Goal: Task Accomplishment & Management: Use online tool/utility

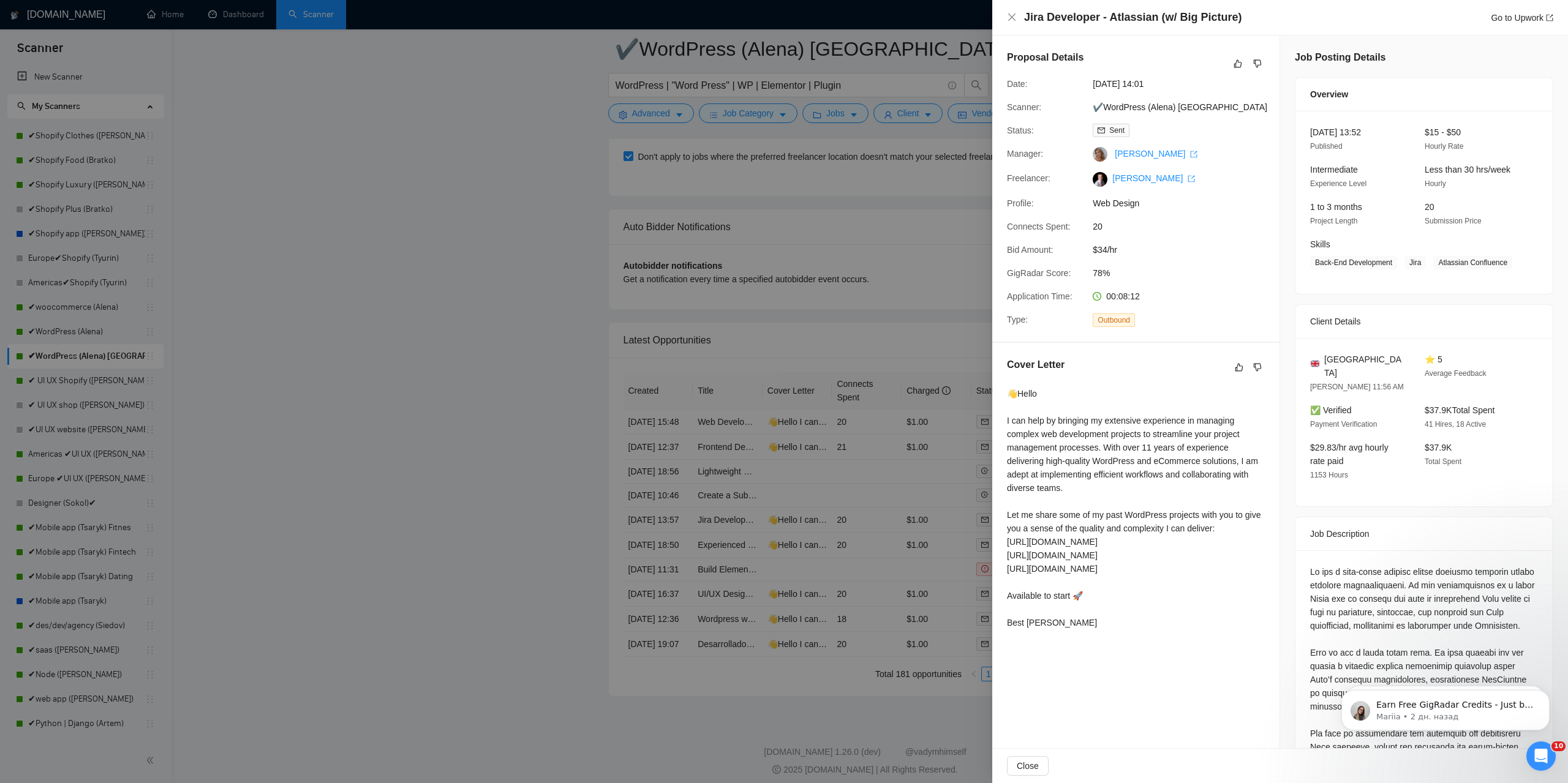
scroll to position [2454, 0]
click at [415, 173] on div at bounding box center [784, 391] width 1568 height 783
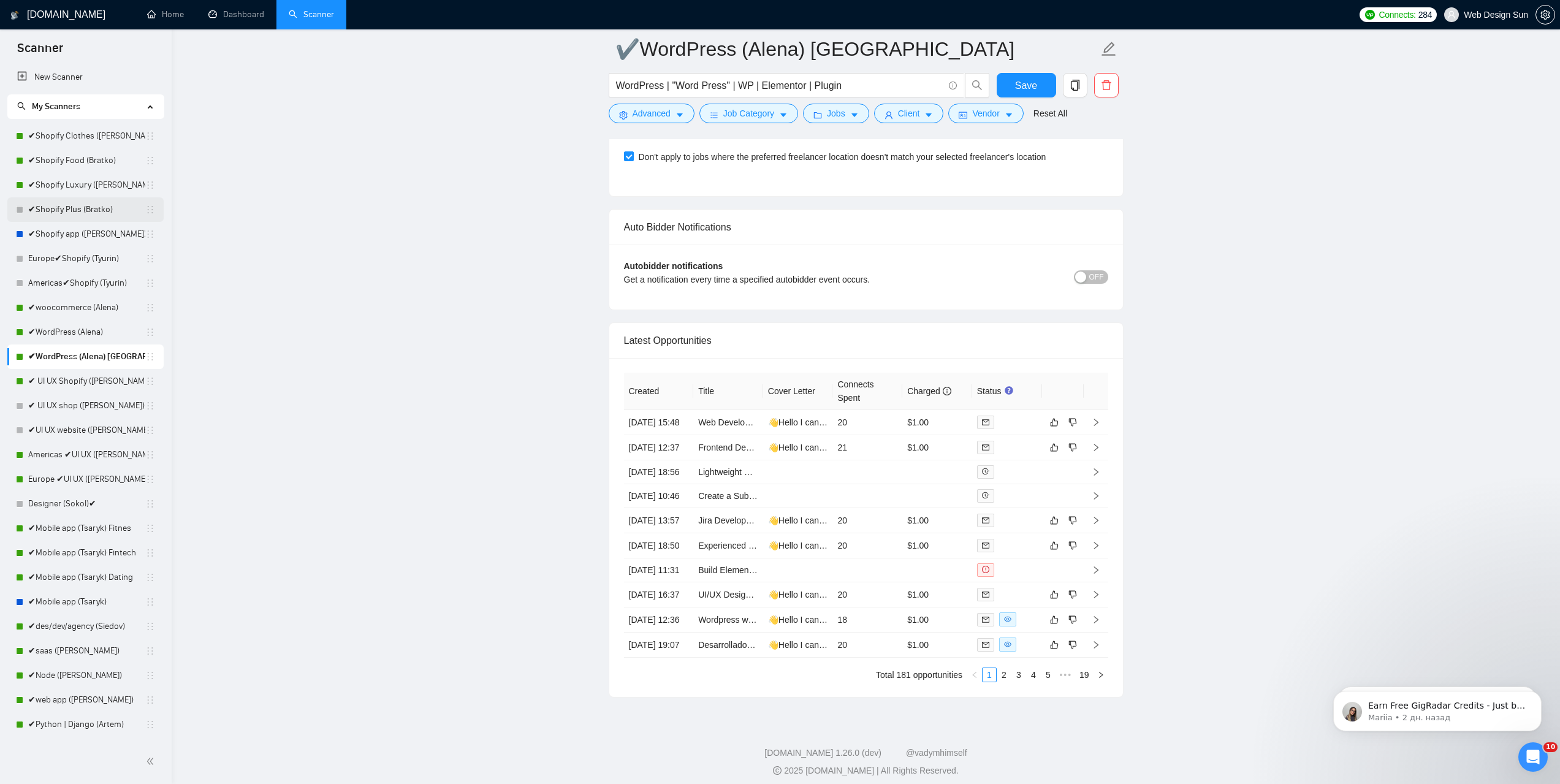
click at [101, 213] on link "✔Shopify Plus (Bratko)" at bounding box center [86, 210] width 117 height 25
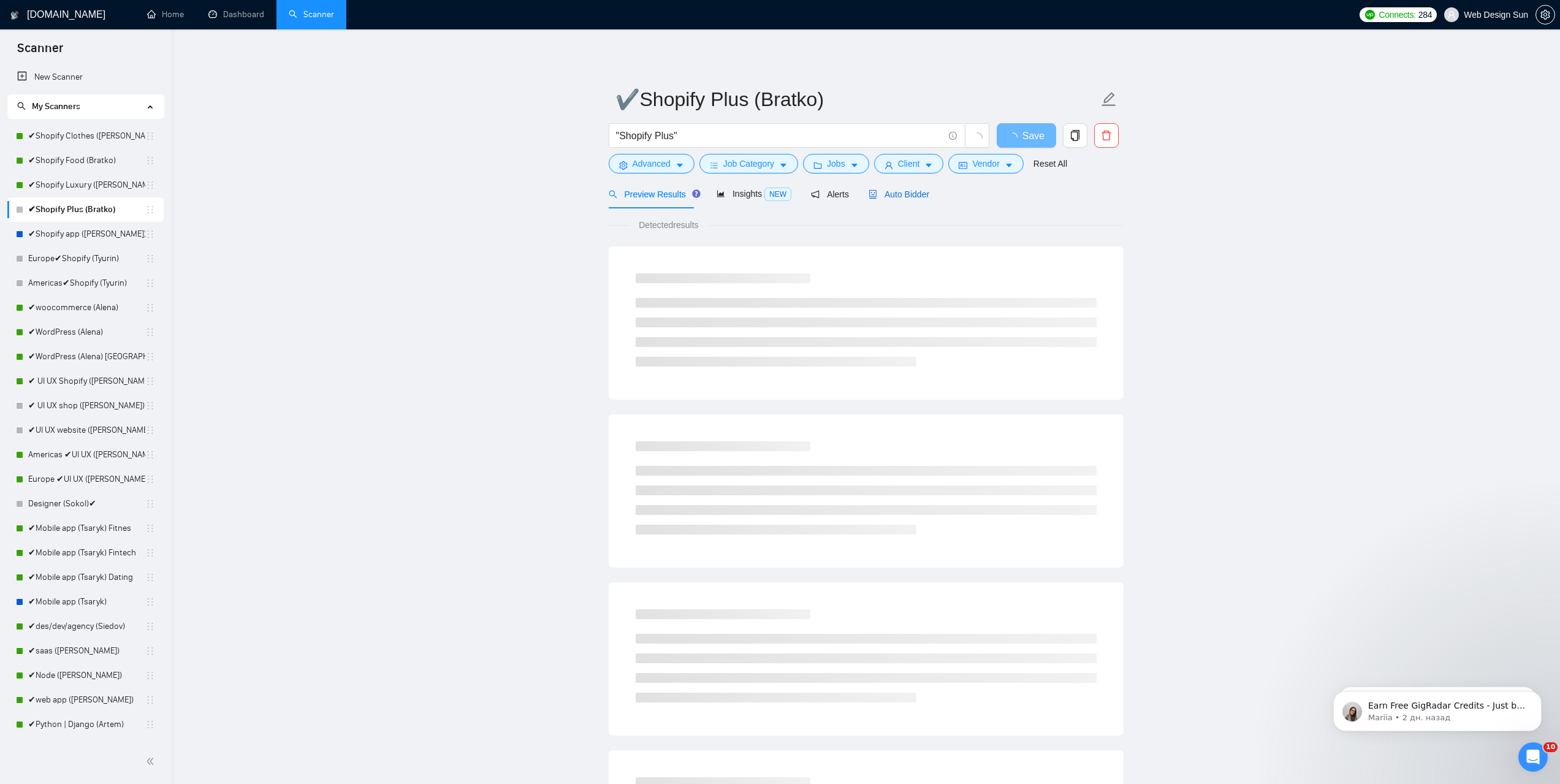
click at [888, 197] on span "Auto Bidder" at bounding box center [899, 194] width 61 height 10
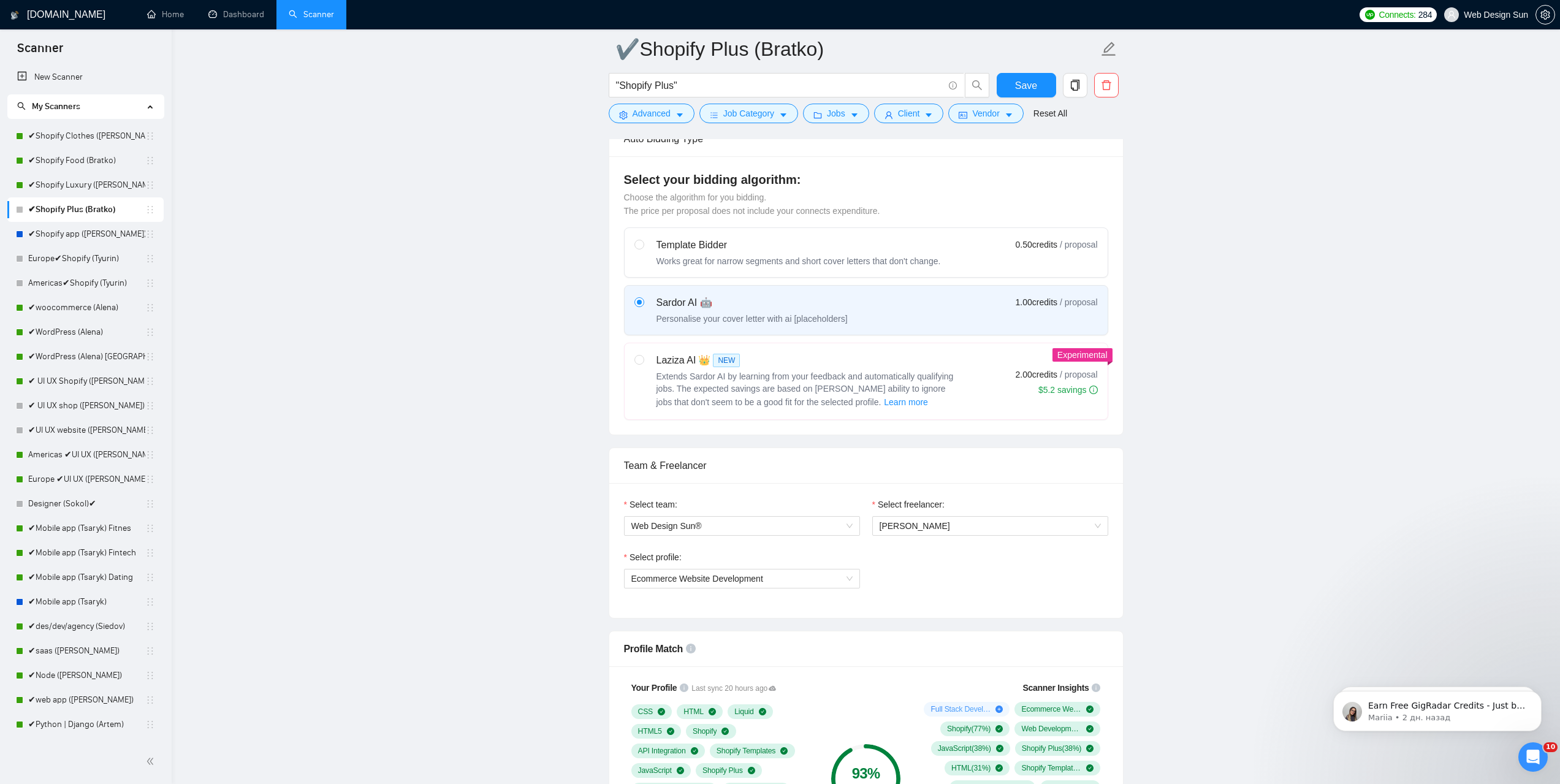
scroll to position [552, 0]
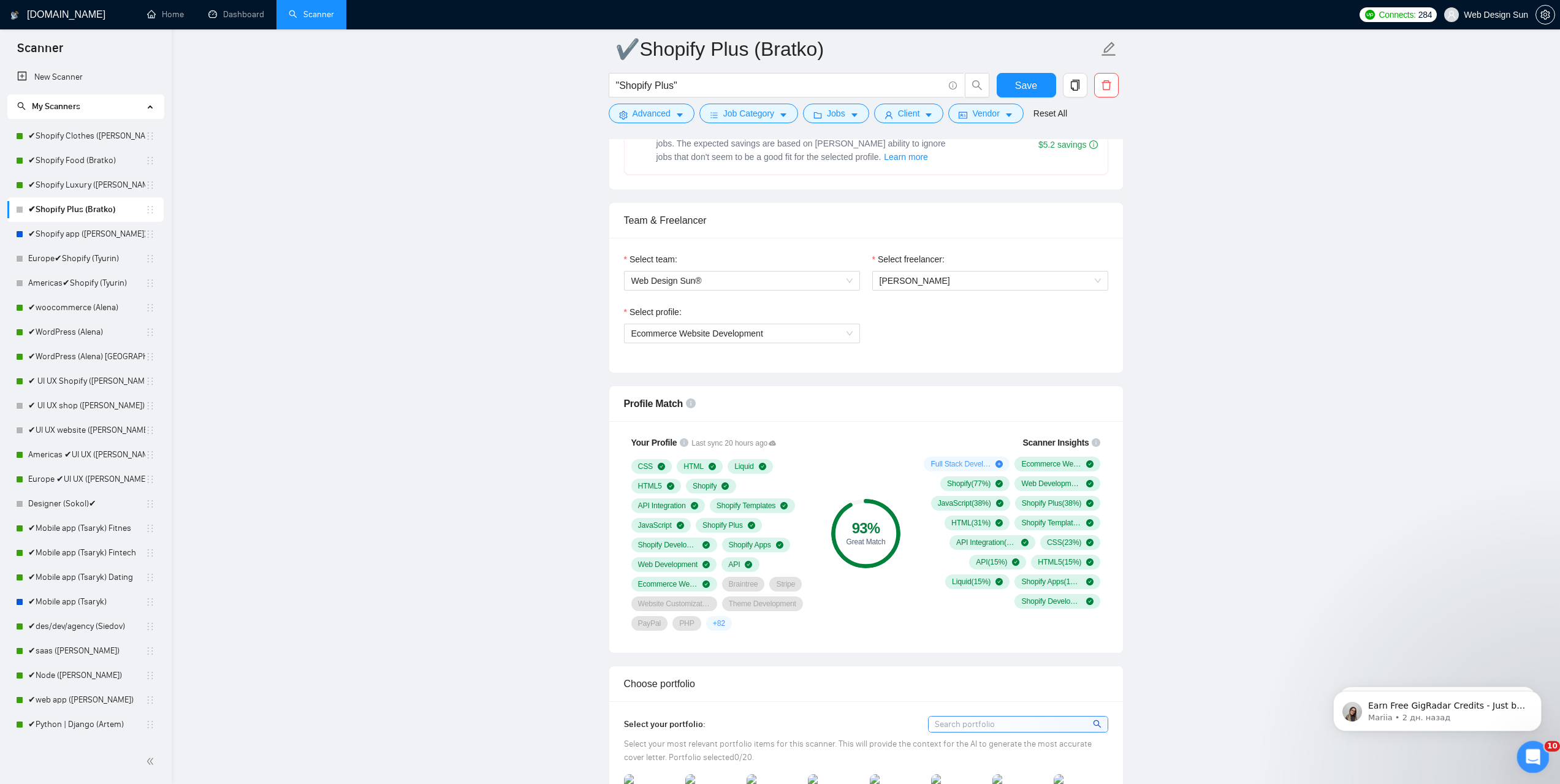
click at [1528, 750] on icon "Открыть службу сообщений Intercom" at bounding box center [1532, 755] width 20 height 20
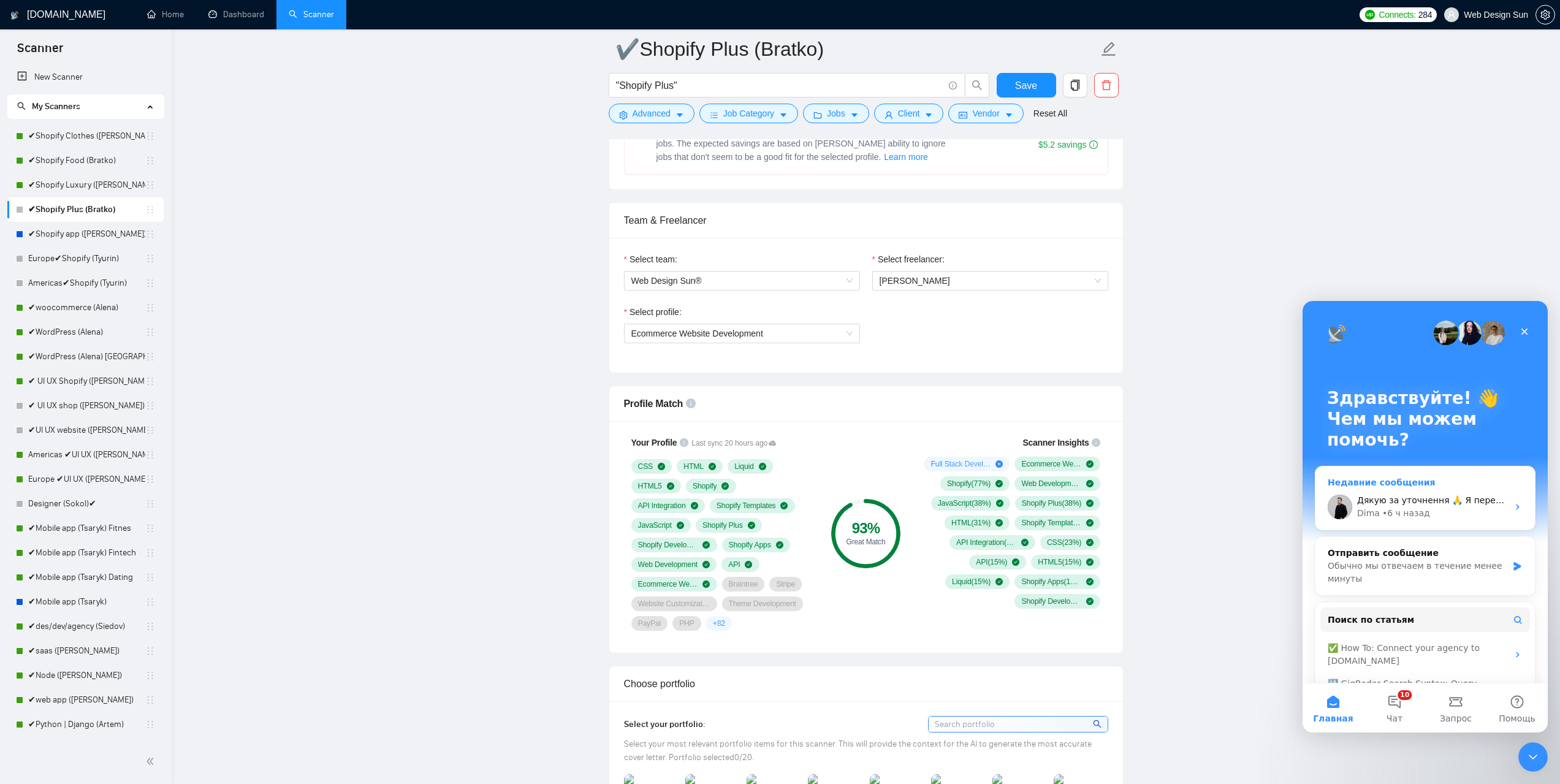
click at [1397, 510] on div "• 6 ч назад" at bounding box center [1407, 513] width 48 height 13
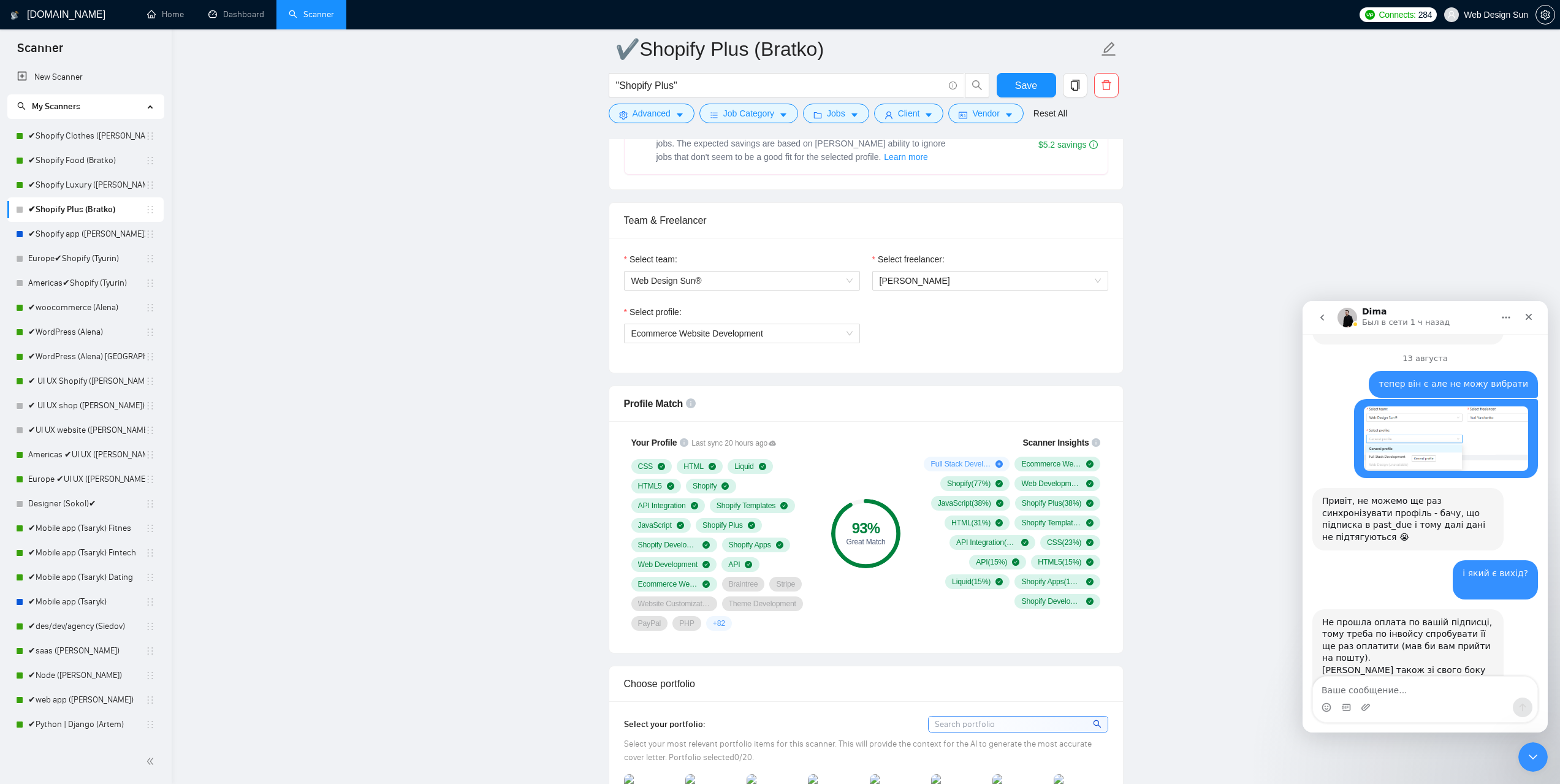
scroll to position [2457, 0]
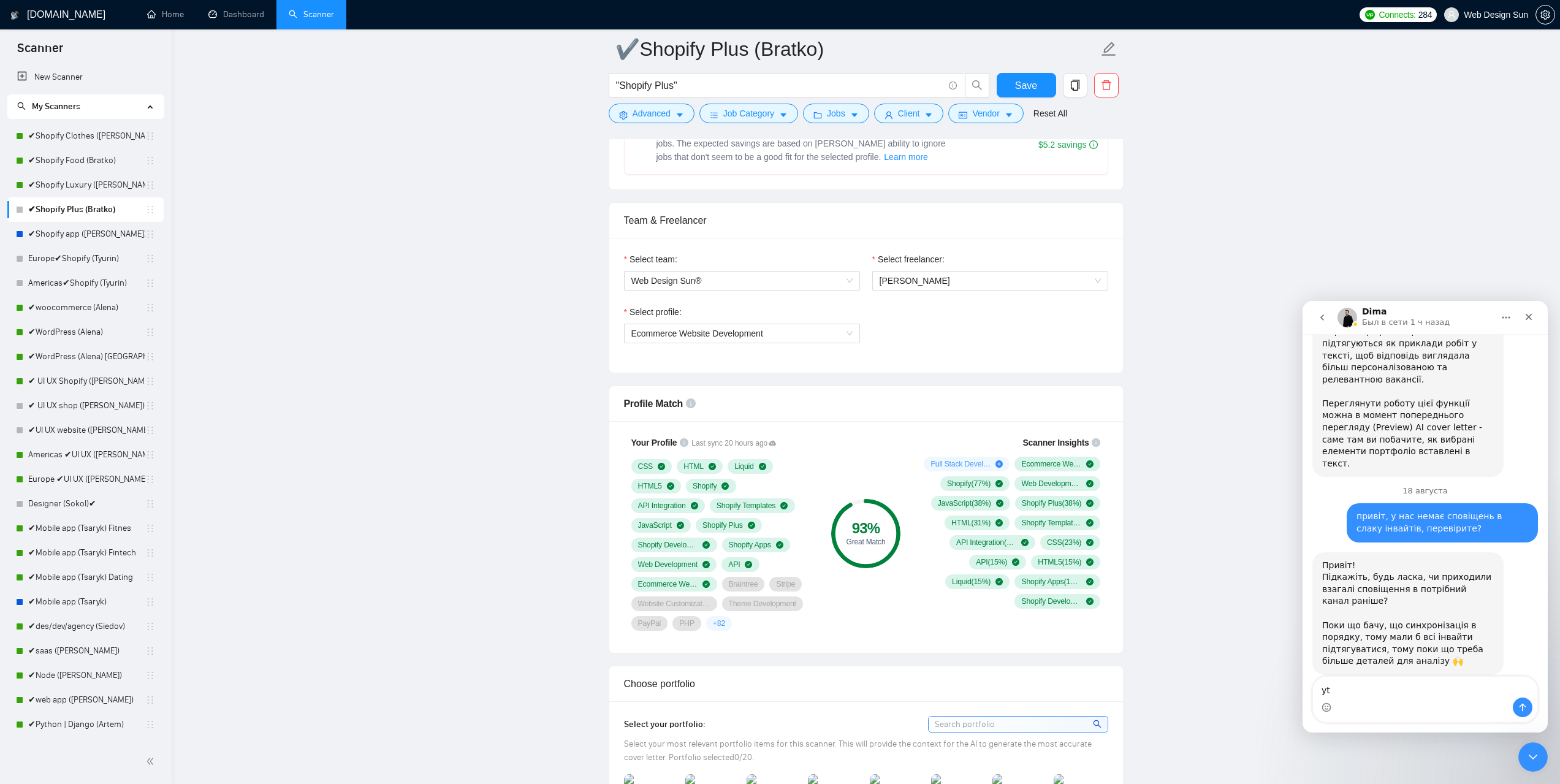
type textarea "y"
type textarea "не приходять інвайти все одно"
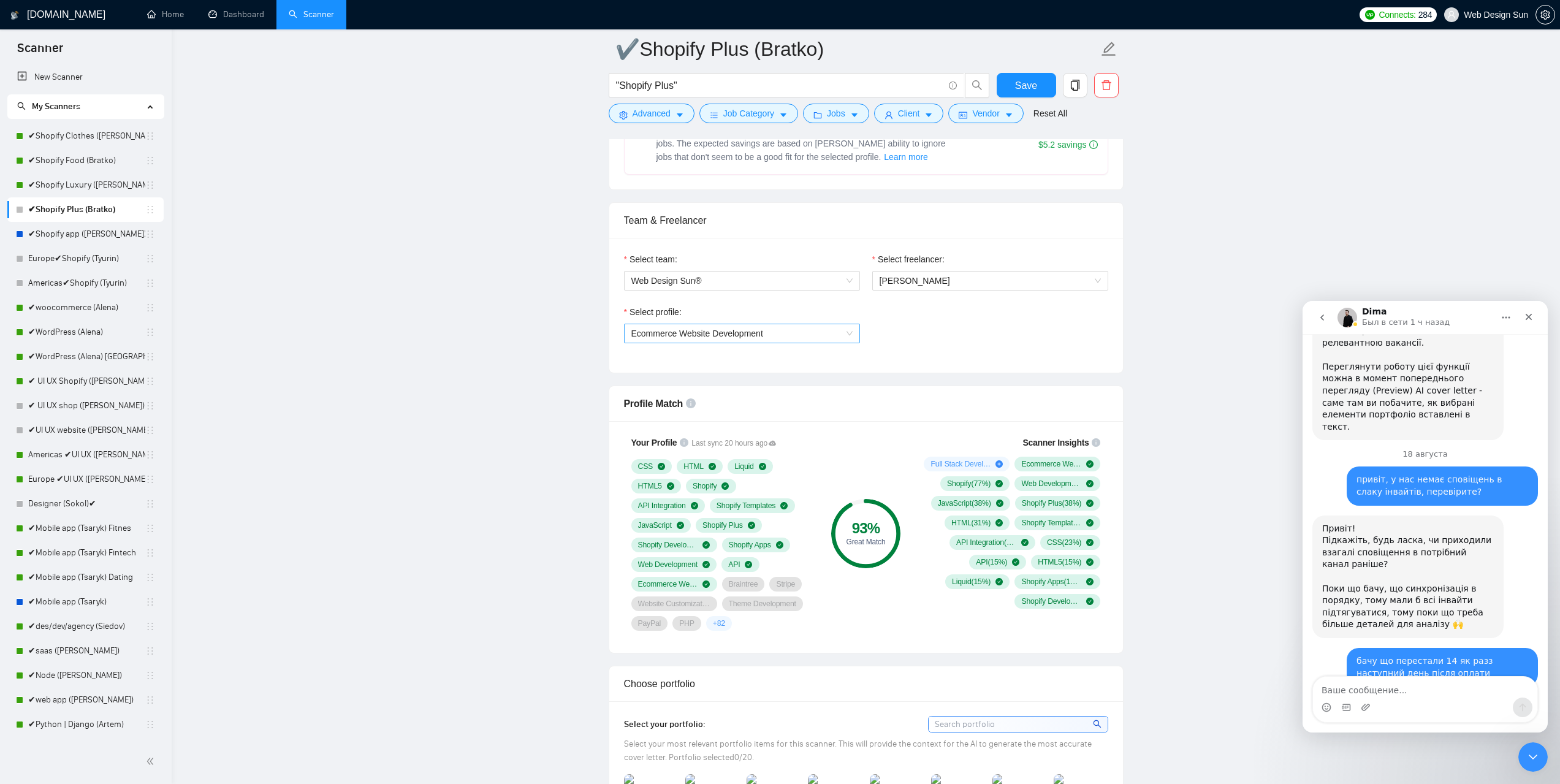
click at [833, 324] on div "Ecommerce Website Development" at bounding box center [742, 333] width 236 height 19
click at [833, 324] on span "Ecommerce Website Development" at bounding box center [742, 334] width 222 height 19
click at [833, 330] on span "Ecommerce Website Development" at bounding box center [742, 334] width 222 height 19
click at [774, 394] on div "Full Stack Development" at bounding box center [741, 396] width 222 height 13
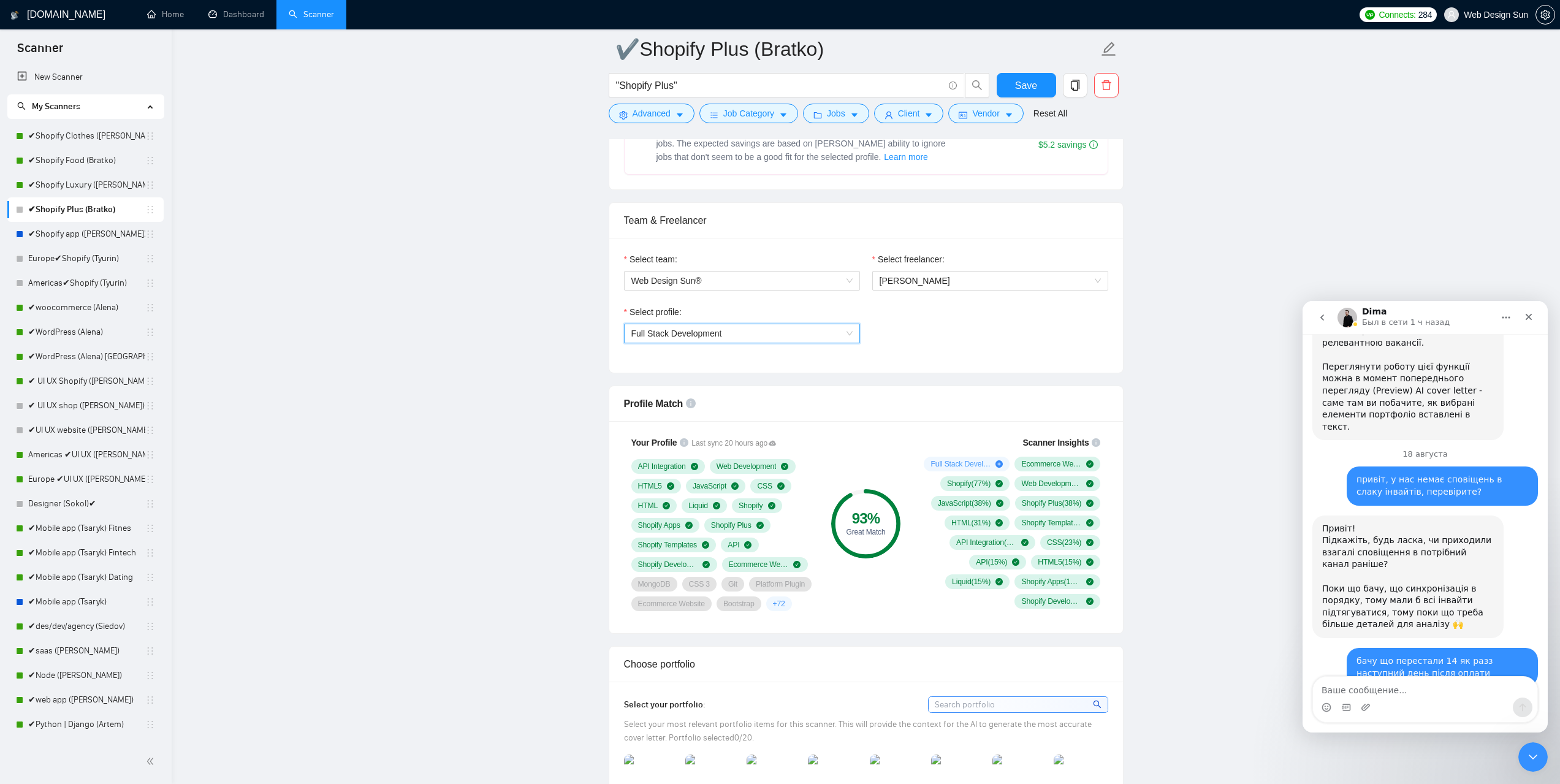
scroll to position [858, 0]
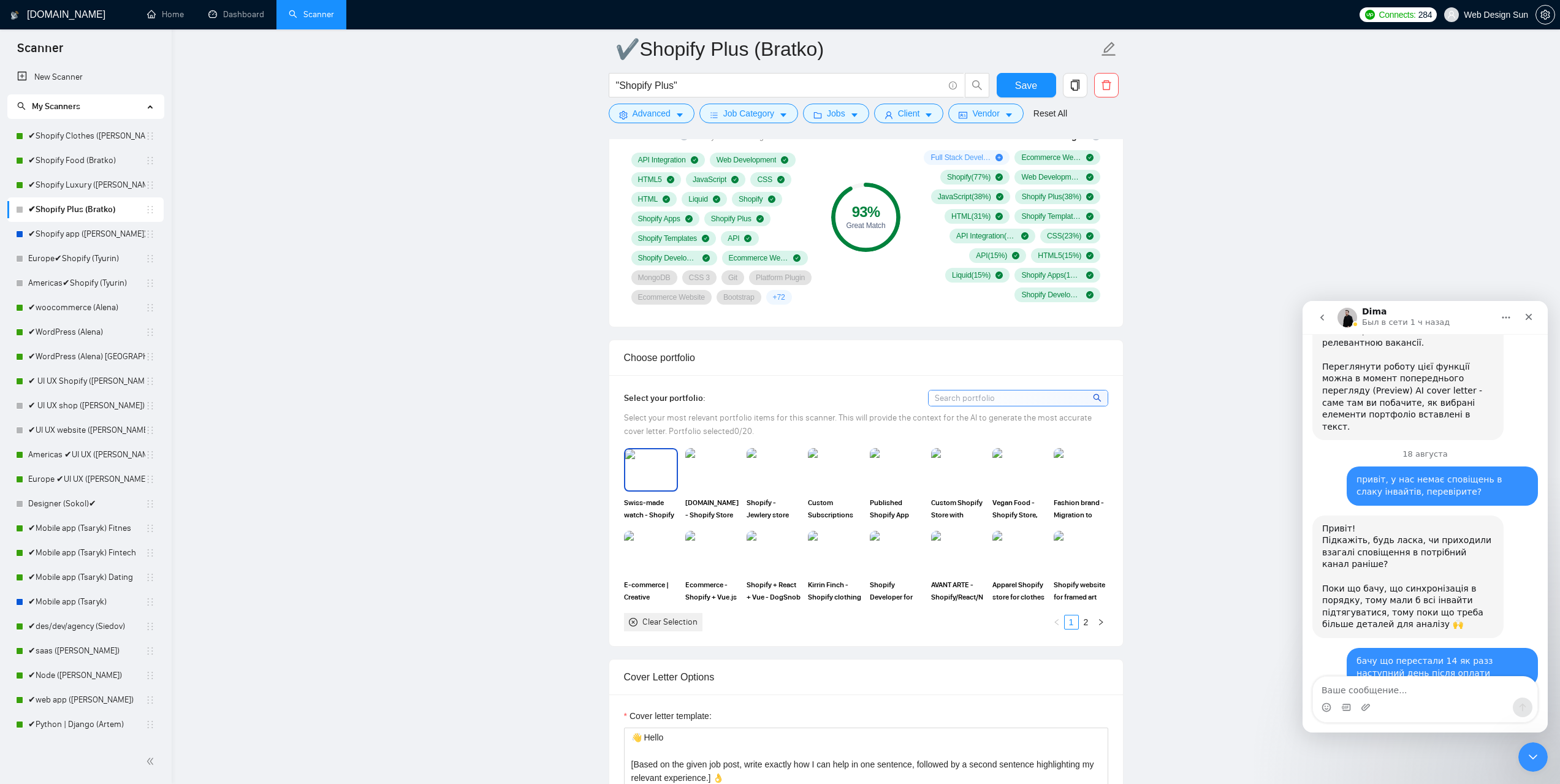
click at [646, 478] on img at bounding box center [651, 470] width 51 height 41
click at [723, 476] on img at bounding box center [712, 470] width 51 height 41
click at [768, 470] on img at bounding box center [773, 470] width 51 height 41
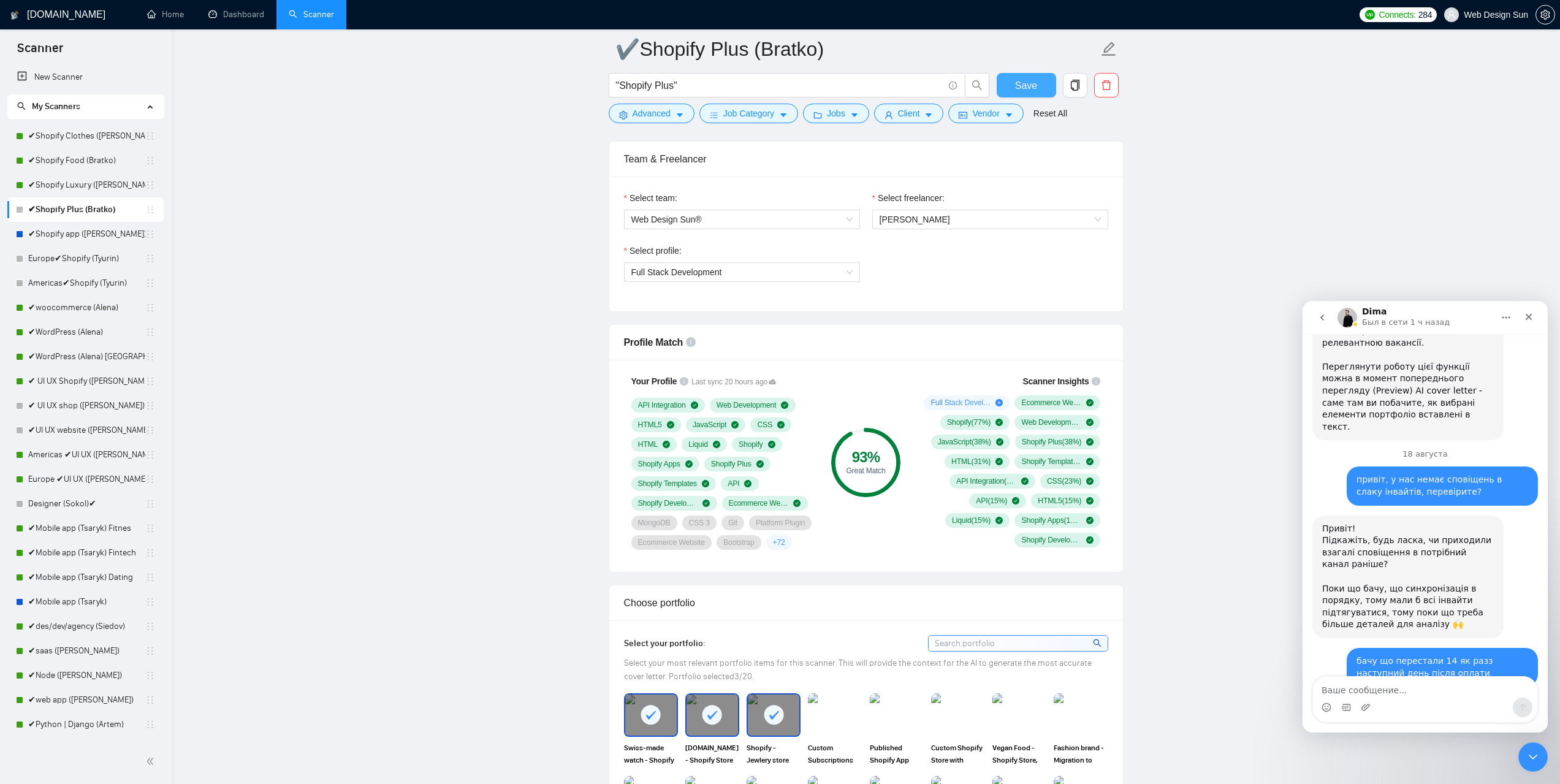
click at [1017, 85] on span "Save" at bounding box center [1026, 85] width 22 height 15
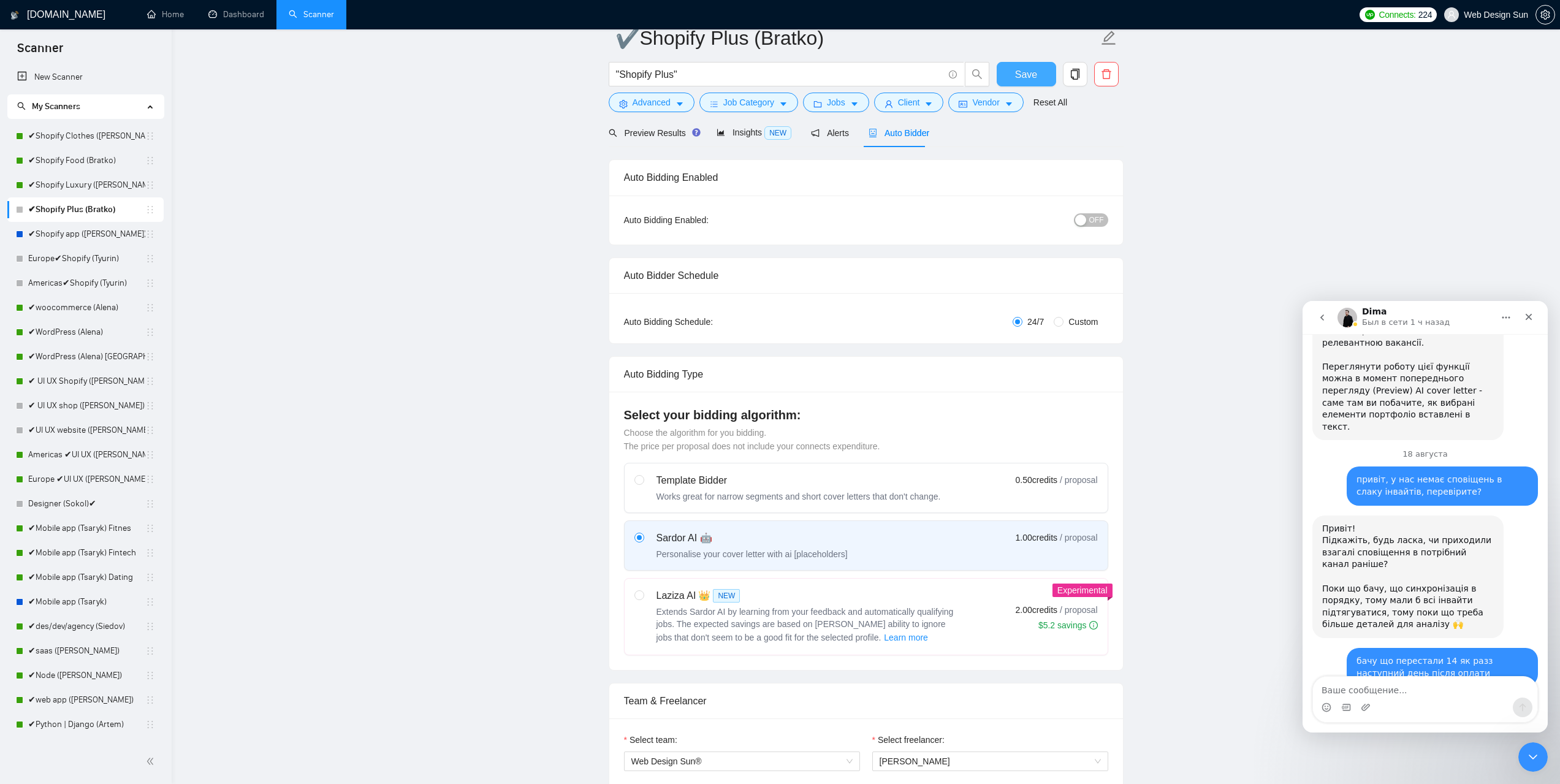
scroll to position [0, 0]
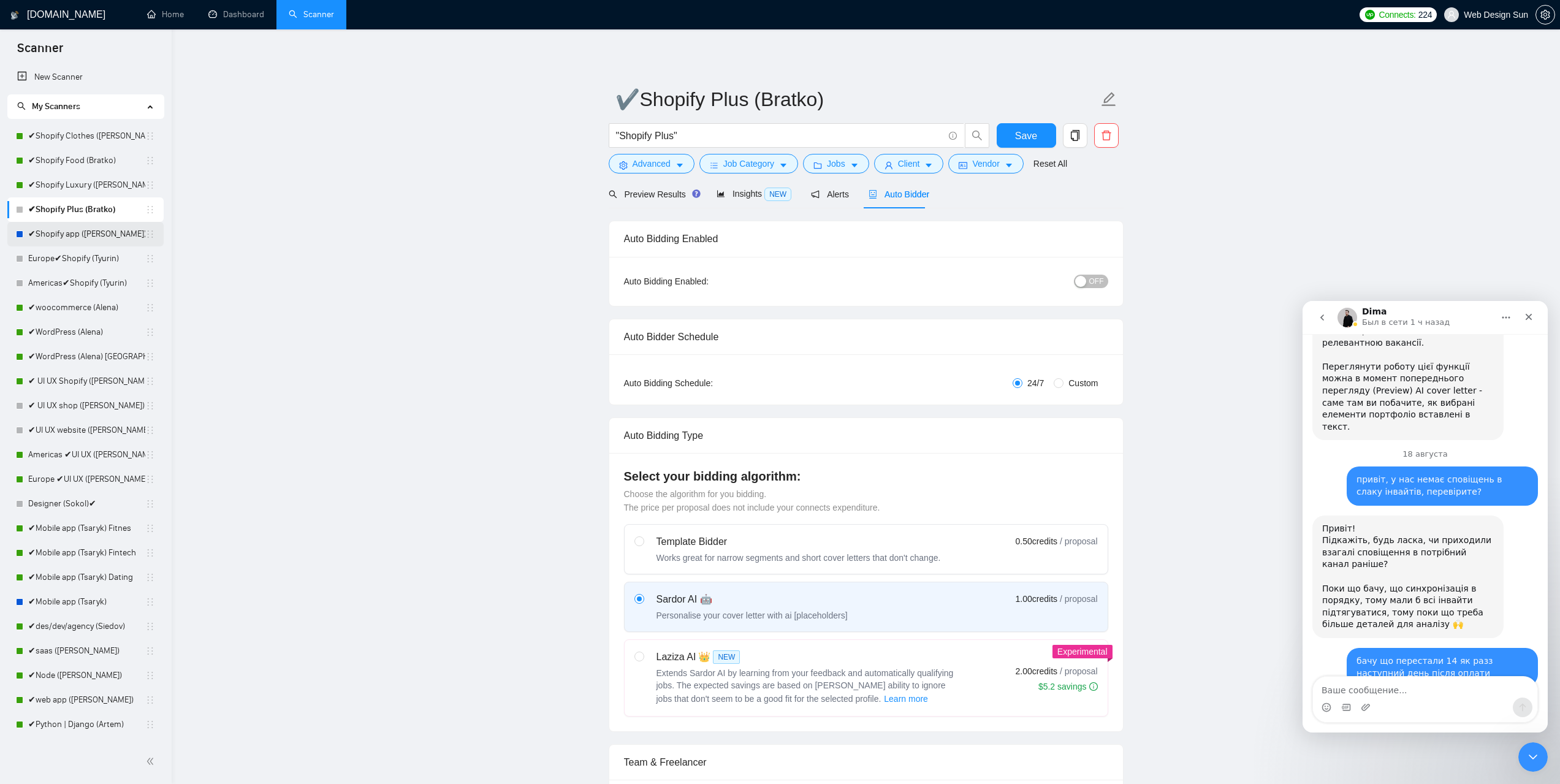
click at [75, 241] on link "✔Shopify app ([PERSON_NAME])" at bounding box center [86, 234] width 117 height 25
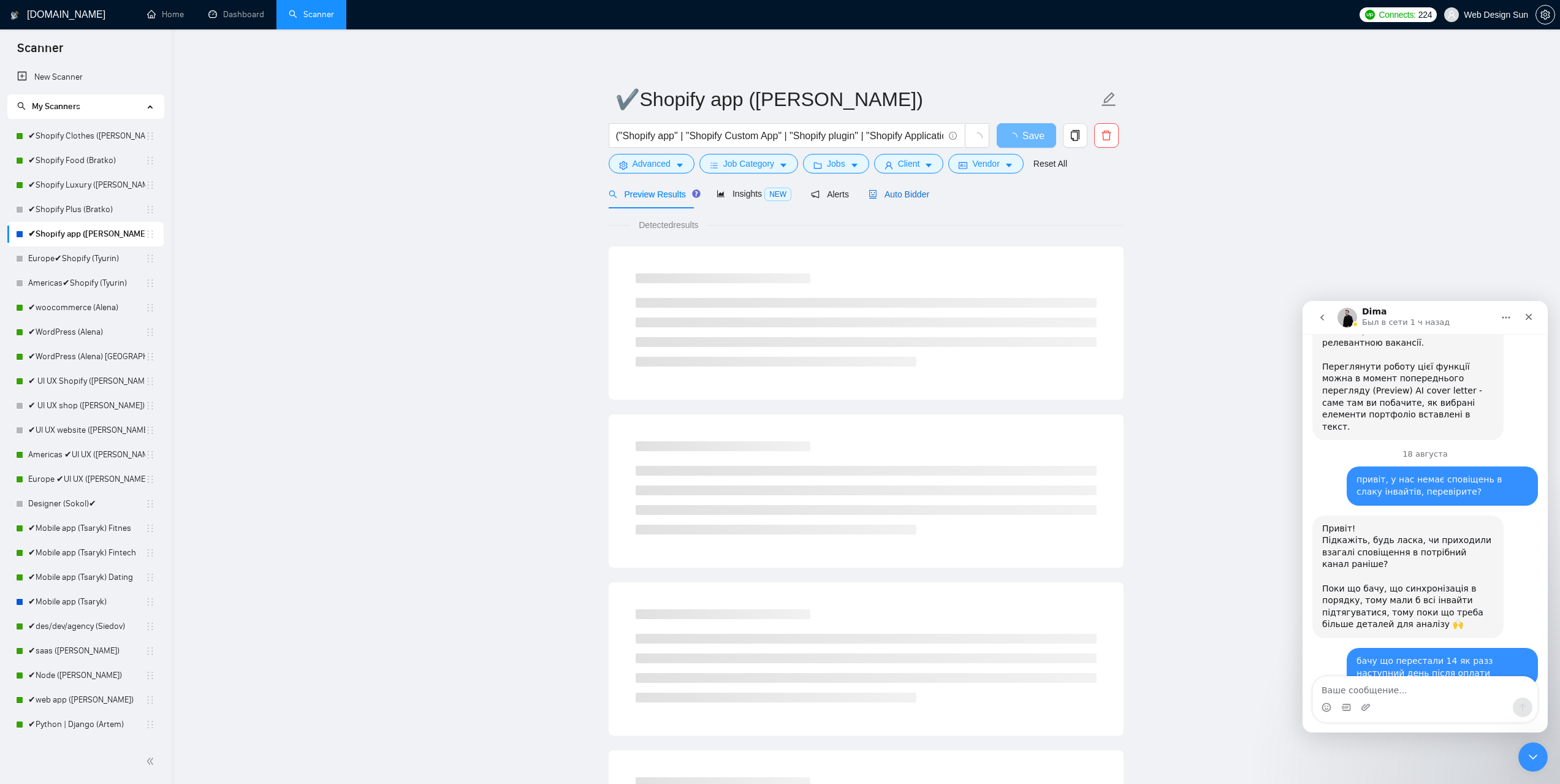
click at [871, 193] on icon "robot" at bounding box center [873, 194] width 9 height 9
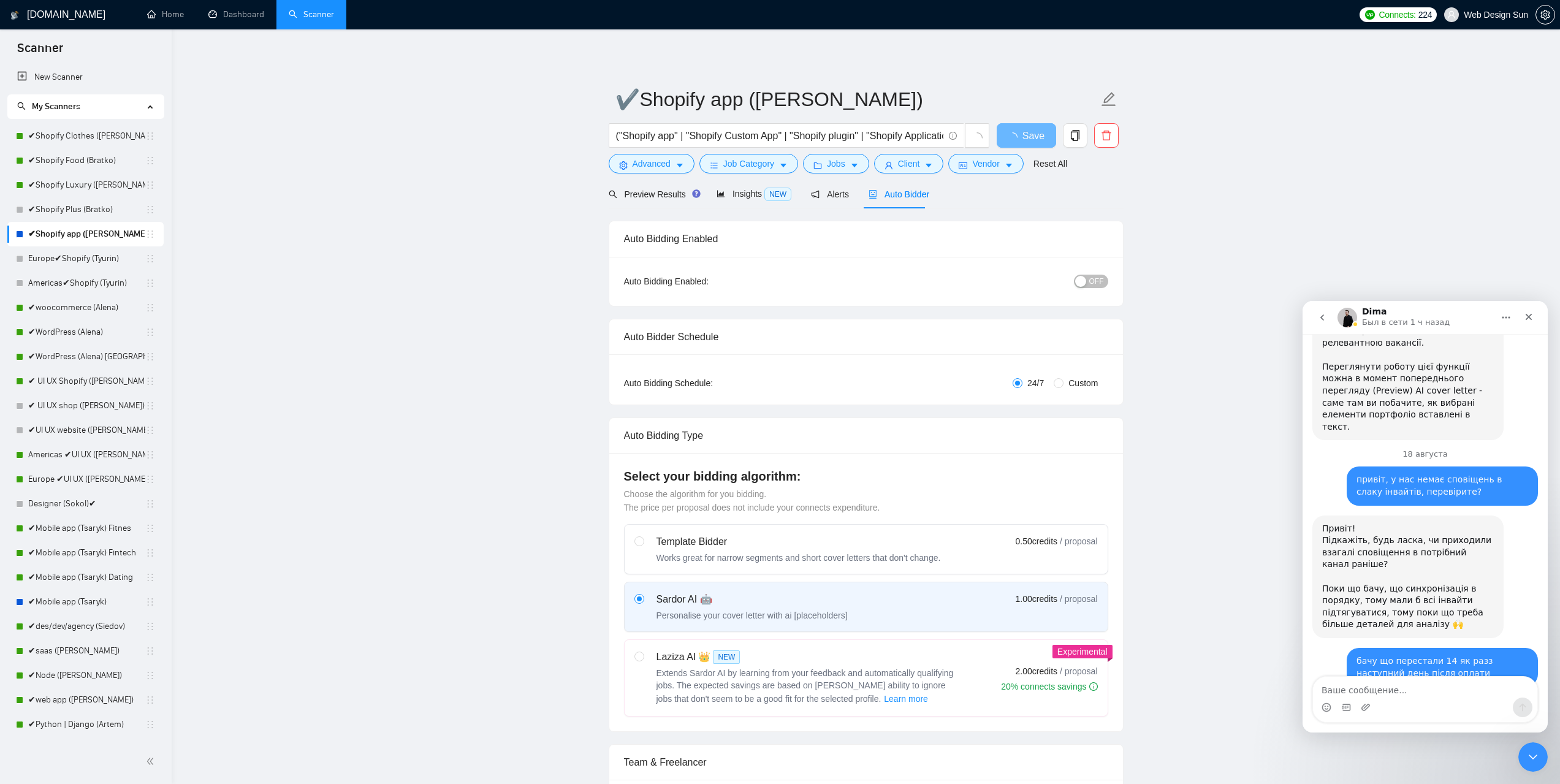
radio input "false"
radio input "true"
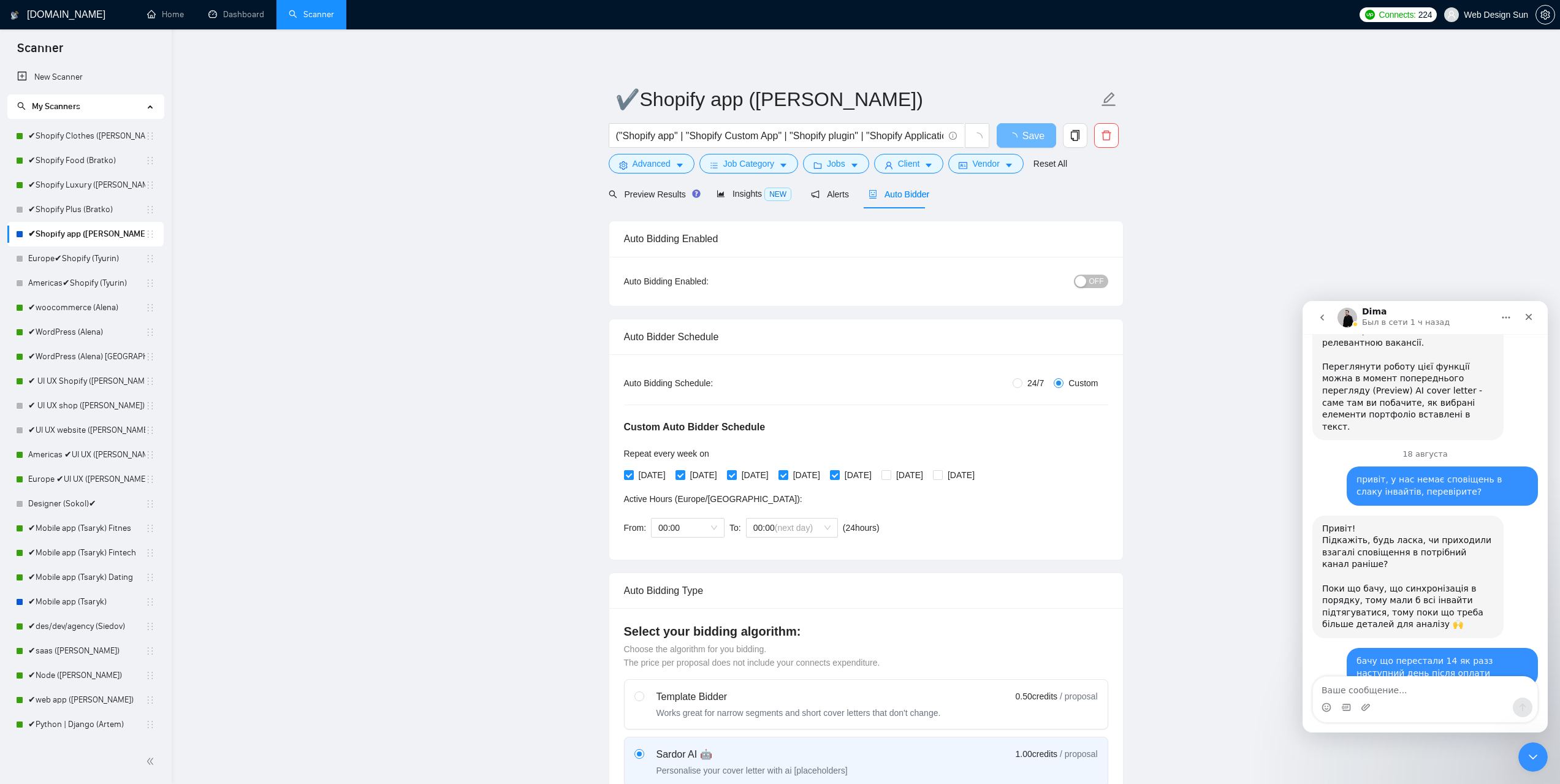
click at [1095, 277] on span "OFF" at bounding box center [1097, 282] width 15 height 13
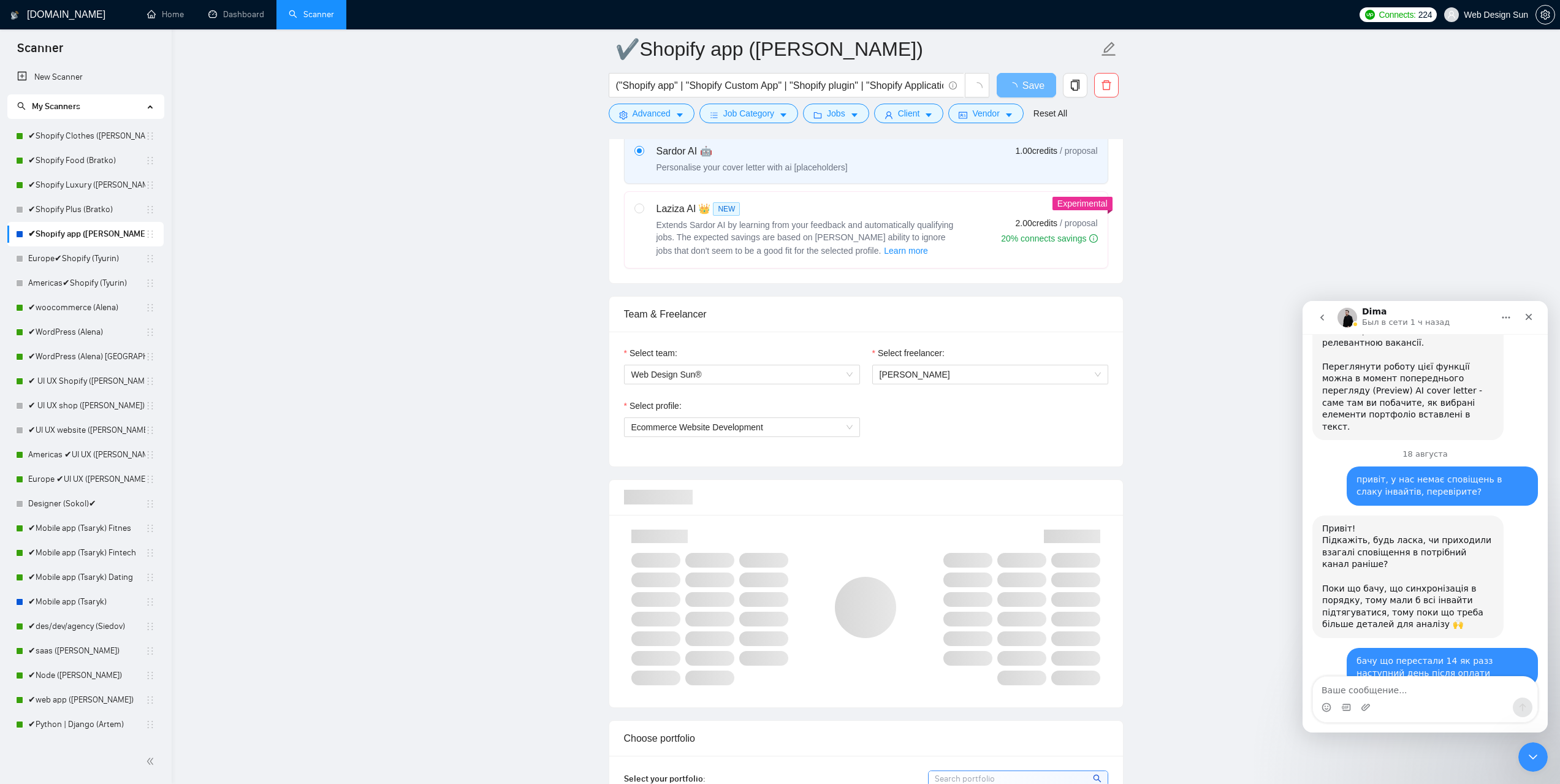
scroll to position [675, 0]
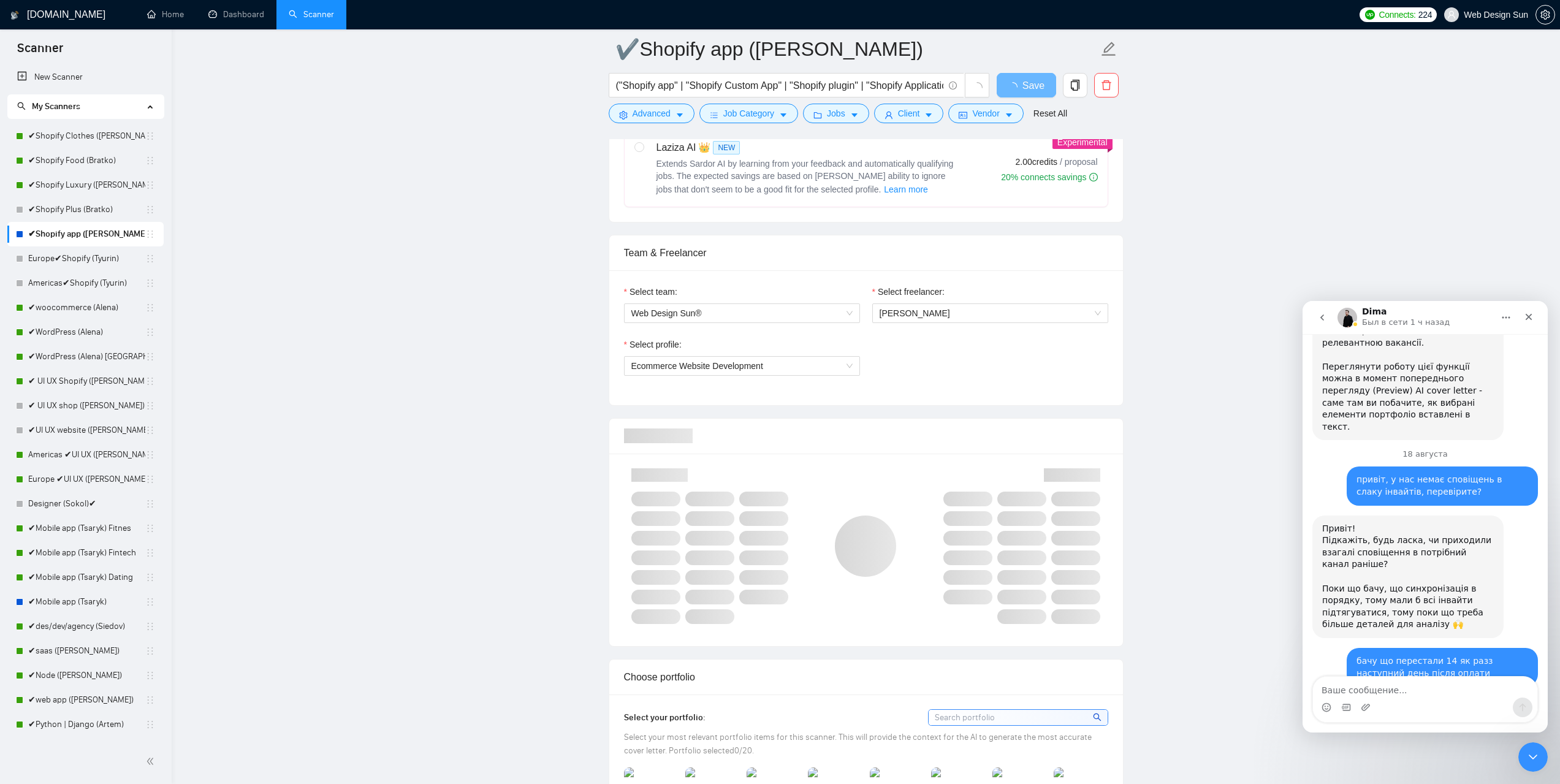
click at [839, 380] on div "Select profile: Ecommerce Website Development" at bounding box center [742, 364] width 248 height 53
click at [835, 368] on span "Ecommerce Website Development" at bounding box center [742, 366] width 222 height 19
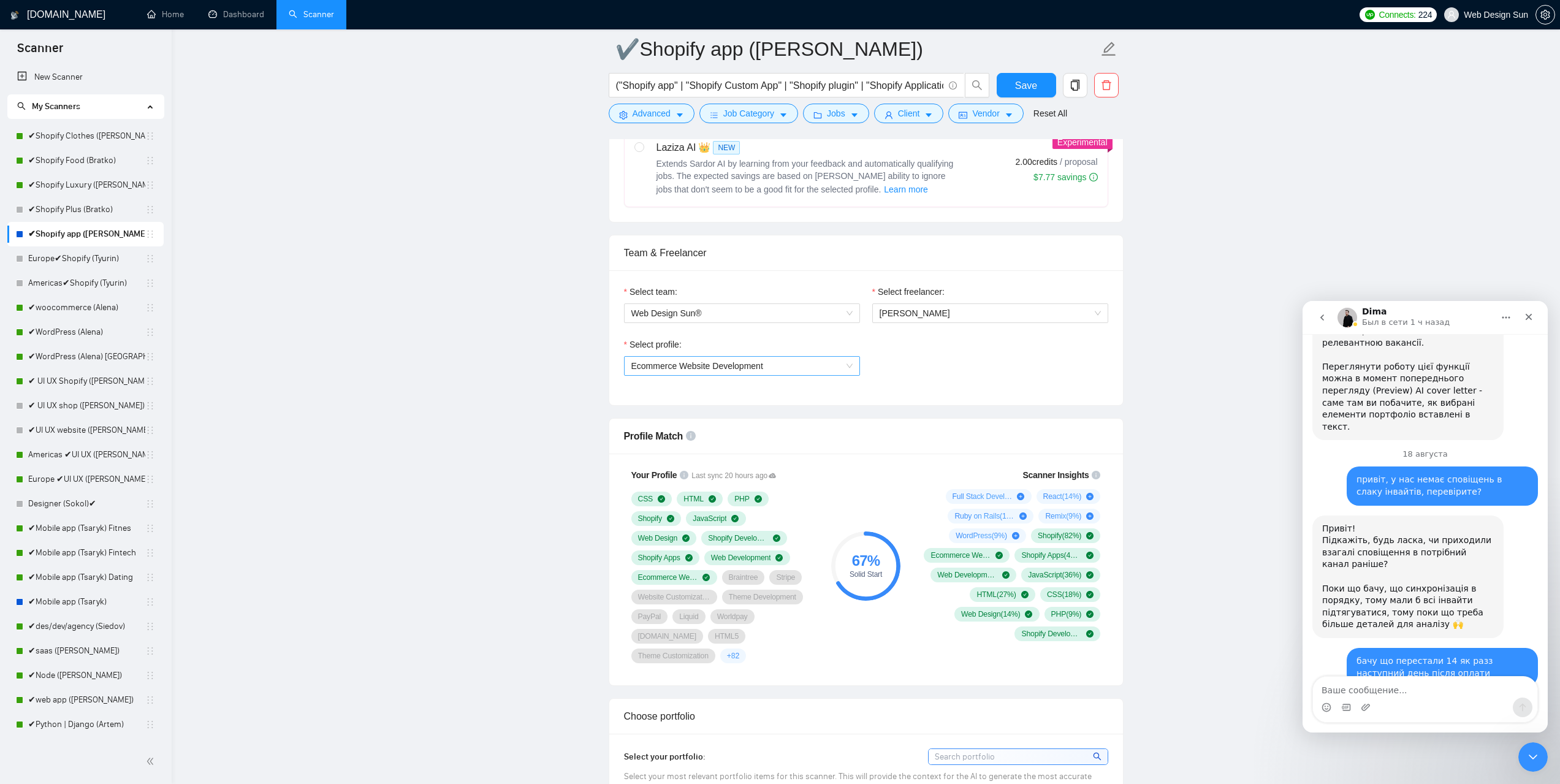
click at [806, 371] on span "Ecommerce Website Development" at bounding box center [742, 366] width 222 height 19
click at [751, 426] on div "Full Stack Development" at bounding box center [741, 428] width 222 height 13
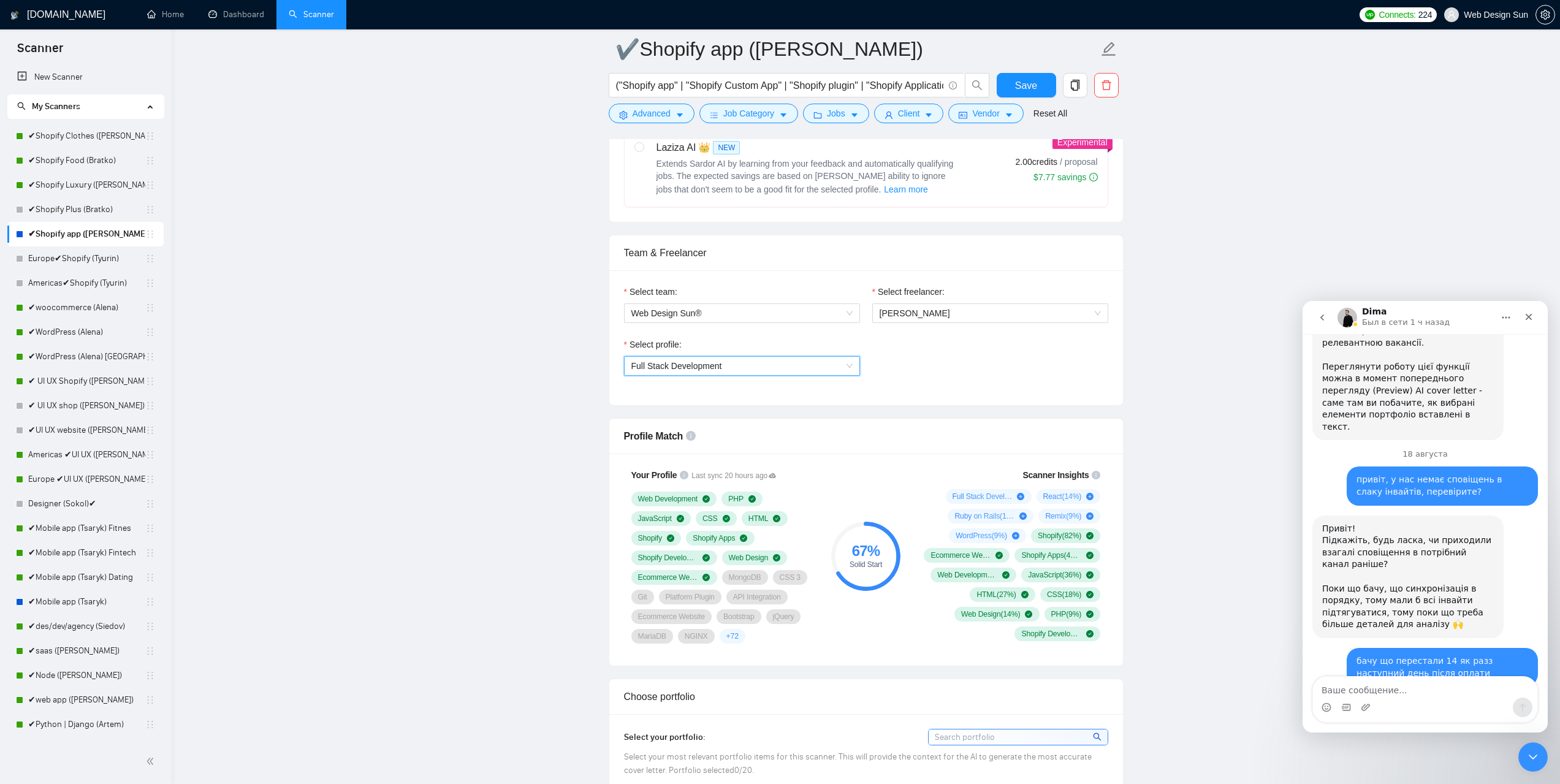
scroll to position [919, 0]
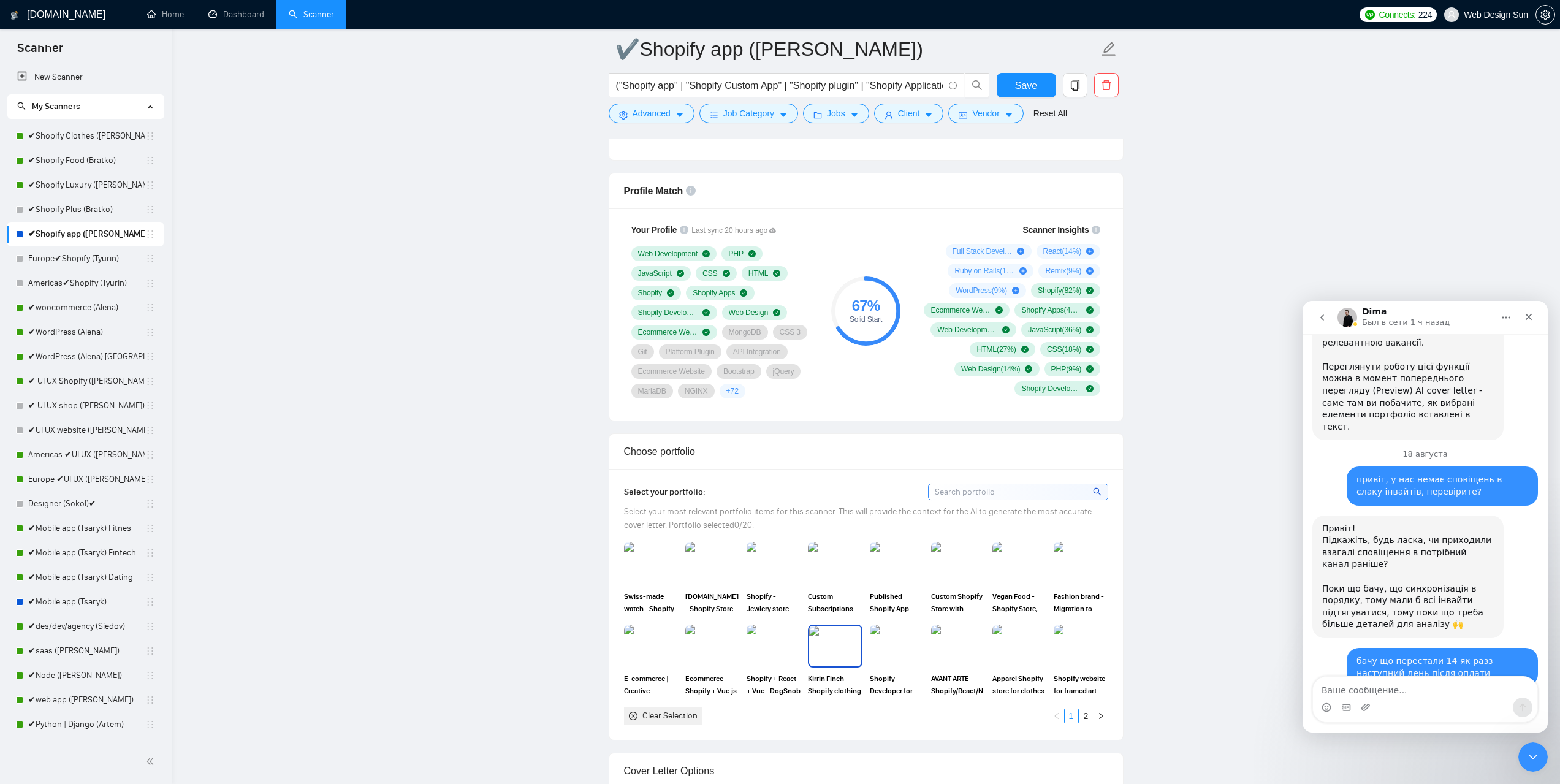
click at [815, 641] on img at bounding box center [835, 646] width 51 height 41
click at [828, 570] on img at bounding box center [835, 563] width 51 height 41
click at [904, 562] on img at bounding box center [897, 563] width 51 height 41
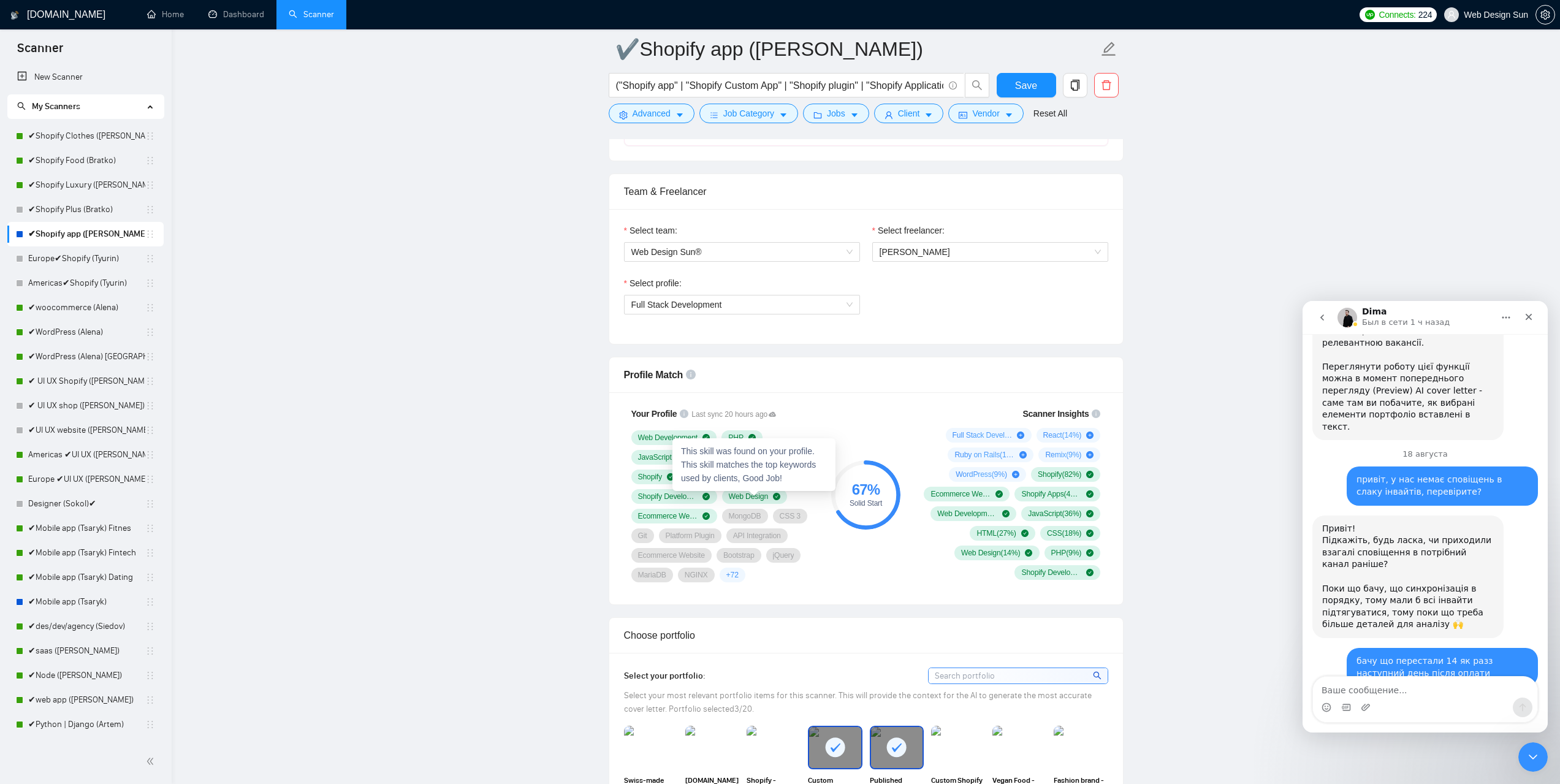
scroll to position [675, 0]
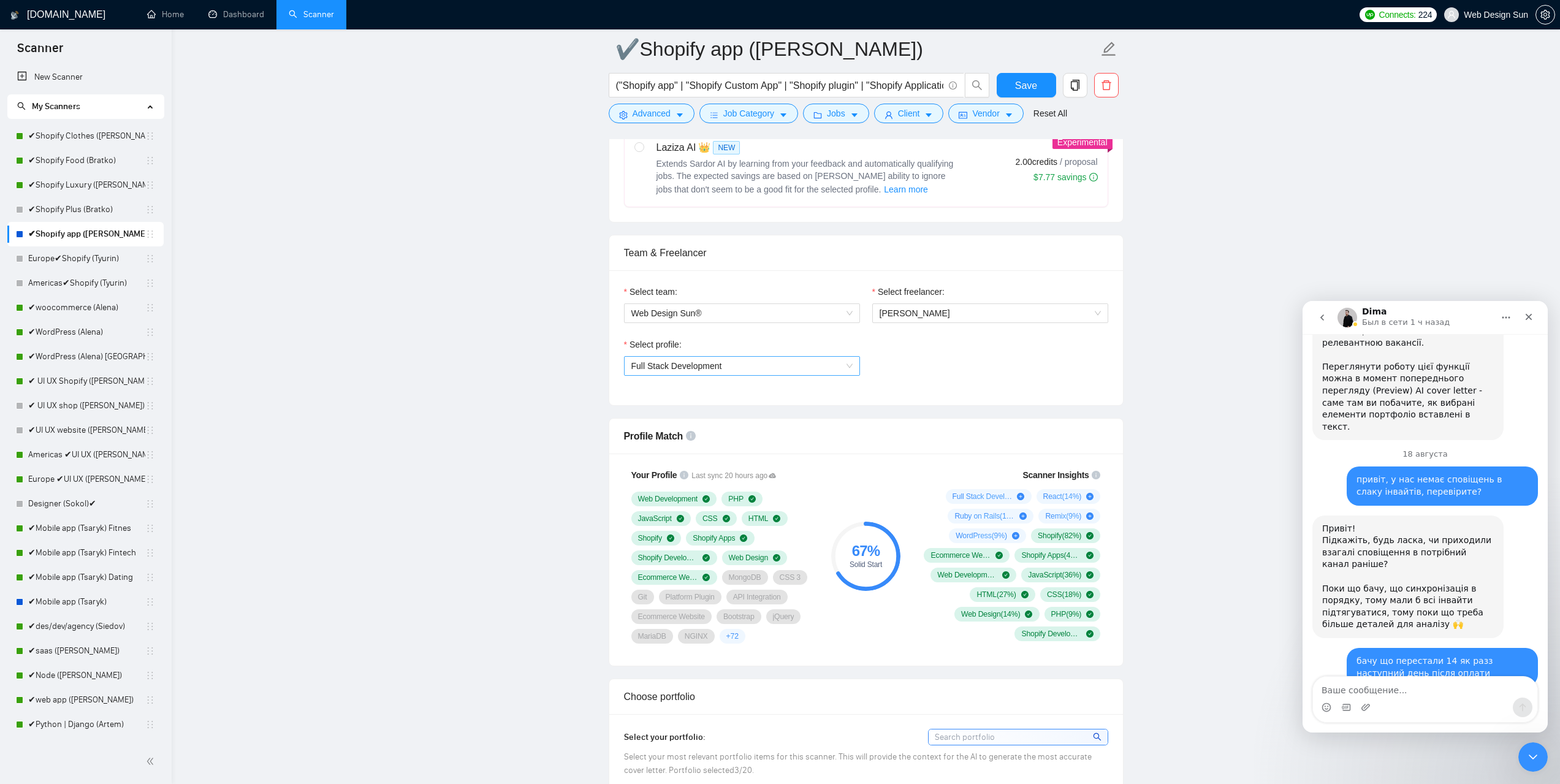
click at [746, 367] on span "Full Stack Development" at bounding box center [742, 366] width 222 height 19
click at [757, 368] on span "Full Stack Development" at bounding box center [742, 366] width 222 height 19
click at [1032, 82] on span "Save" at bounding box center [1026, 85] width 22 height 15
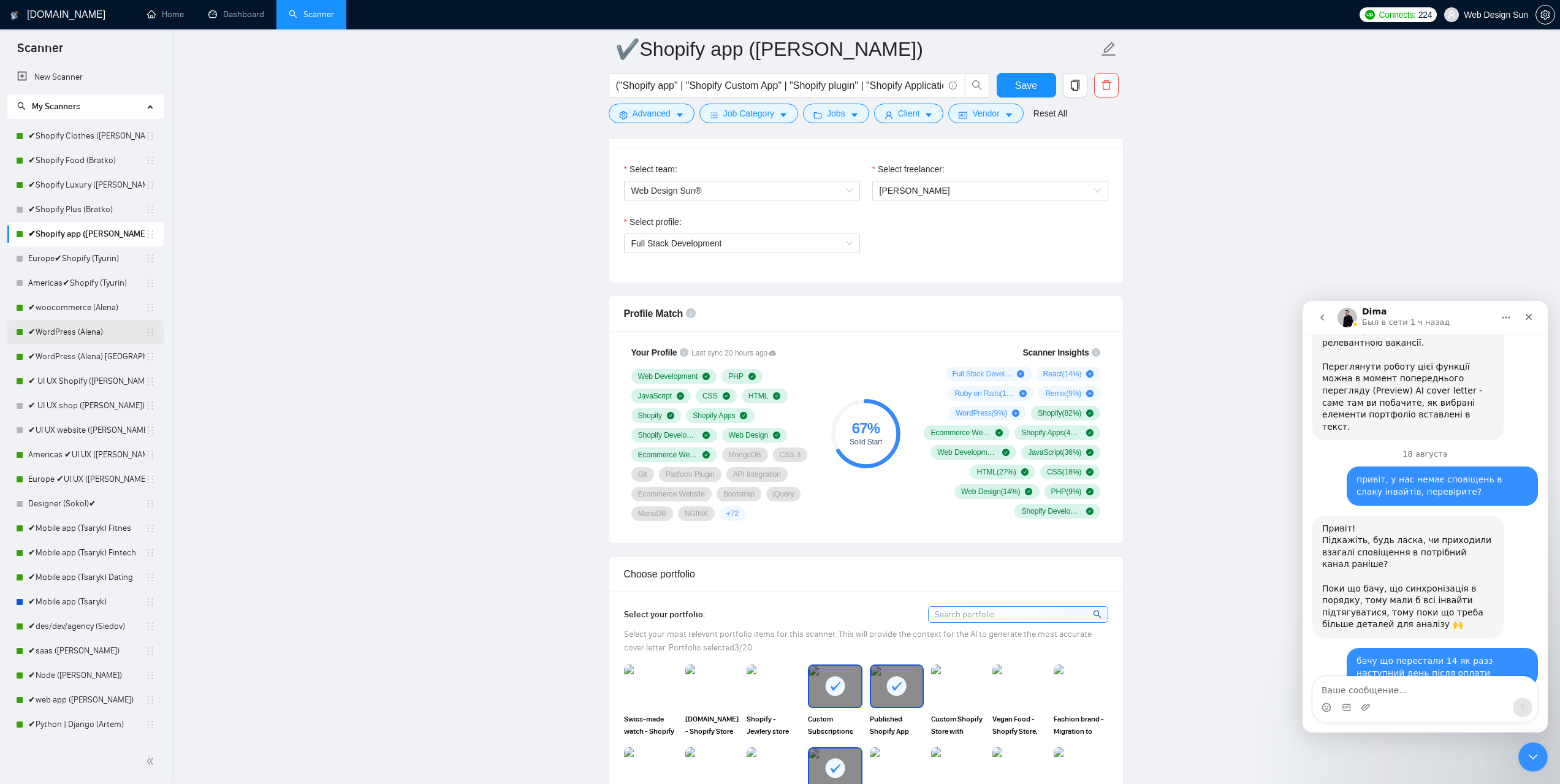
click at [84, 338] on link "✔WordPress (Alena)" at bounding box center [86, 332] width 117 height 25
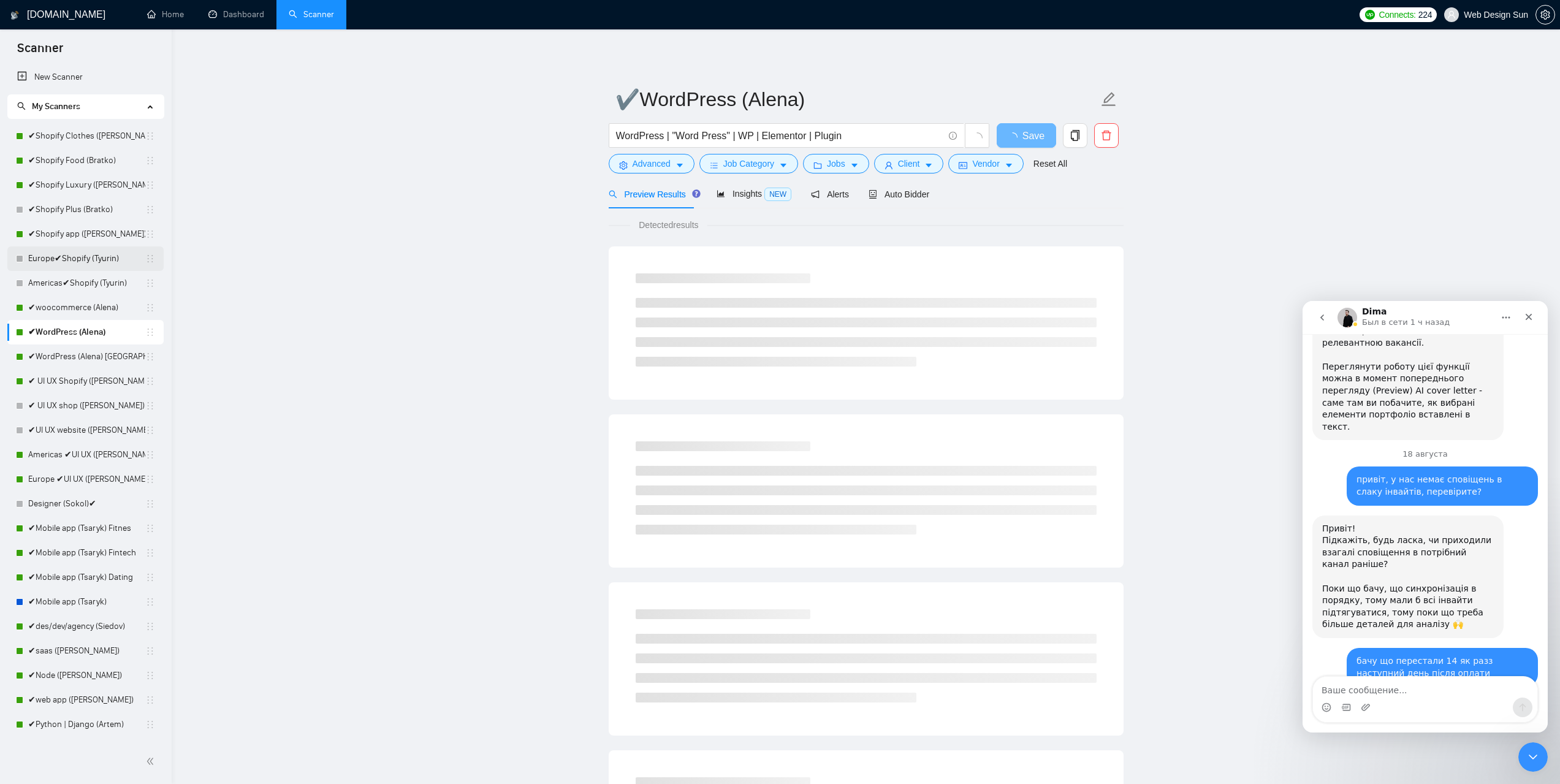
click at [84, 249] on link "Europe✔Shopify (Tyurin)" at bounding box center [86, 258] width 117 height 25
click at [890, 195] on span "Auto Bidder" at bounding box center [899, 194] width 61 height 10
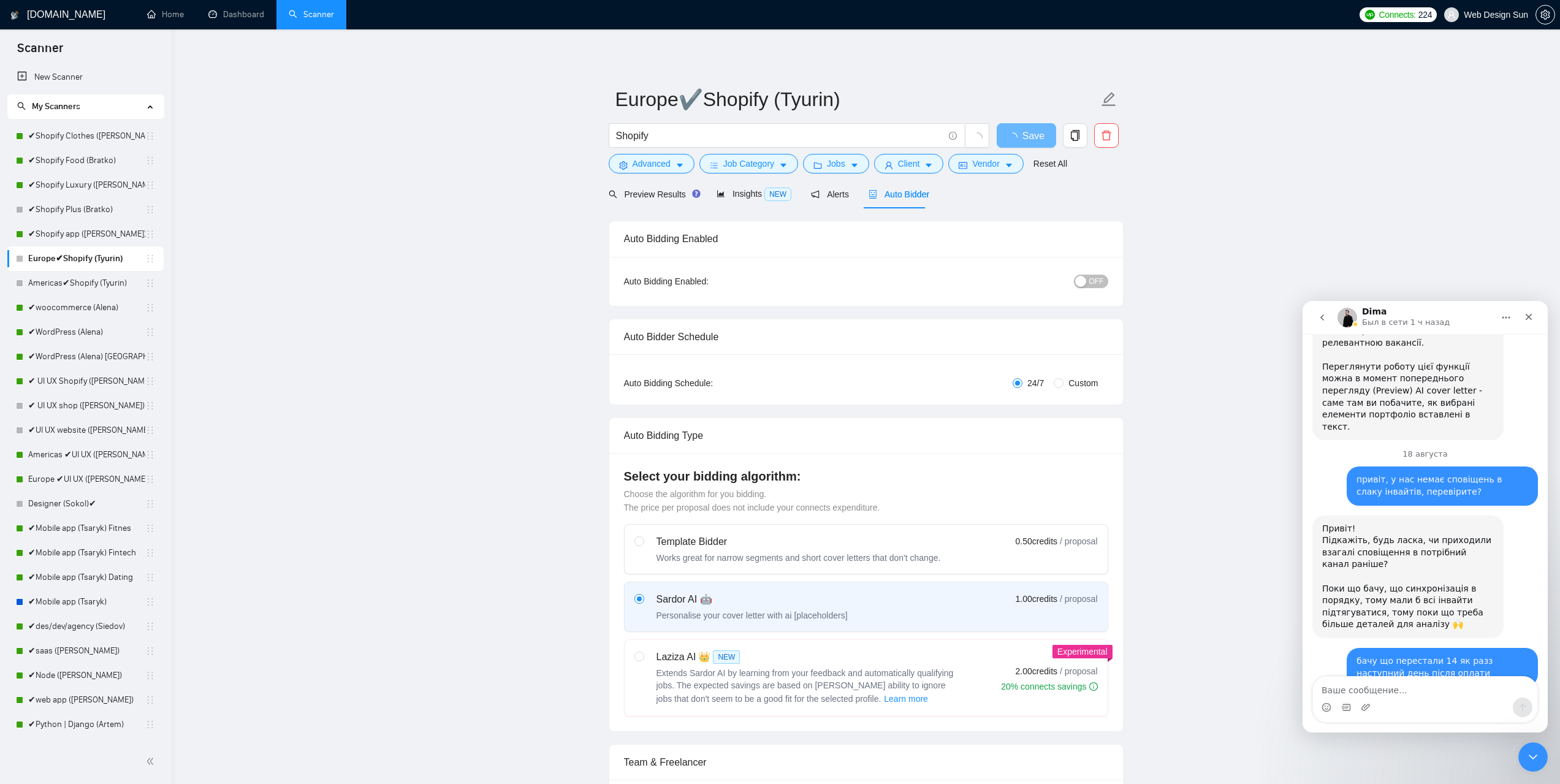
radio input "false"
radio input "true"
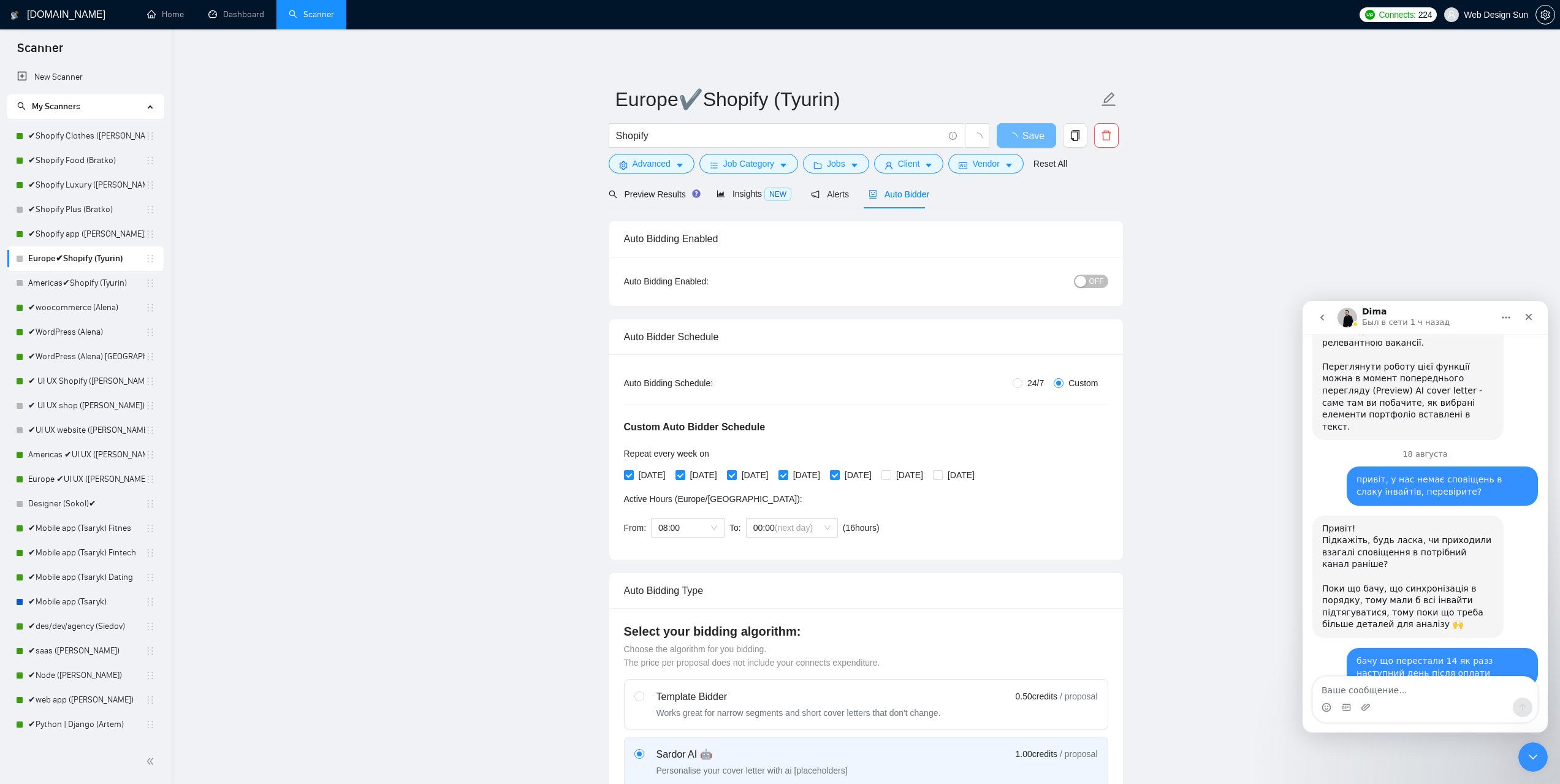
click at [1086, 276] on div "button" at bounding box center [1081, 281] width 11 height 11
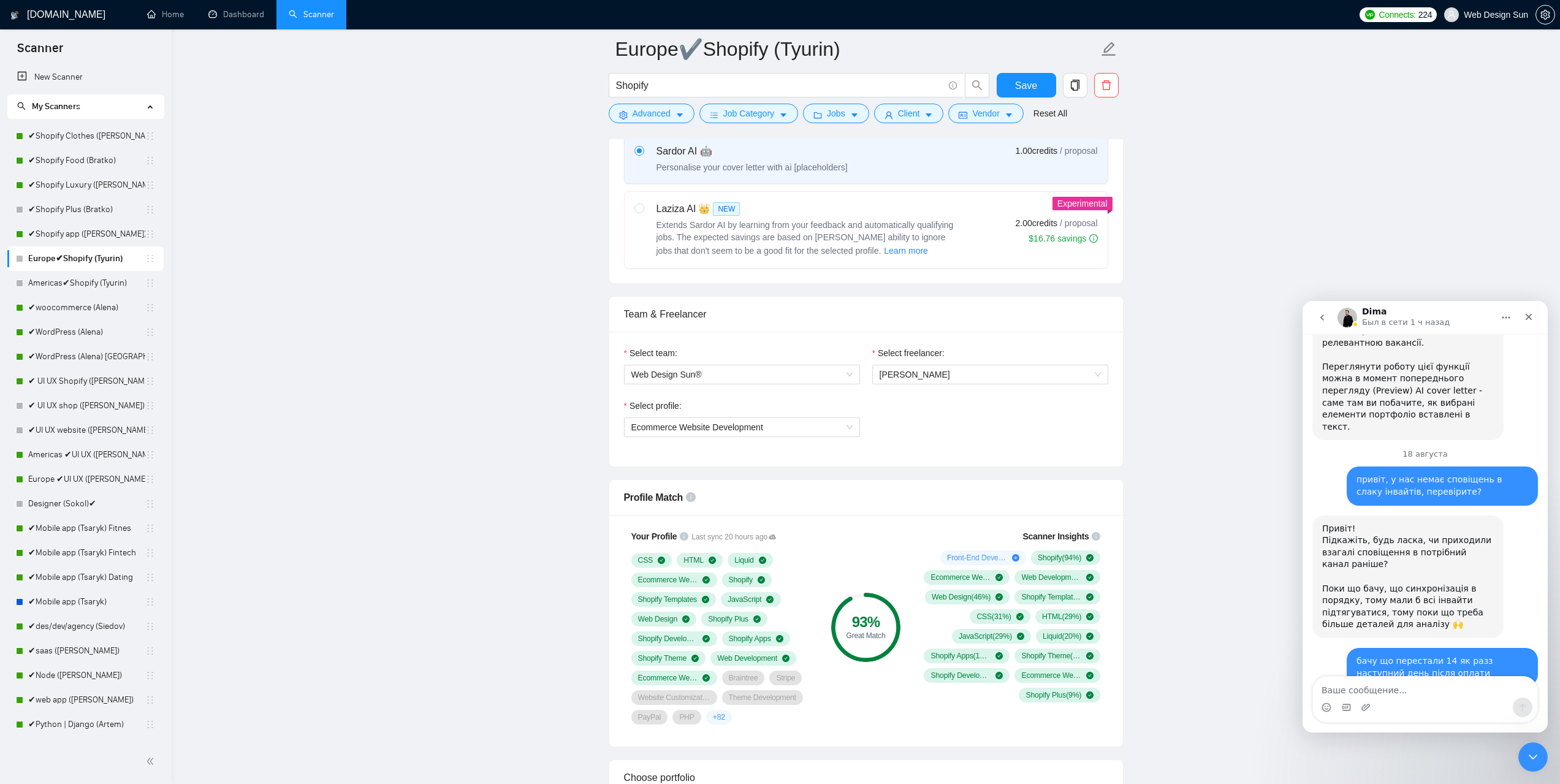
scroll to position [736, 0]
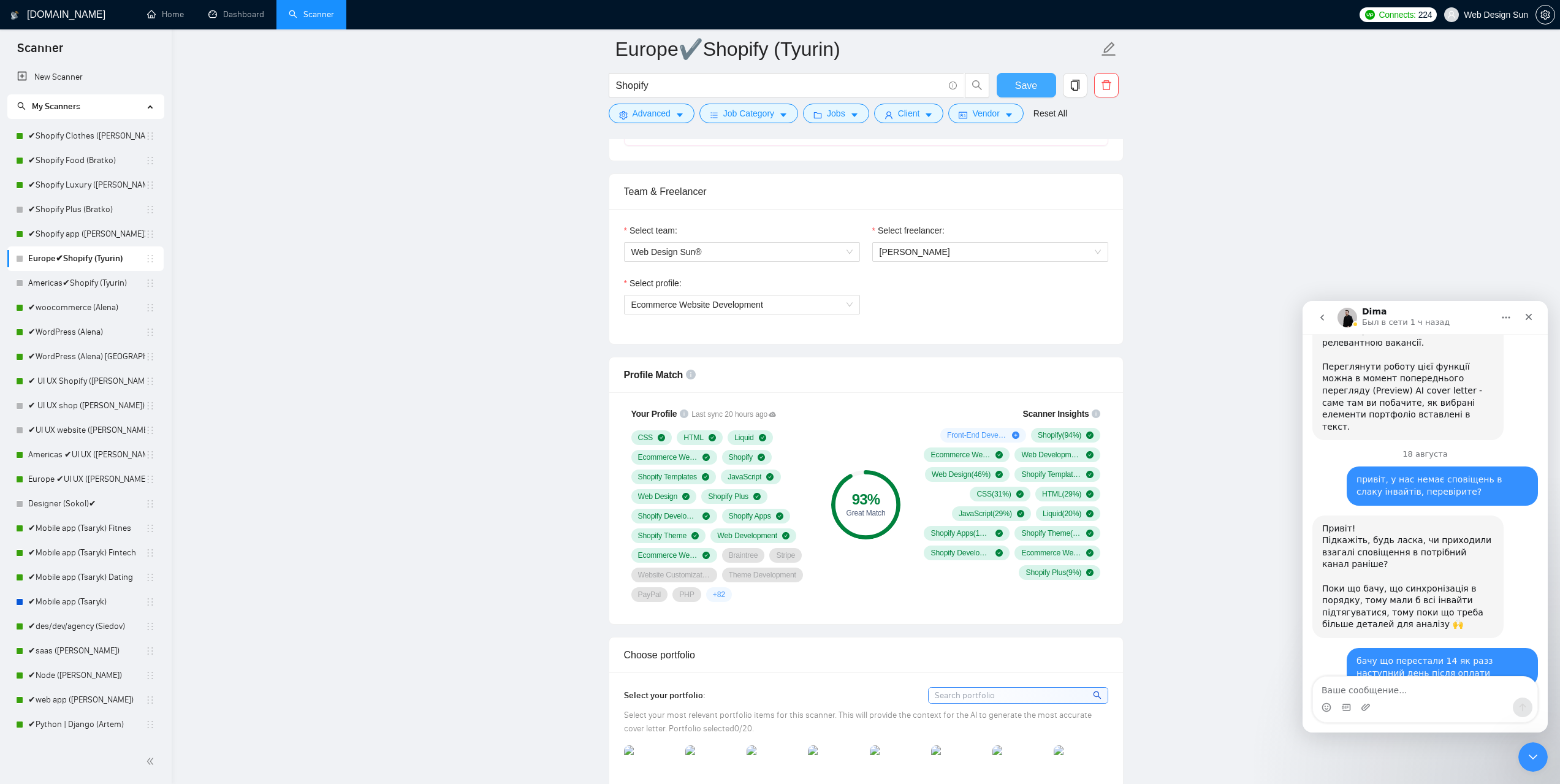
click at [1018, 83] on span "Save" at bounding box center [1026, 85] width 22 height 15
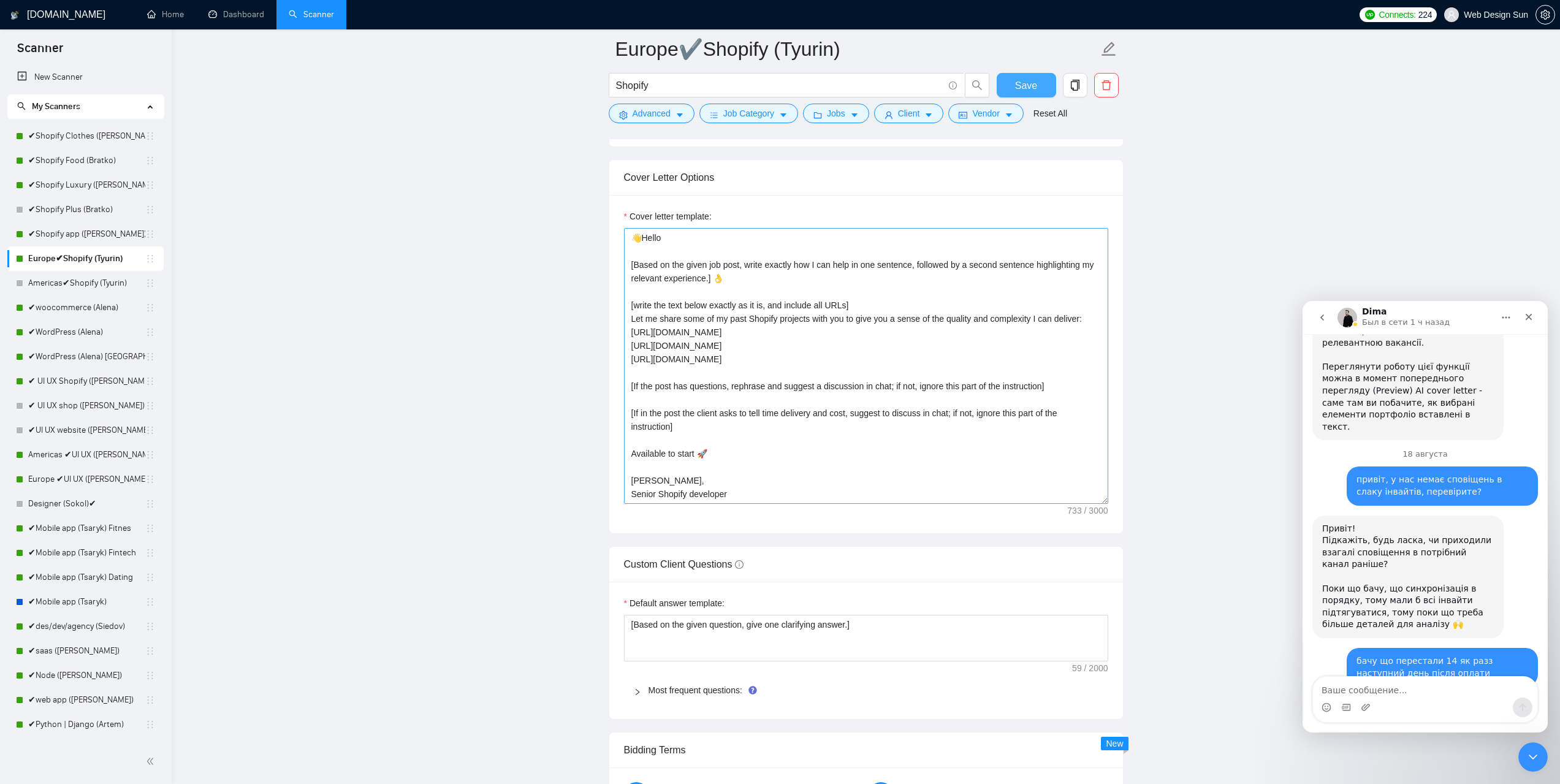
scroll to position [1471, 0]
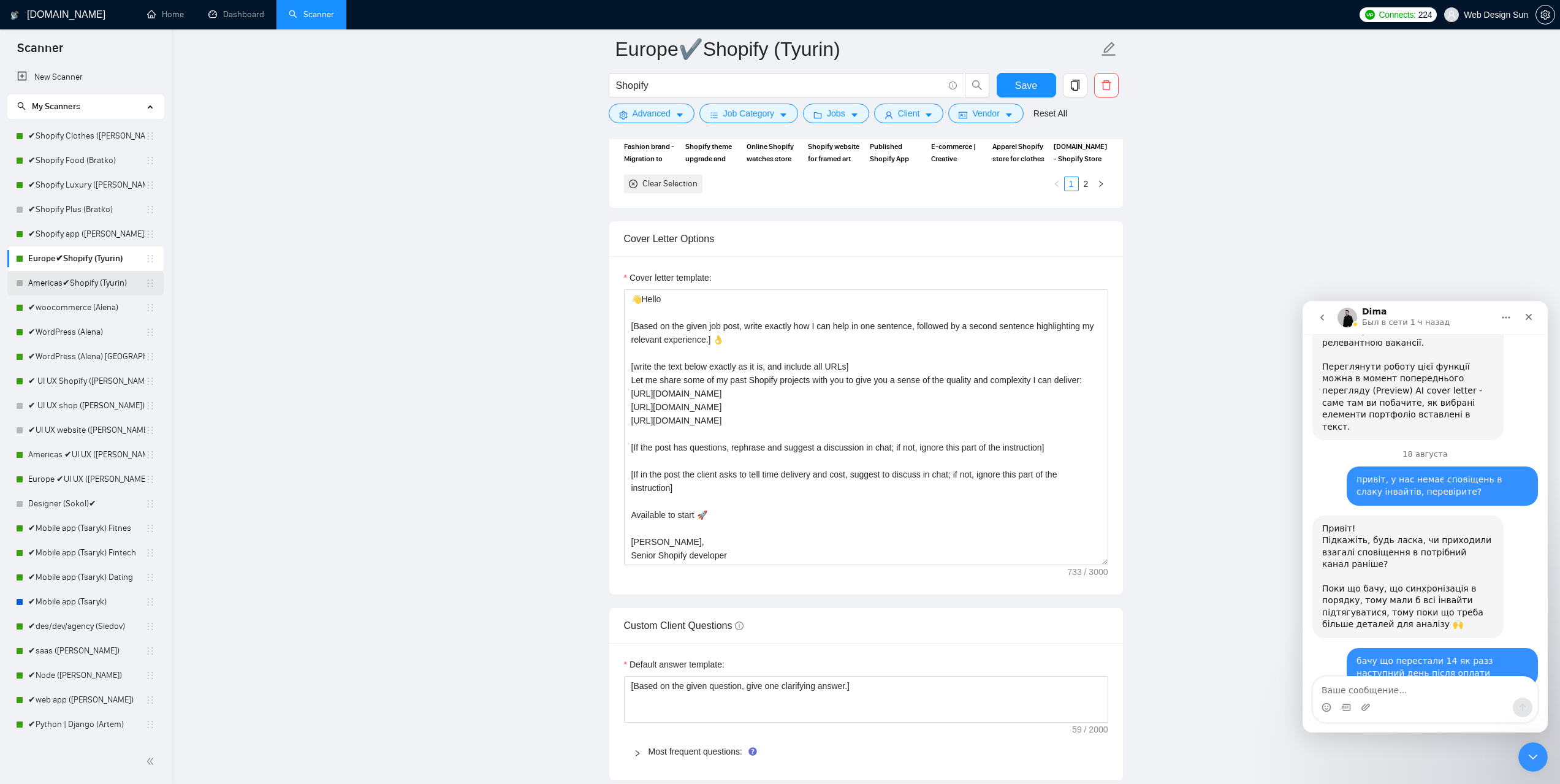
click at [87, 284] on link "Americas✔Shopify (Tyurin)" at bounding box center [86, 283] width 117 height 25
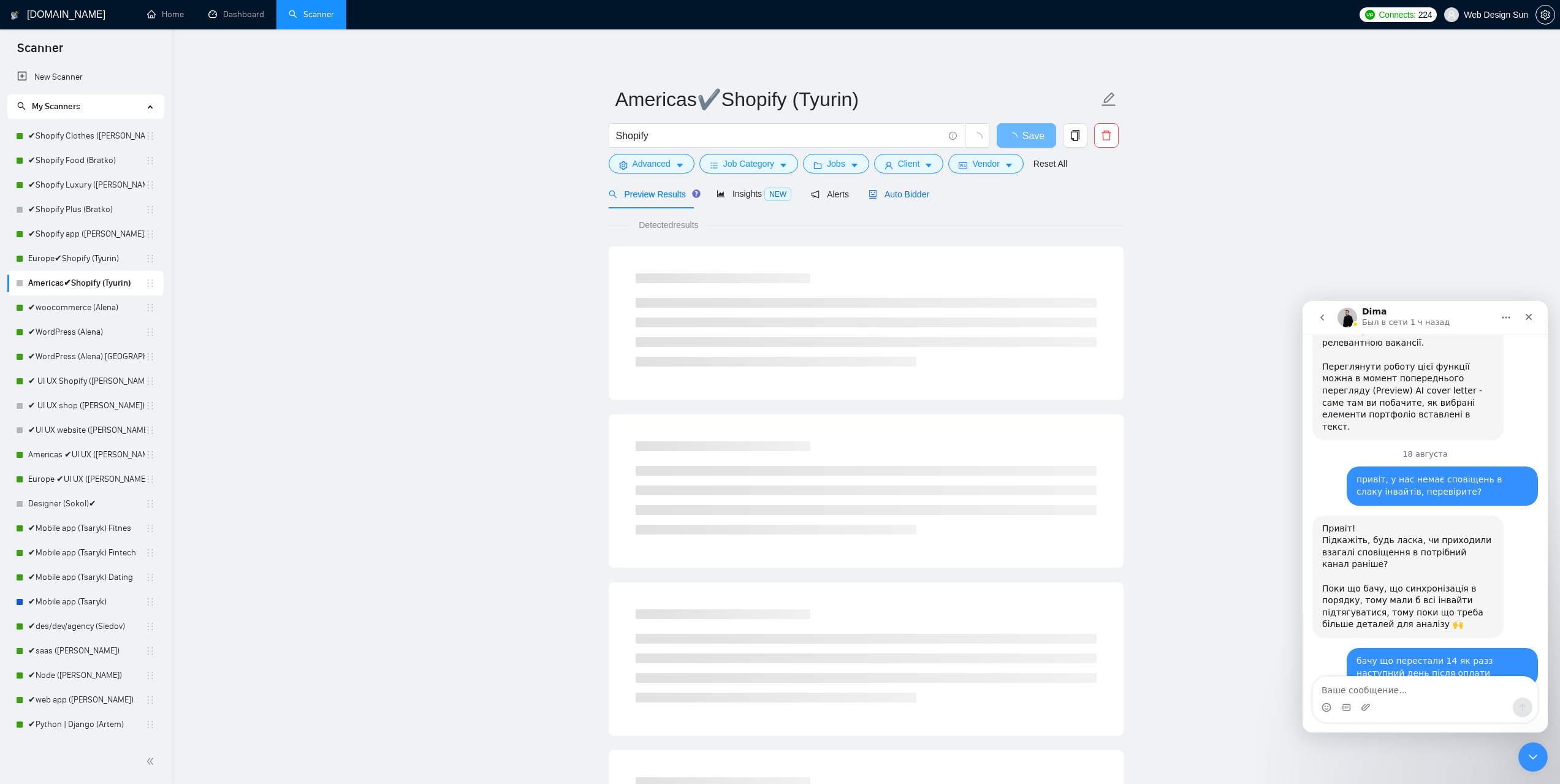
click at [885, 193] on span "Auto Bidder" at bounding box center [899, 194] width 61 height 10
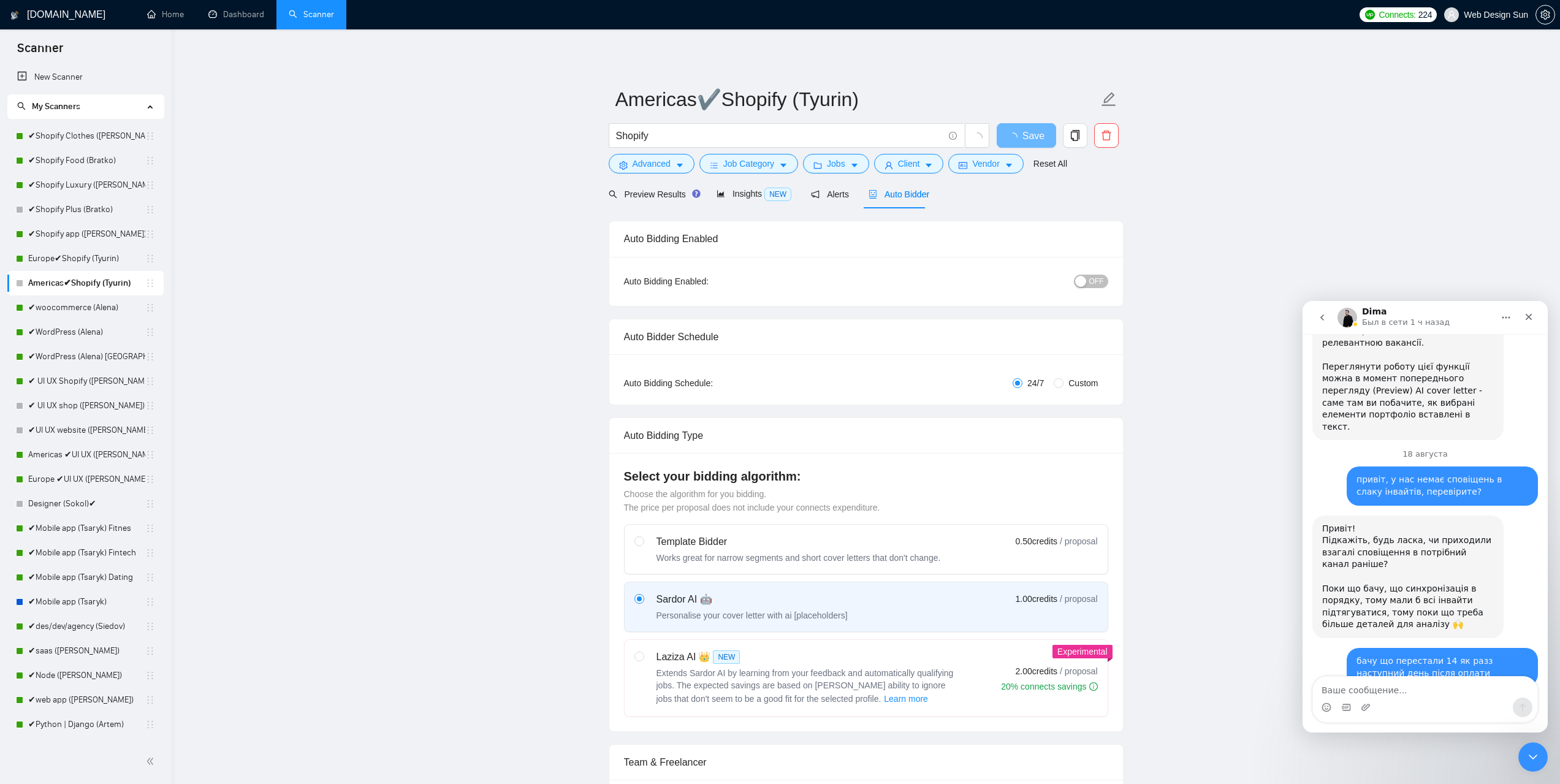
radio input "false"
radio input "true"
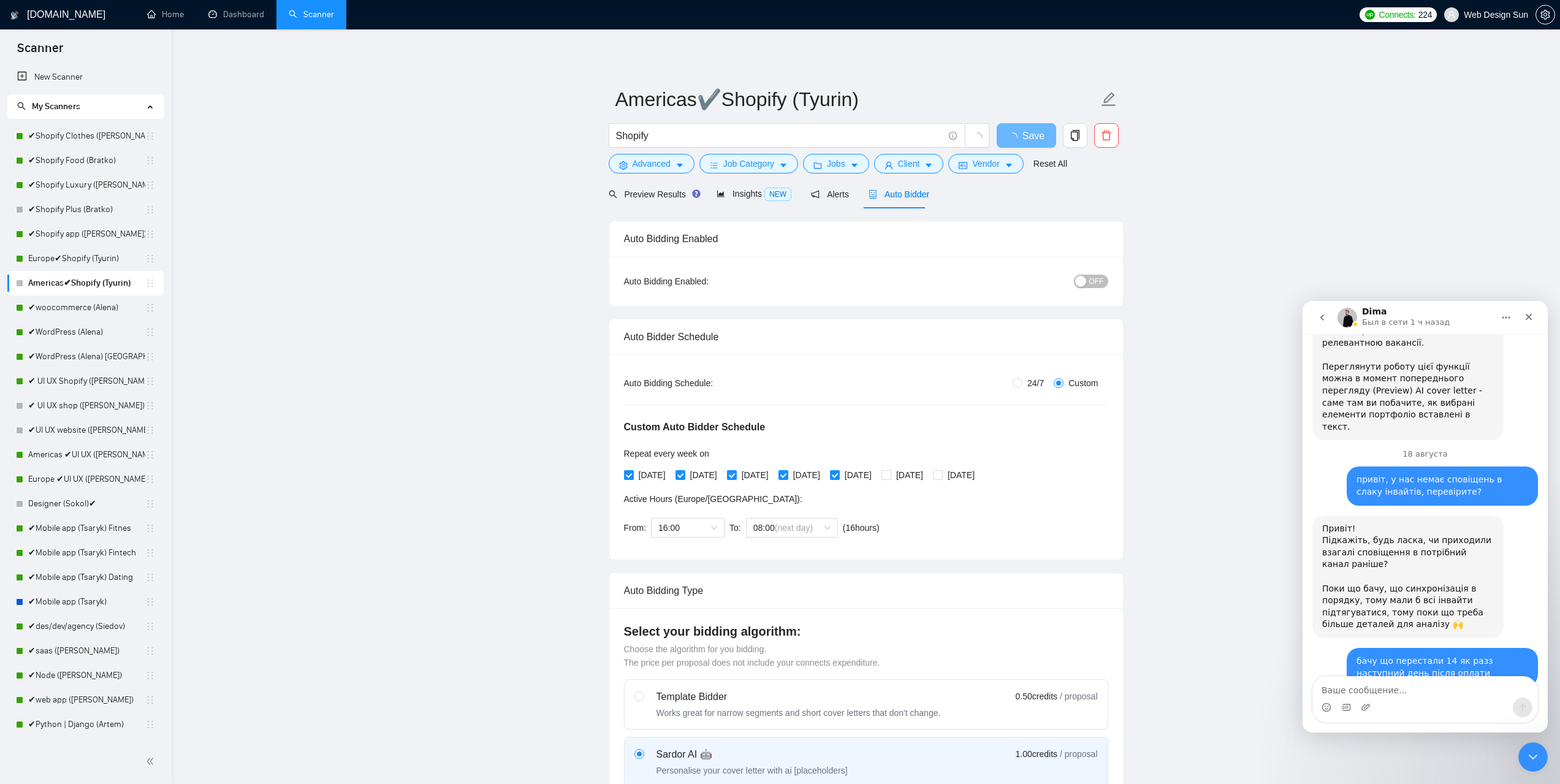
click at [1092, 276] on span "OFF" at bounding box center [1097, 282] width 15 height 13
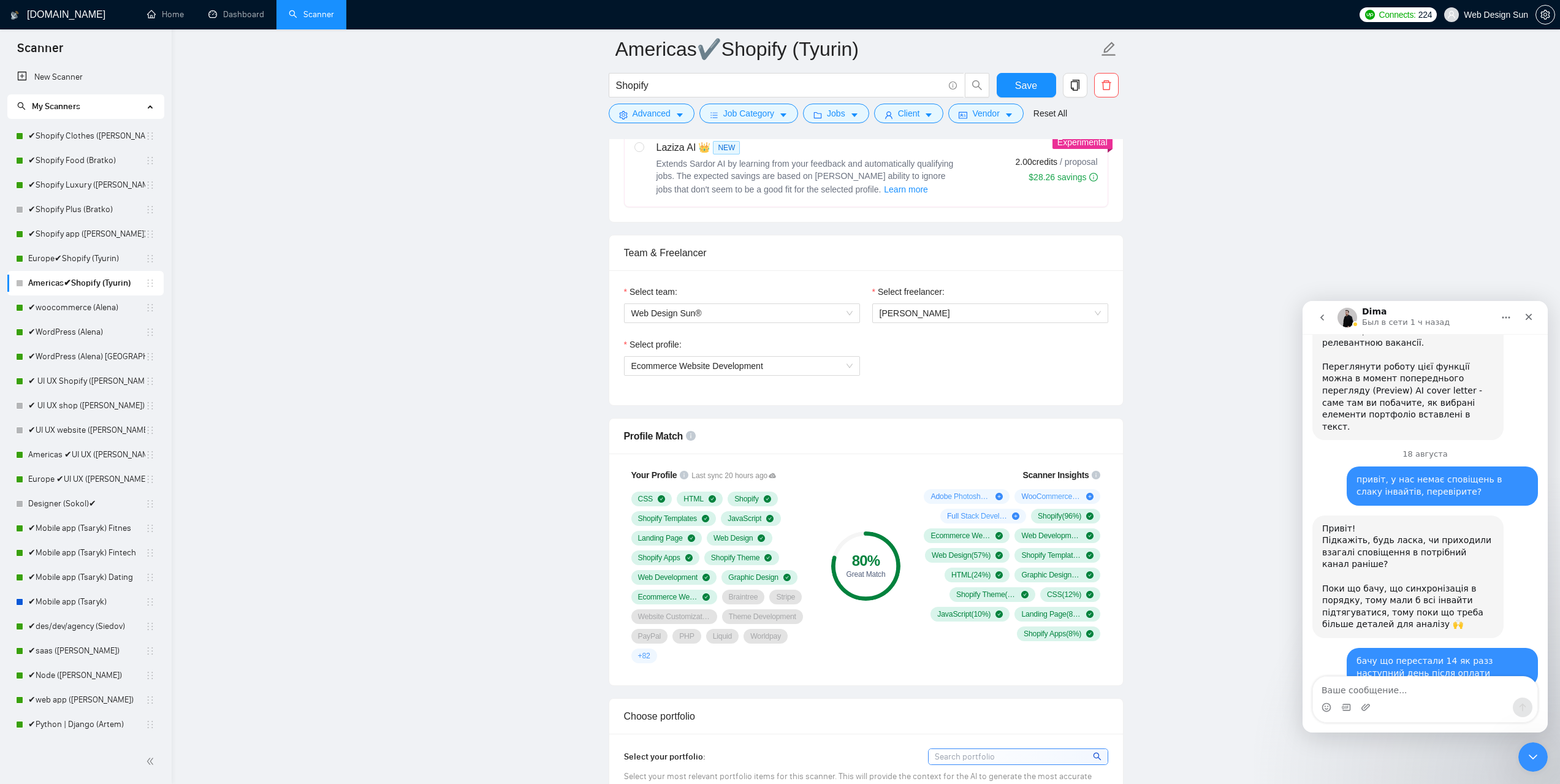
scroll to position [981, 0]
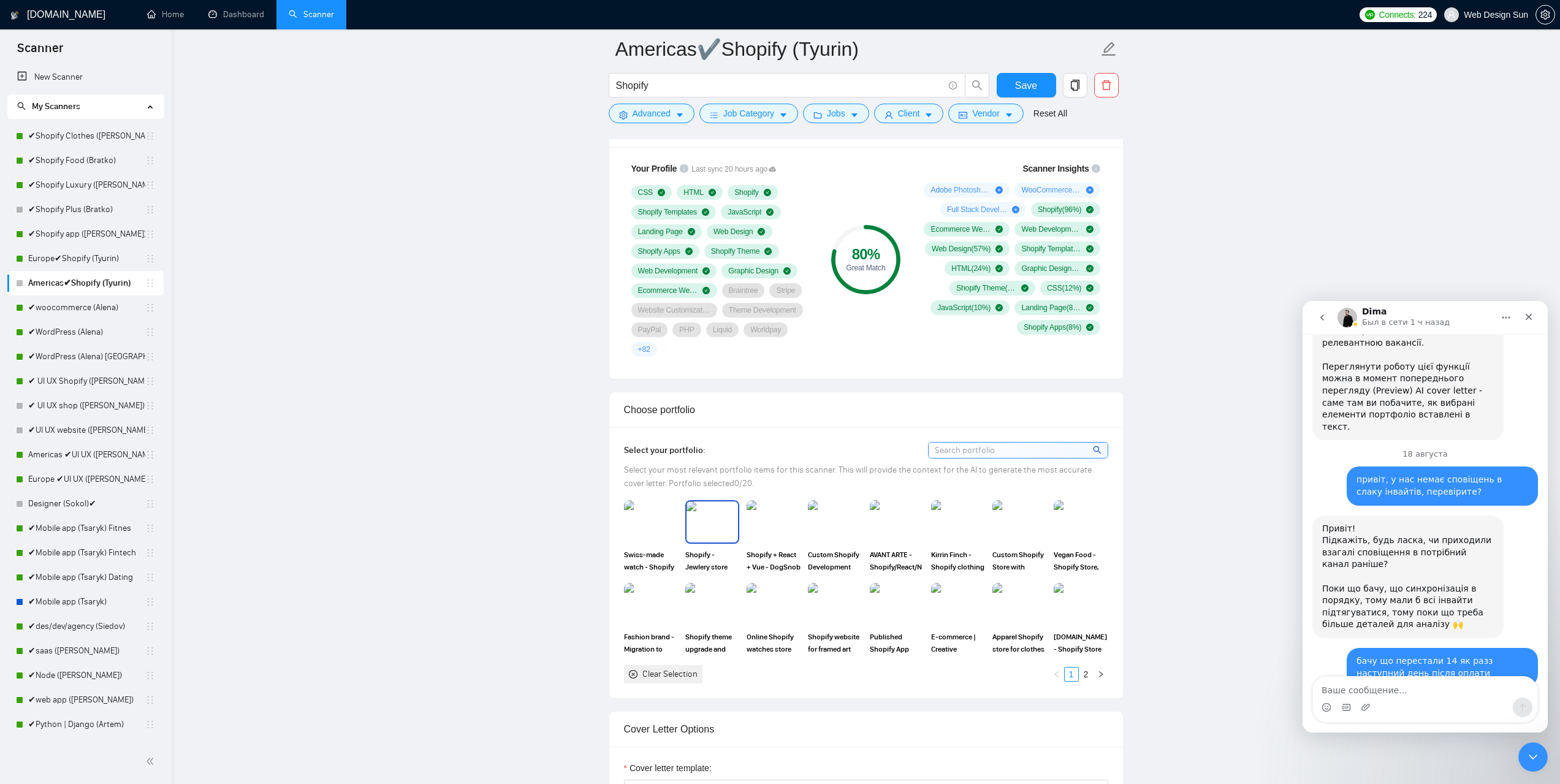
click at [701, 523] on img at bounding box center [712, 522] width 51 height 41
click at [779, 521] on img at bounding box center [773, 522] width 51 height 41
click at [649, 513] on img at bounding box center [651, 522] width 51 height 41
click at [829, 520] on img at bounding box center [835, 522] width 51 height 41
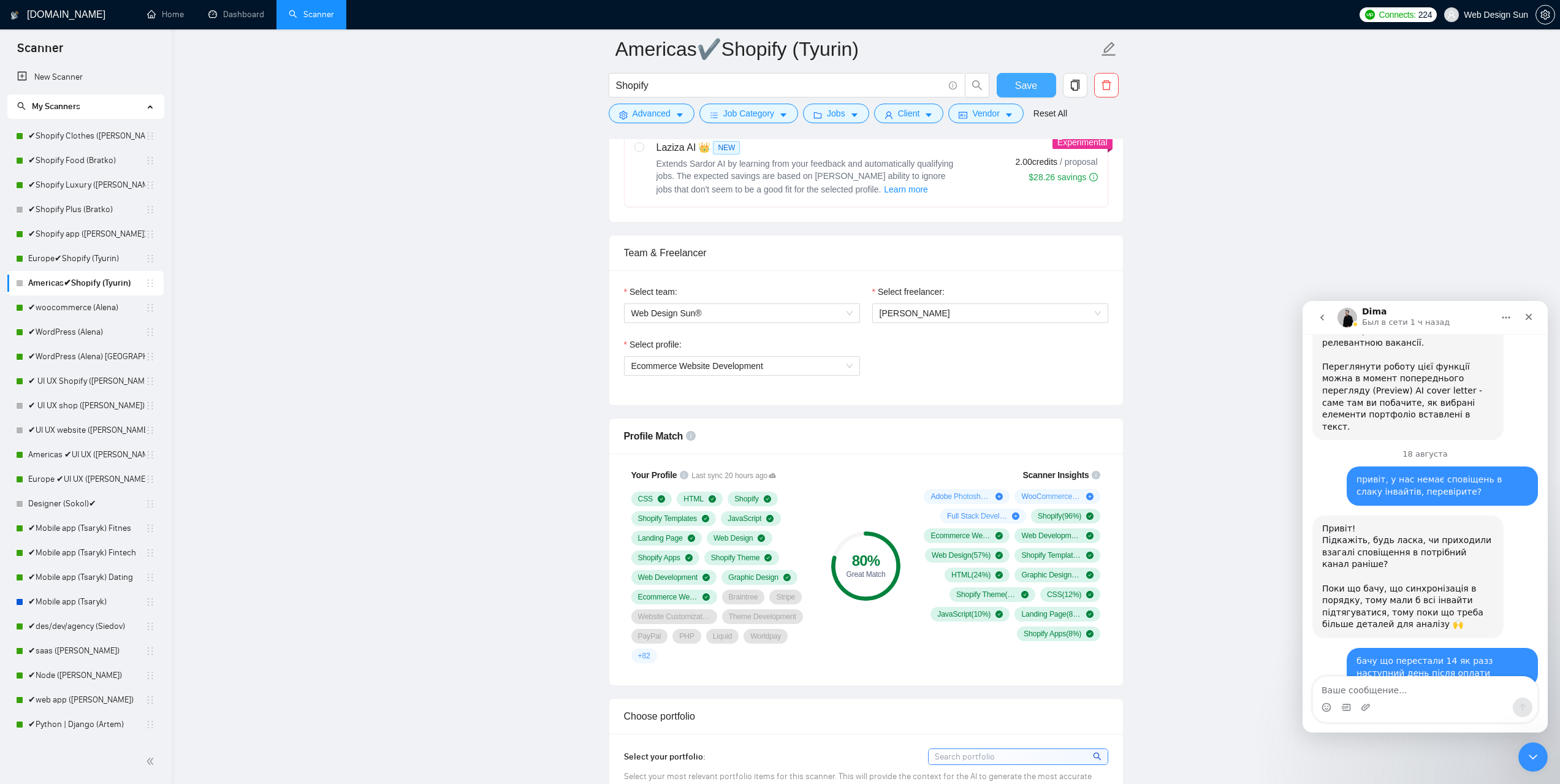
click at [1018, 85] on span "Save" at bounding box center [1026, 85] width 22 height 15
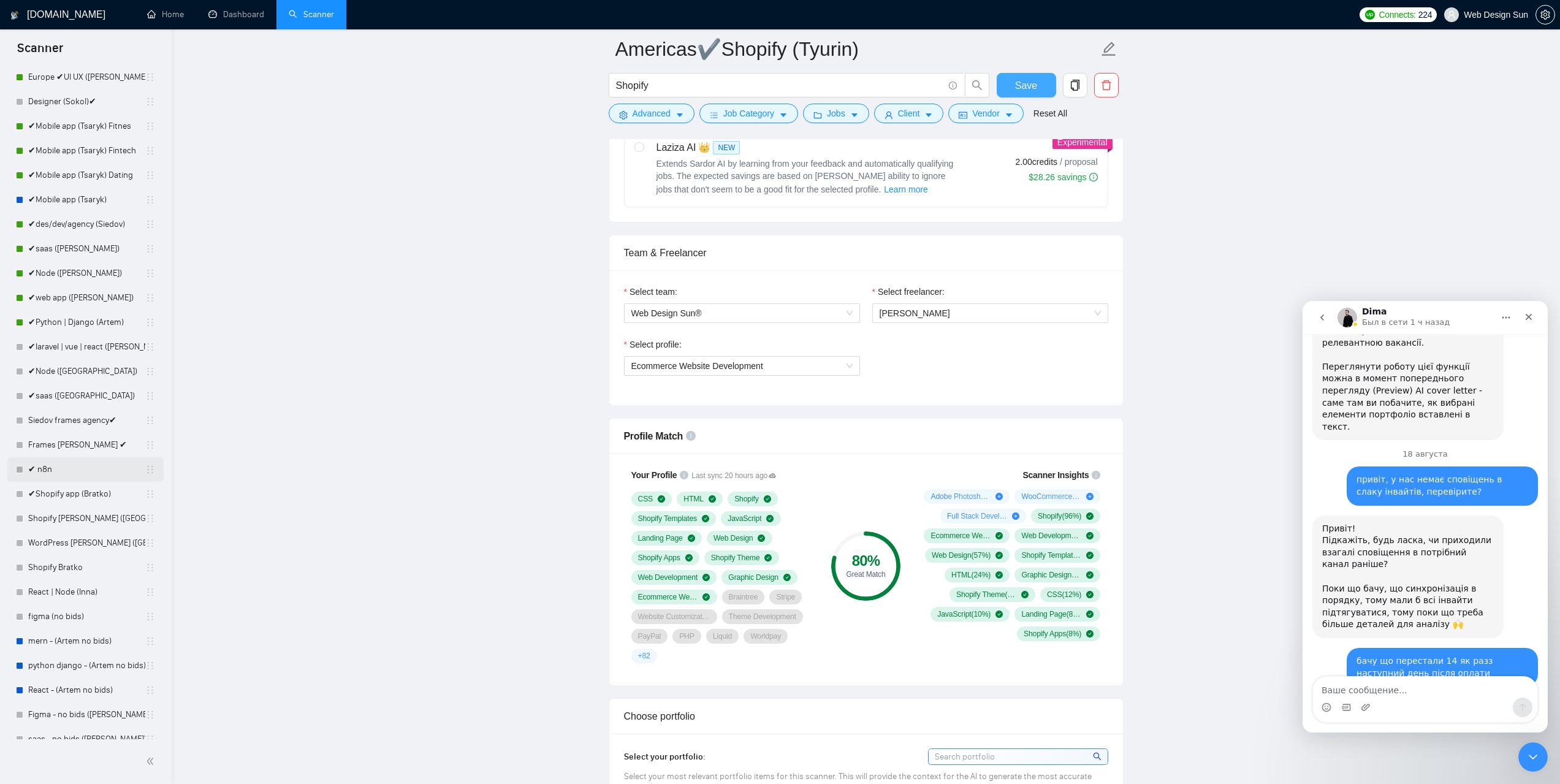
scroll to position [280, 0]
click at [71, 317] on link "✔Mobile app (Tsaryk)" at bounding box center [86, 322] width 117 height 25
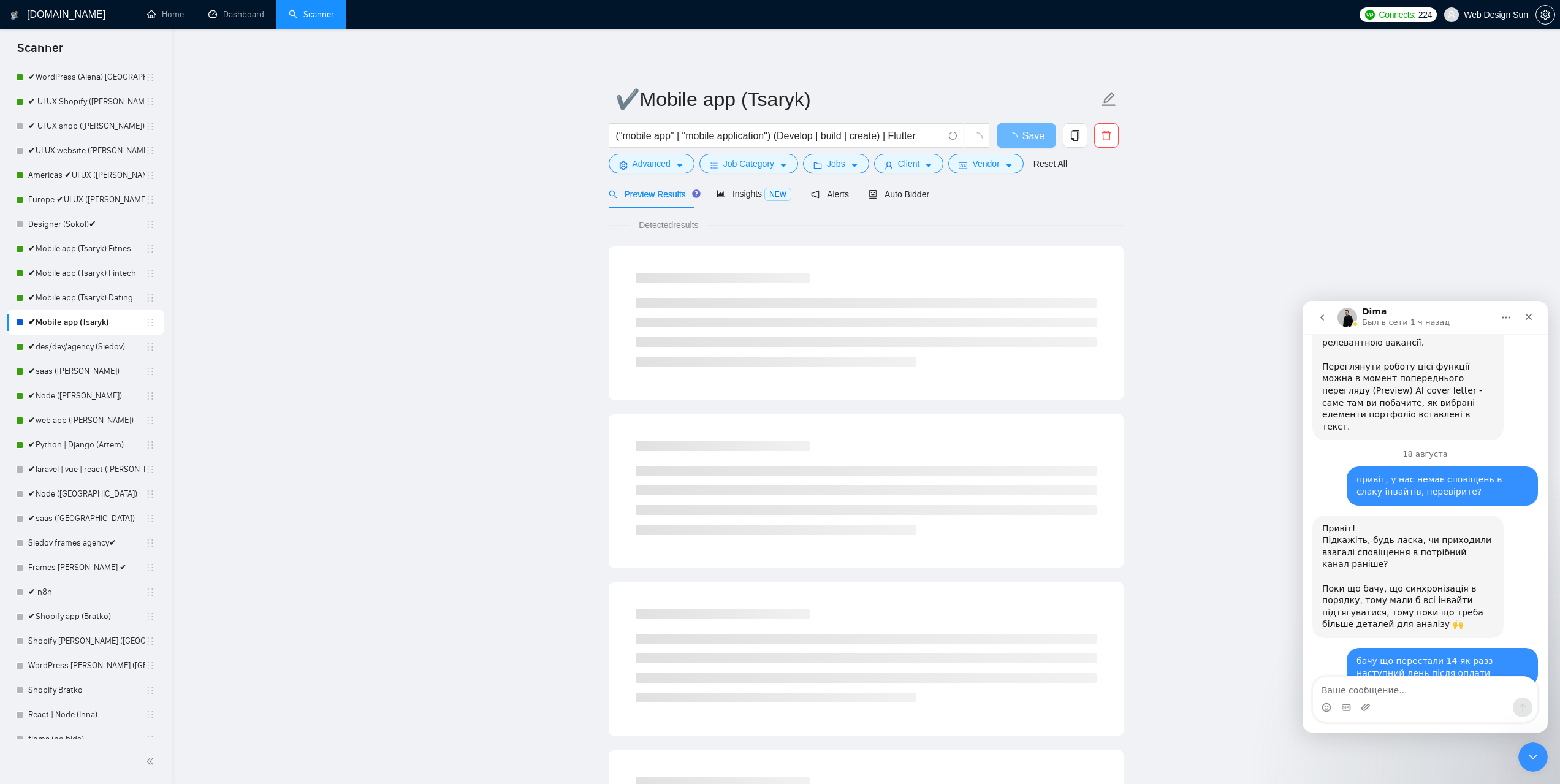
click at [903, 185] on div "Auto Bidder" at bounding box center [899, 193] width 61 height 29
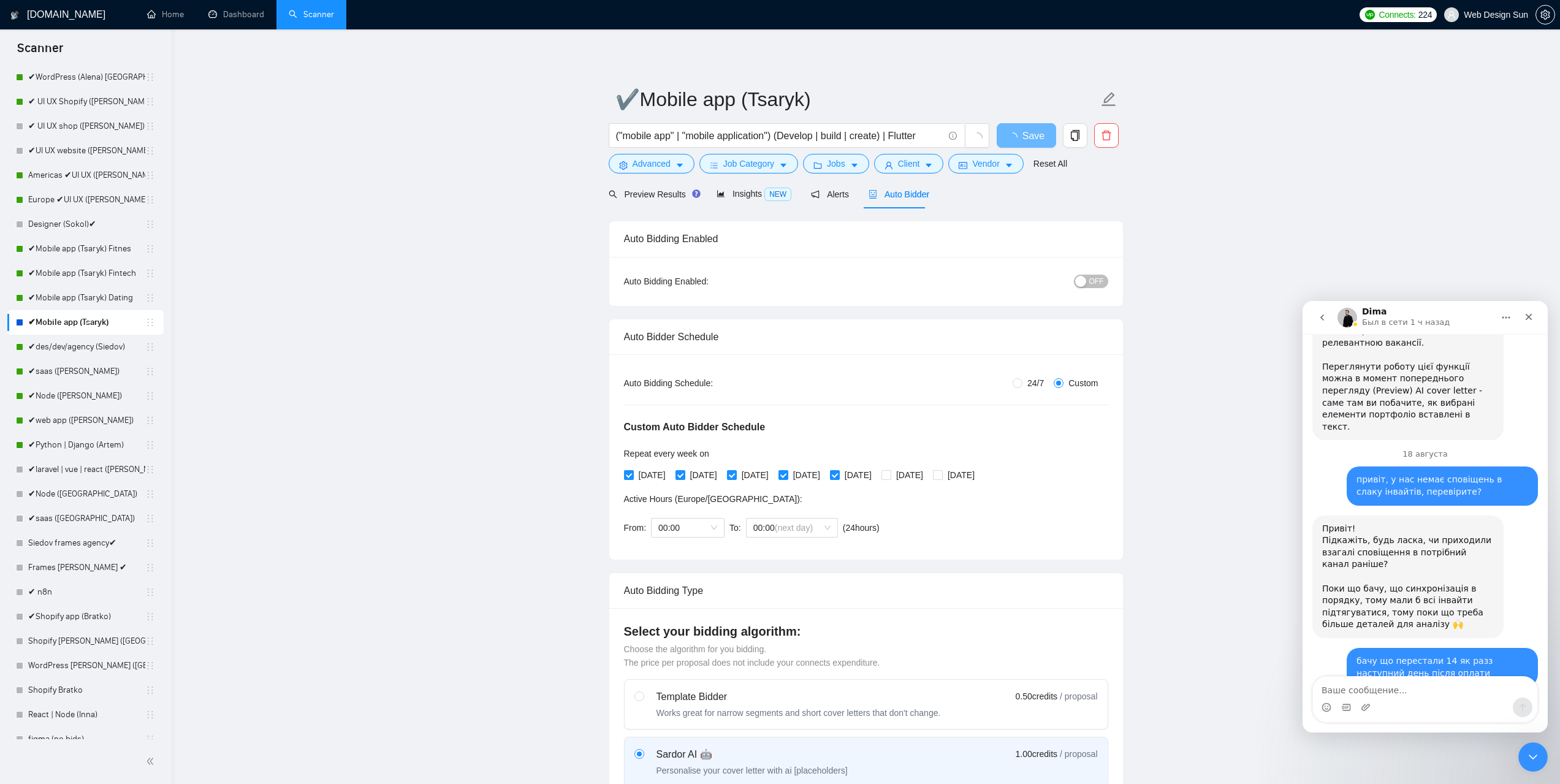
click at [1080, 284] on div "button" at bounding box center [1081, 281] width 11 height 11
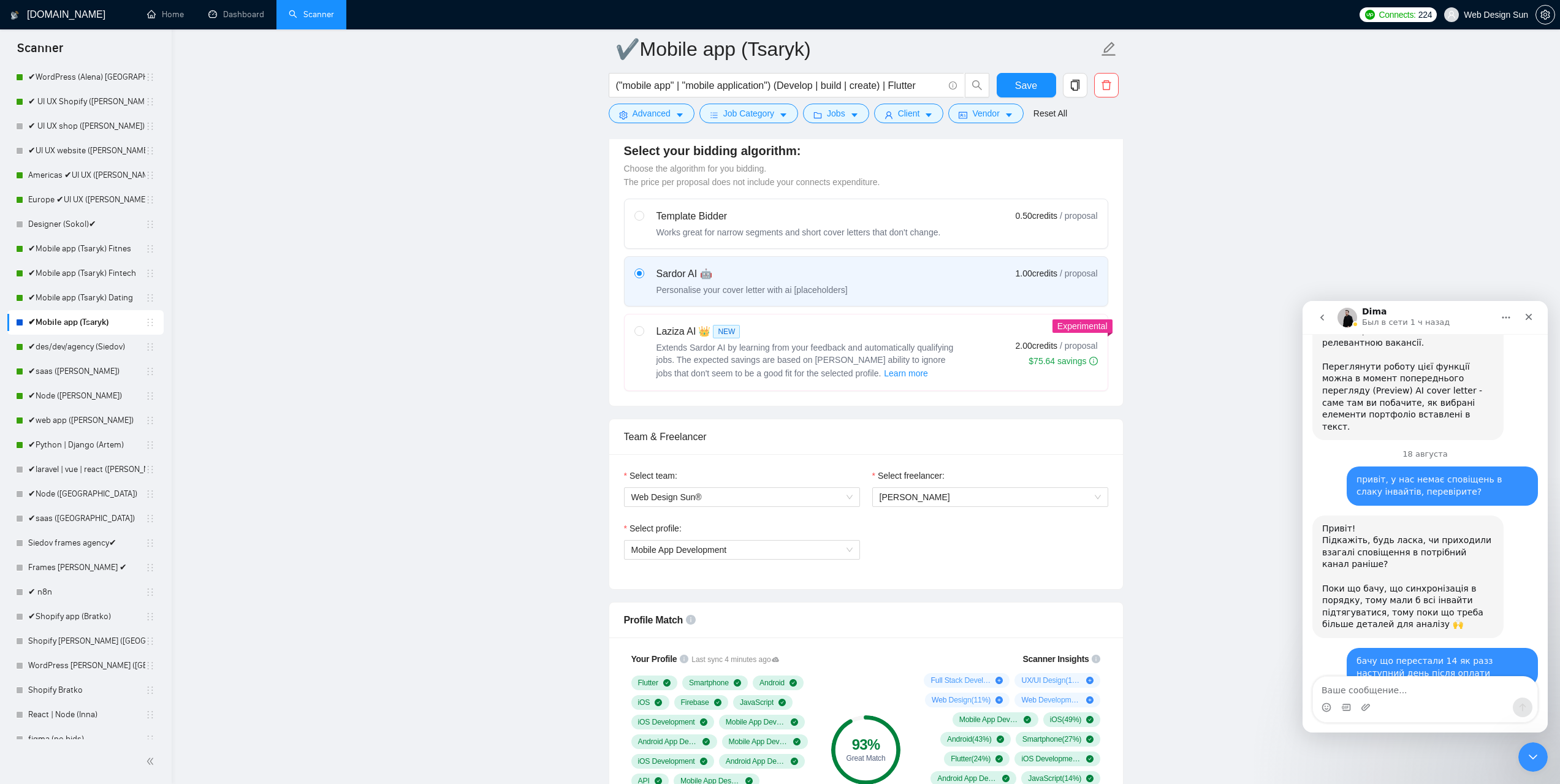
scroll to position [858, 0]
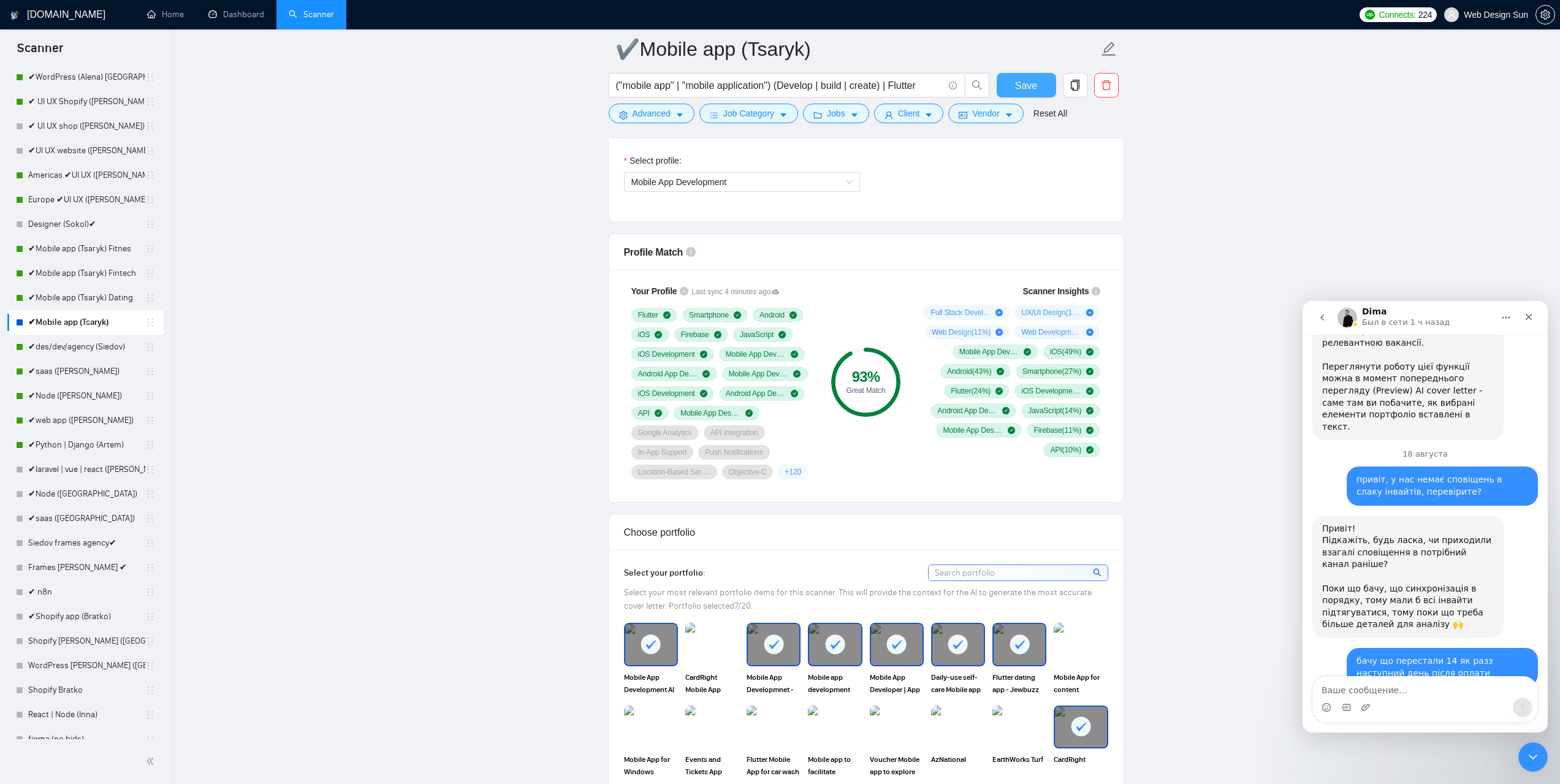
click at [1039, 90] on button "Save" at bounding box center [1026, 85] width 59 height 25
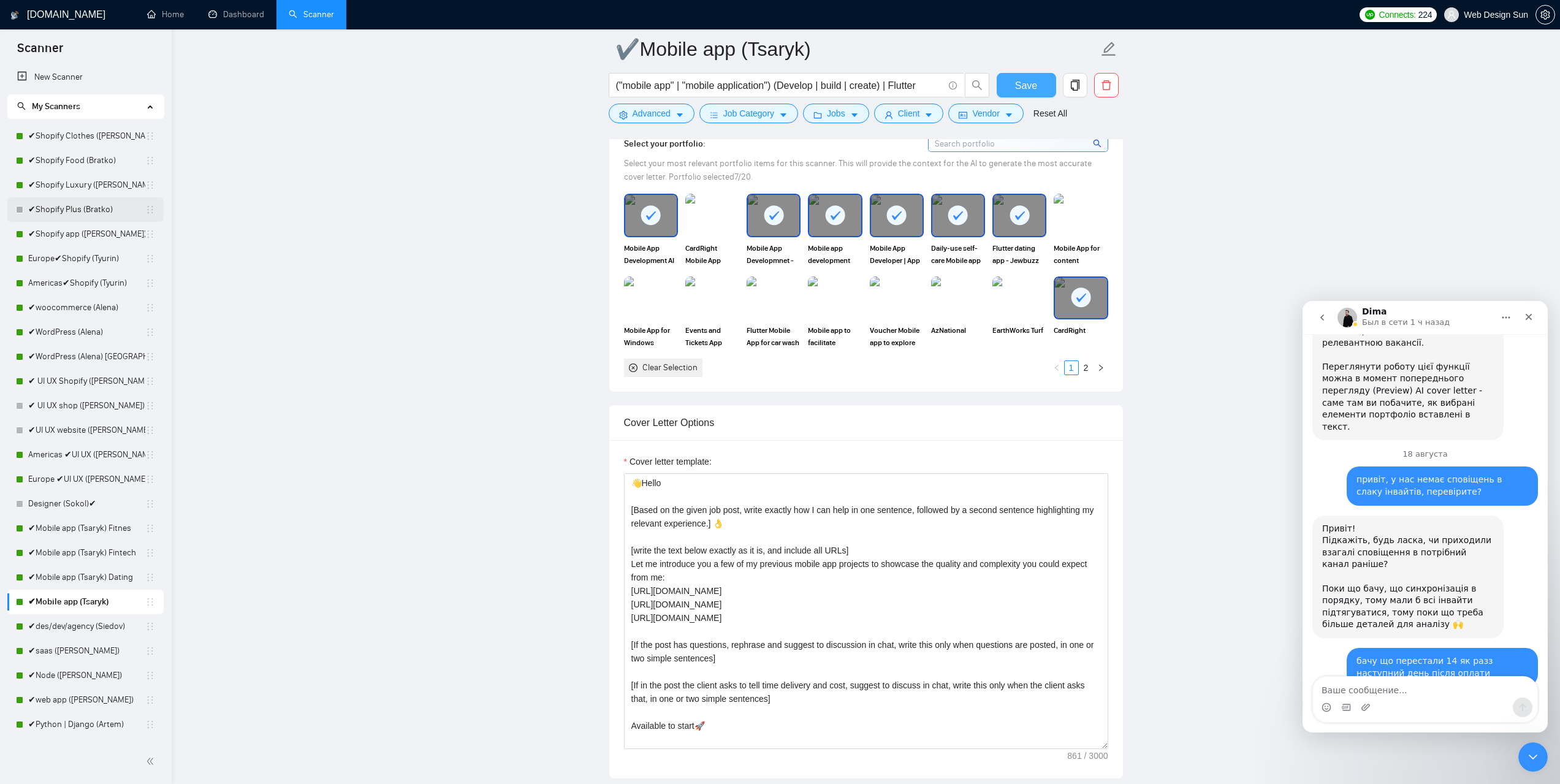
scroll to position [1042, 0]
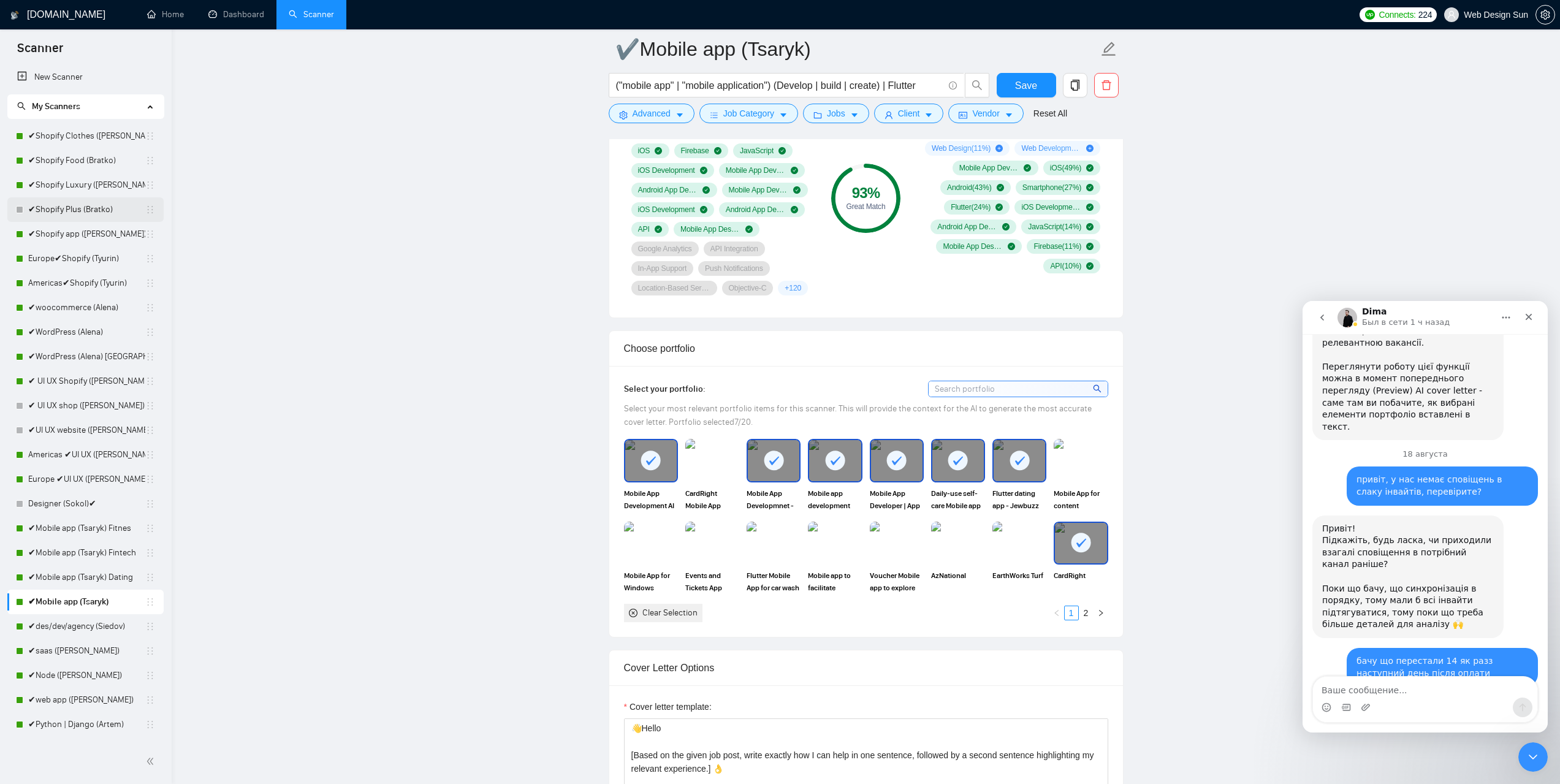
click at [85, 210] on link "✔Shopify Plus (Bratko)" at bounding box center [86, 210] width 117 height 25
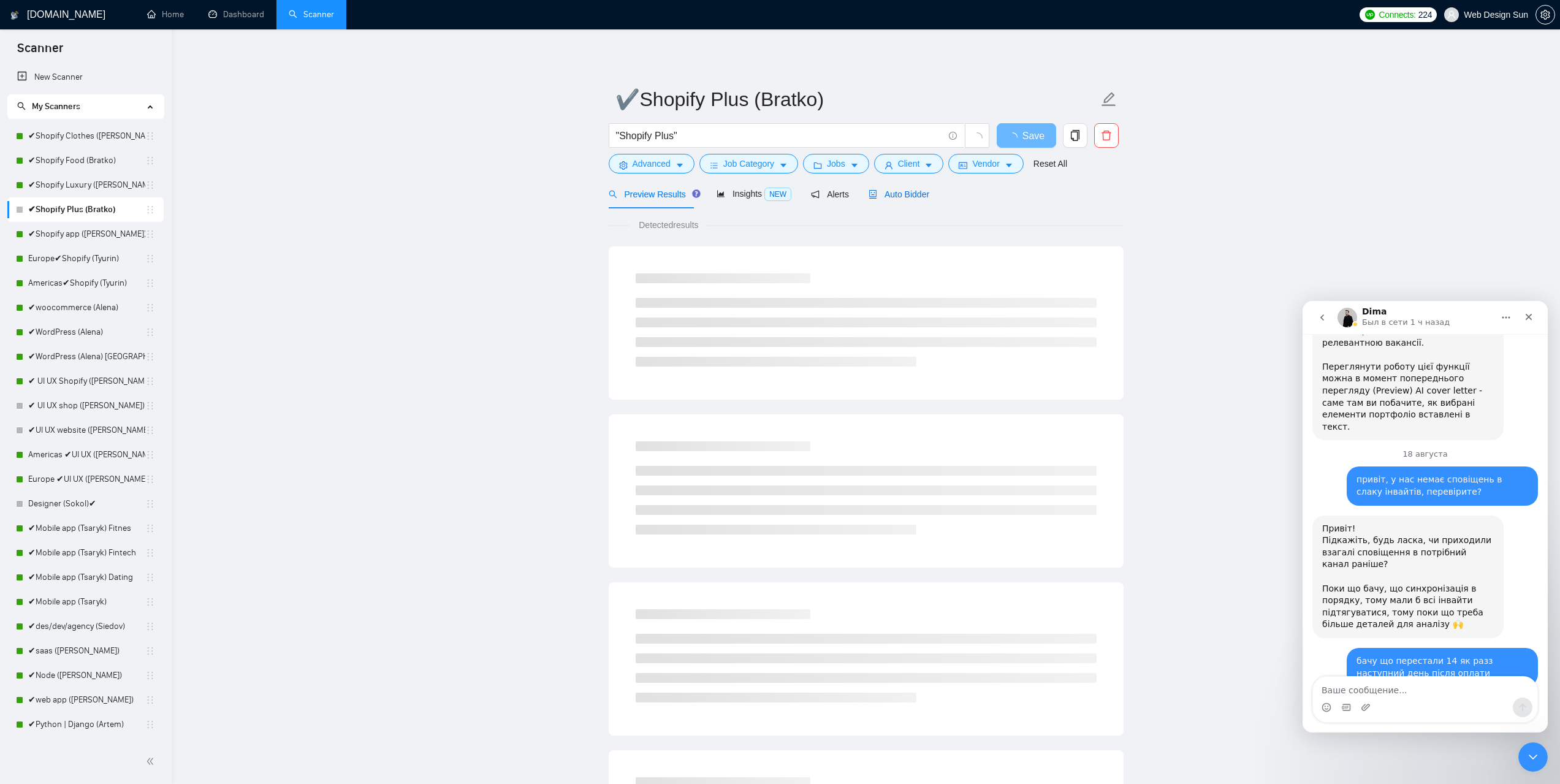
click at [913, 193] on span "Auto Bidder" at bounding box center [899, 194] width 61 height 10
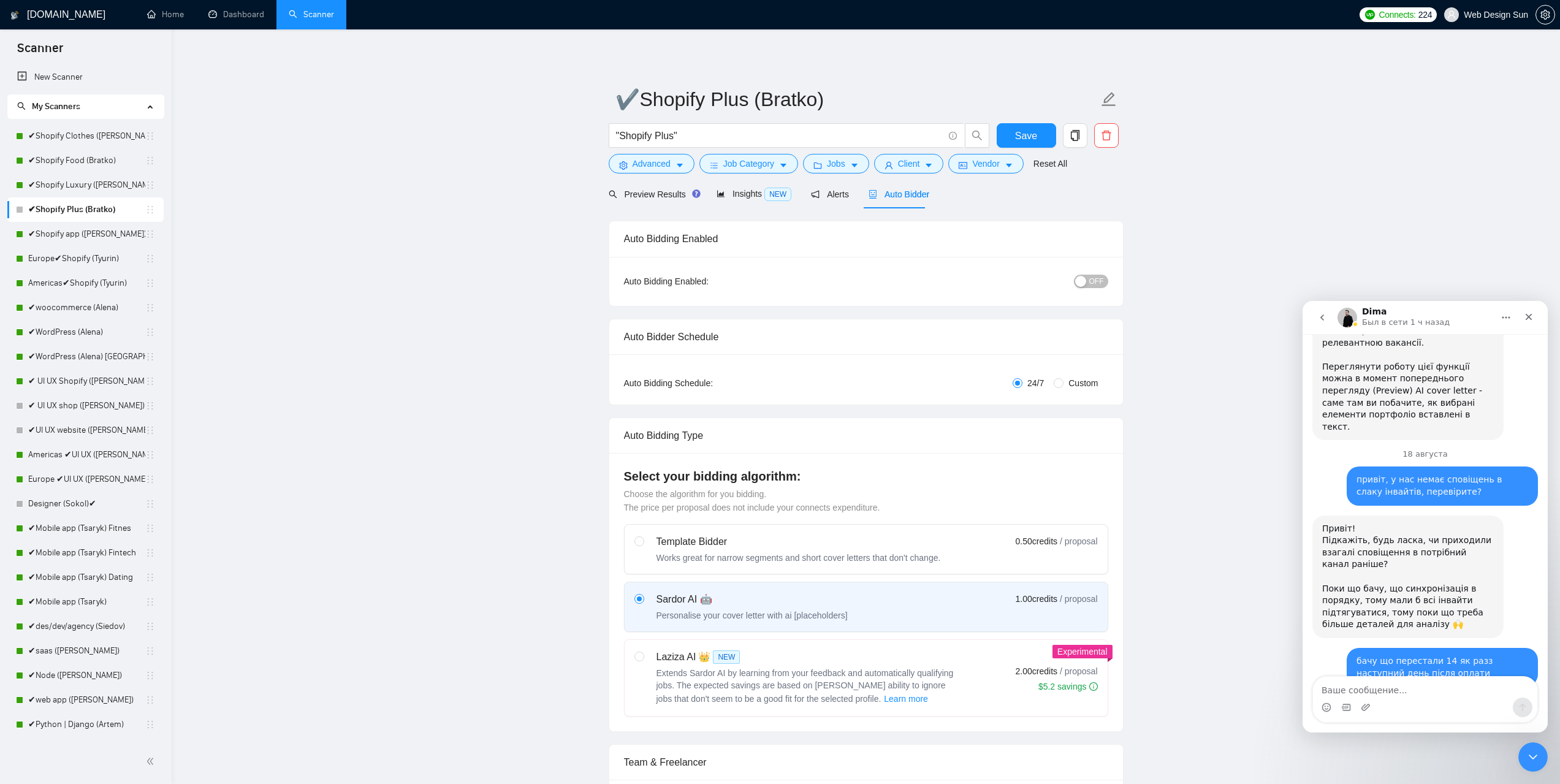
click at [1082, 283] on div "button" at bounding box center [1081, 281] width 11 height 11
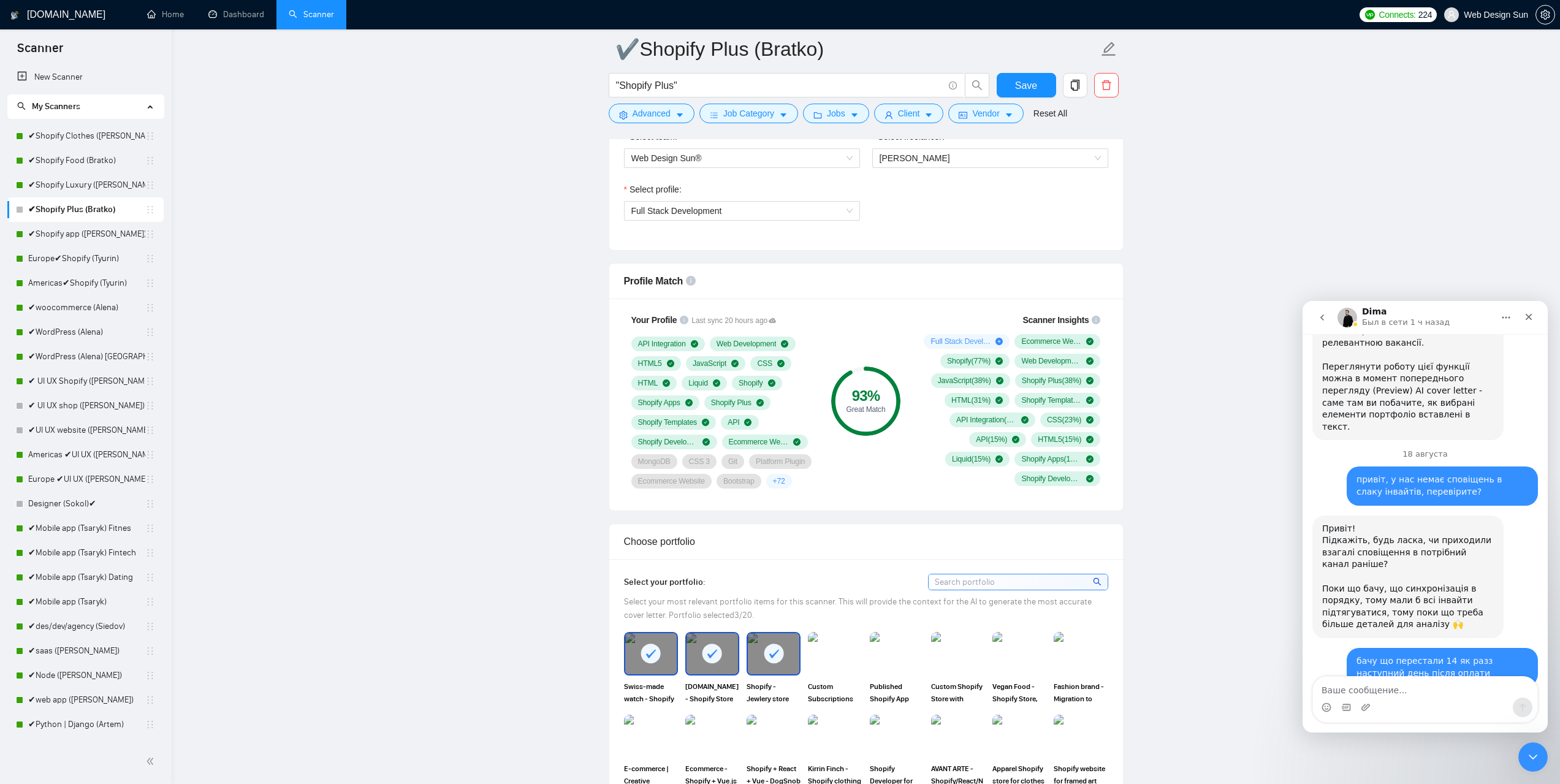
scroll to position [1042, 0]
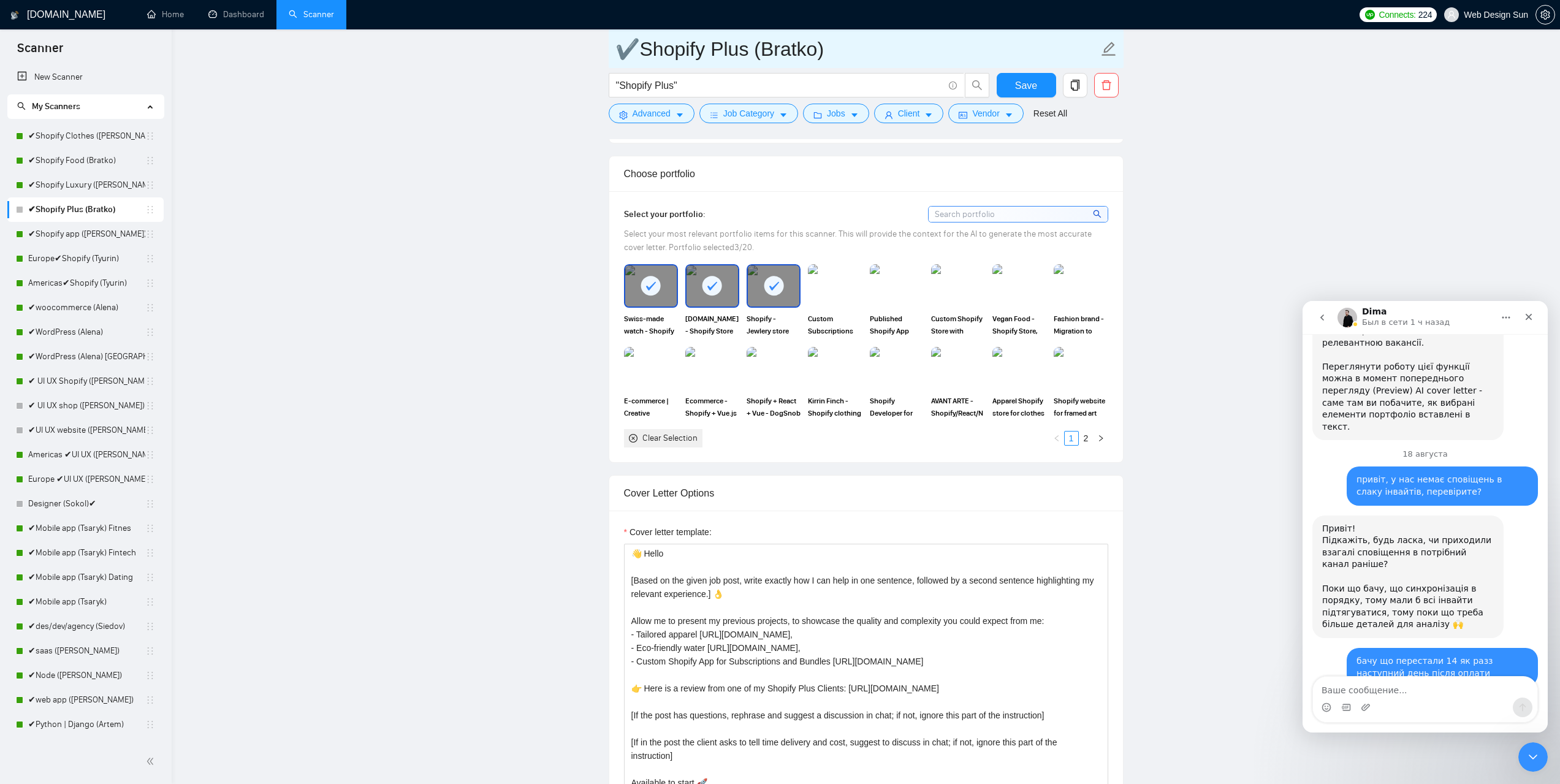
click at [817, 52] on input "✔Shopify Plus (Bratko)" at bounding box center [857, 49] width 483 height 31
type input "✔Shopify Plus (Tyurin)"
click at [1008, 91] on button "Save" at bounding box center [1026, 85] width 59 height 25
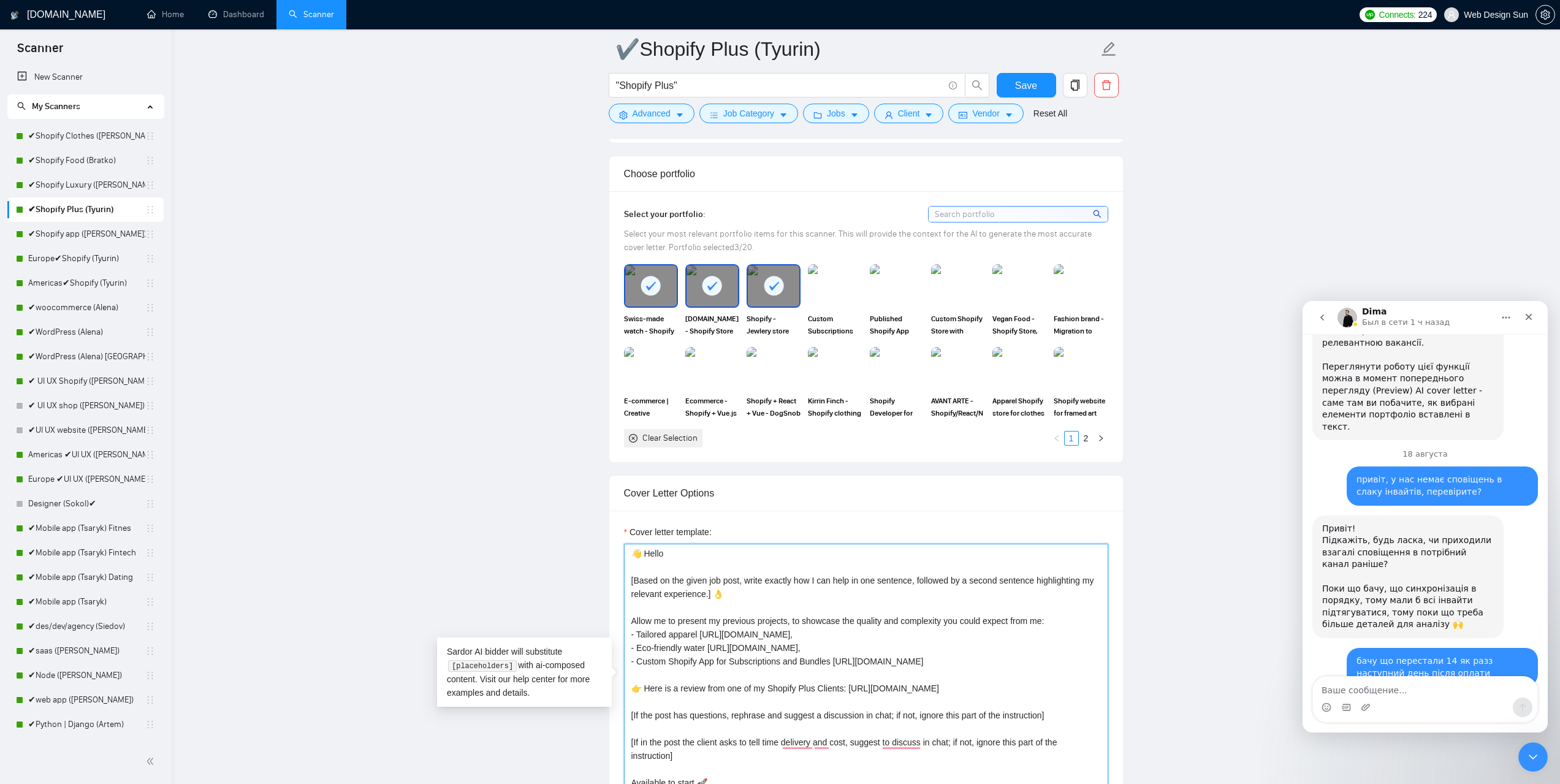
drag, startPoint x: 1020, startPoint y: 662, endPoint x: 834, endPoint y: 662, distance: 186.0
click at [834, 663] on textarea "👋 Hello [Based on the given job post, write exactly how I can help in one sente…" at bounding box center [866, 681] width 484 height 276
drag, startPoint x: 846, startPoint y: 675, endPoint x: 1120, endPoint y: 671, distance: 274.0
click at [1120, 671] on div "Cover letter template: 👋 Hello [Based on the given job post, write exactly how …" at bounding box center [866, 679] width 514 height 338
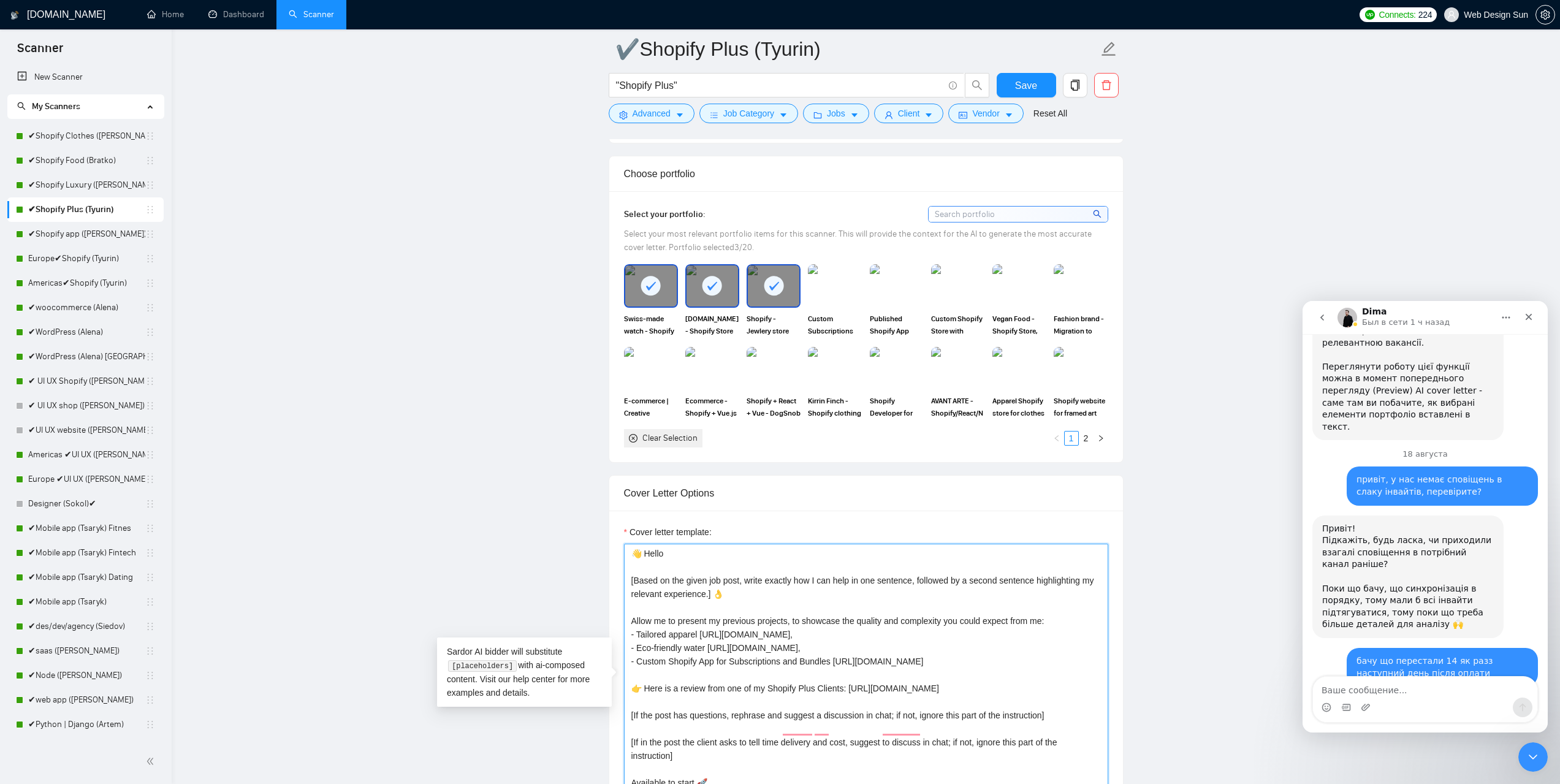
click at [959, 634] on textarea "👋 Hello [Based on the given job post, write exactly how I can help in one sente…" at bounding box center [866, 681] width 484 height 276
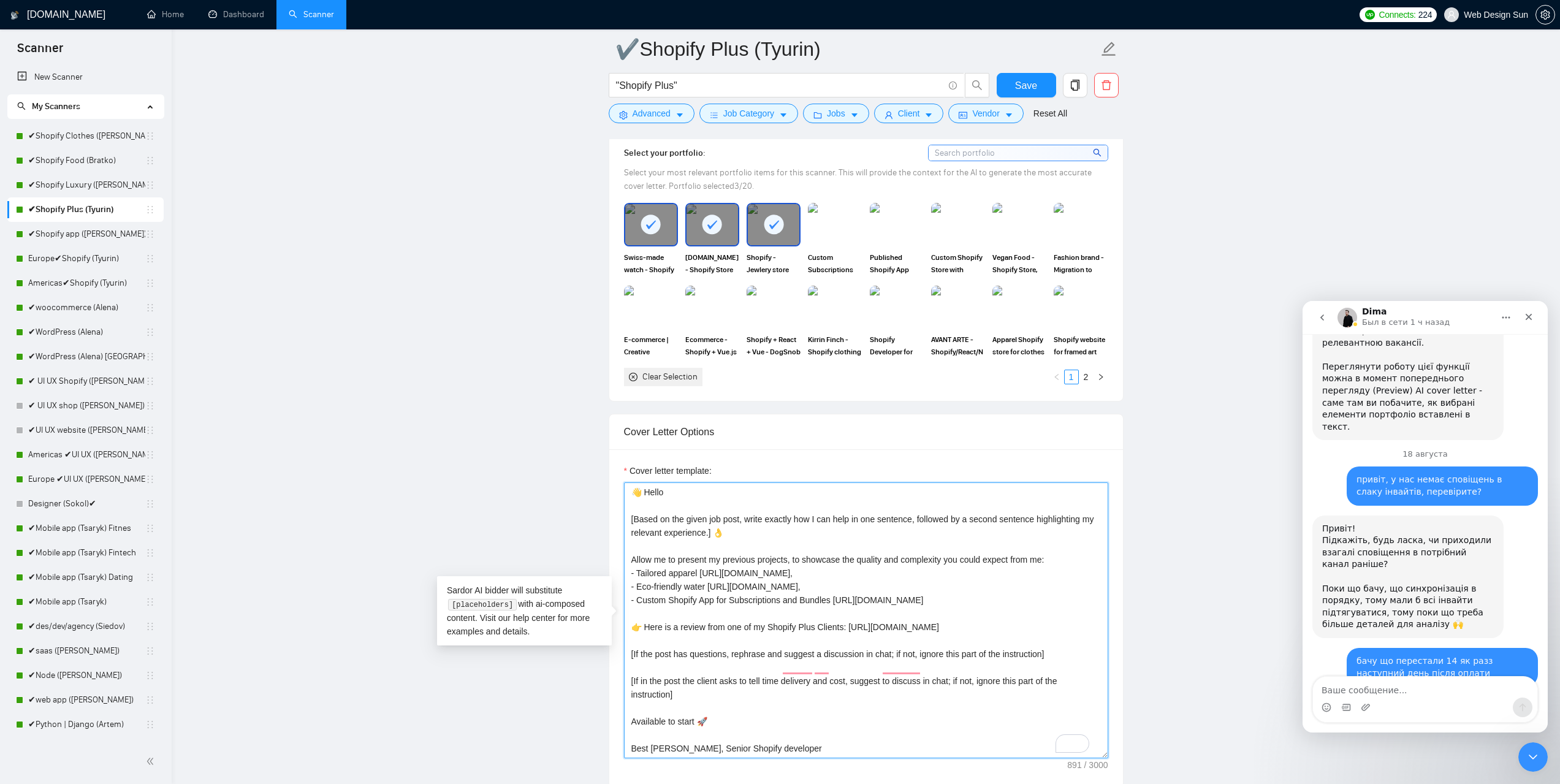
drag, startPoint x: 787, startPoint y: 575, endPoint x: 709, endPoint y: 576, distance: 78.0
click at [709, 576] on textarea "👋 Hello [Based on the given job post, write exactly how I can help in one sente…" at bounding box center [866, 620] width 484 height 276
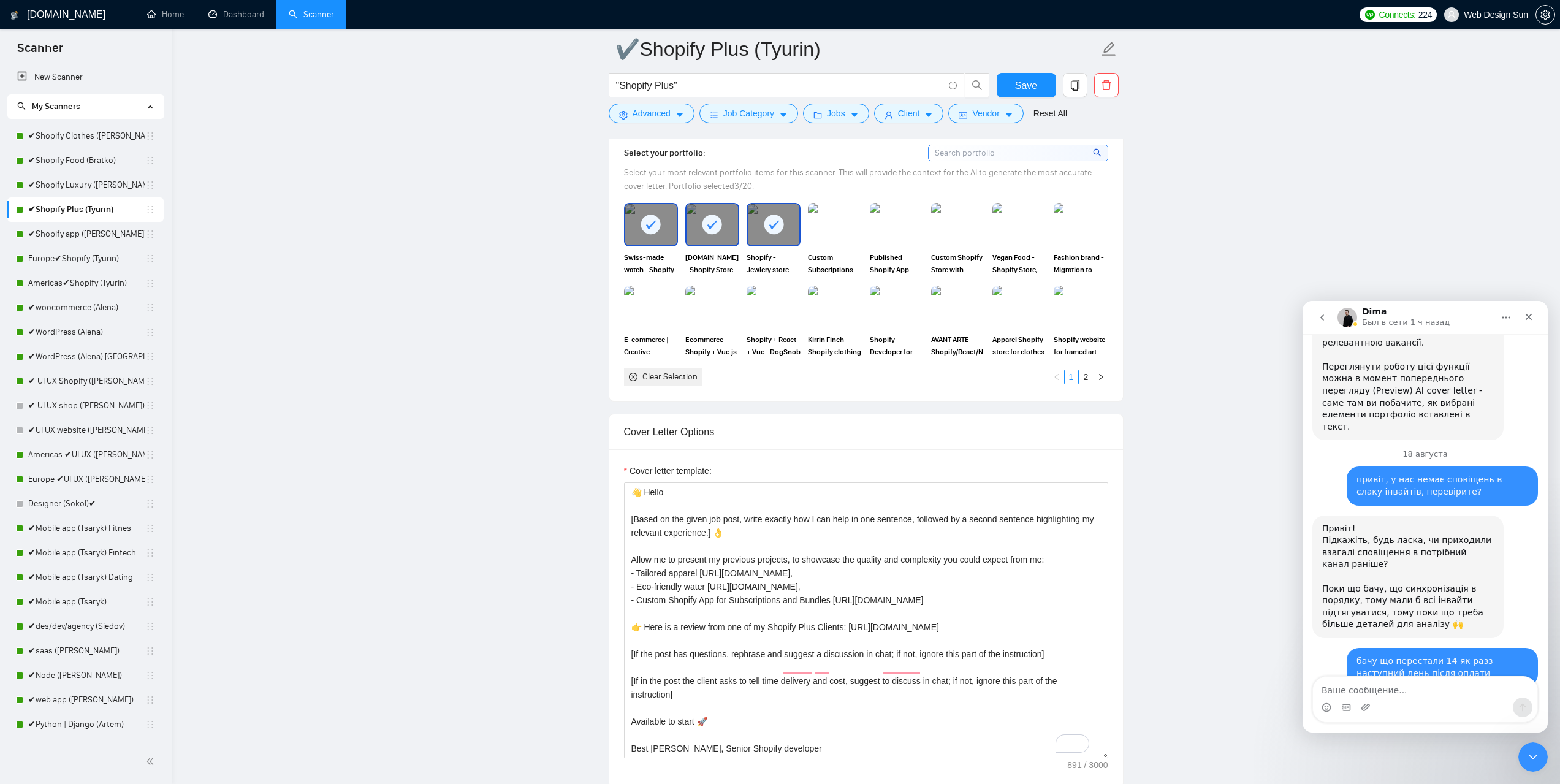
click at [343, 362] on main "✔Shopify Plus (Tyurin) "Shopify Plus" Save Advanced Job Category Jobs Client Ve…" at bounding box center [866, 705] width 1349 height 3518
click at [85, 281] on link "Americas✔Shopify (Tyurin)" at bounding box center [86, 283] width 117 height 25
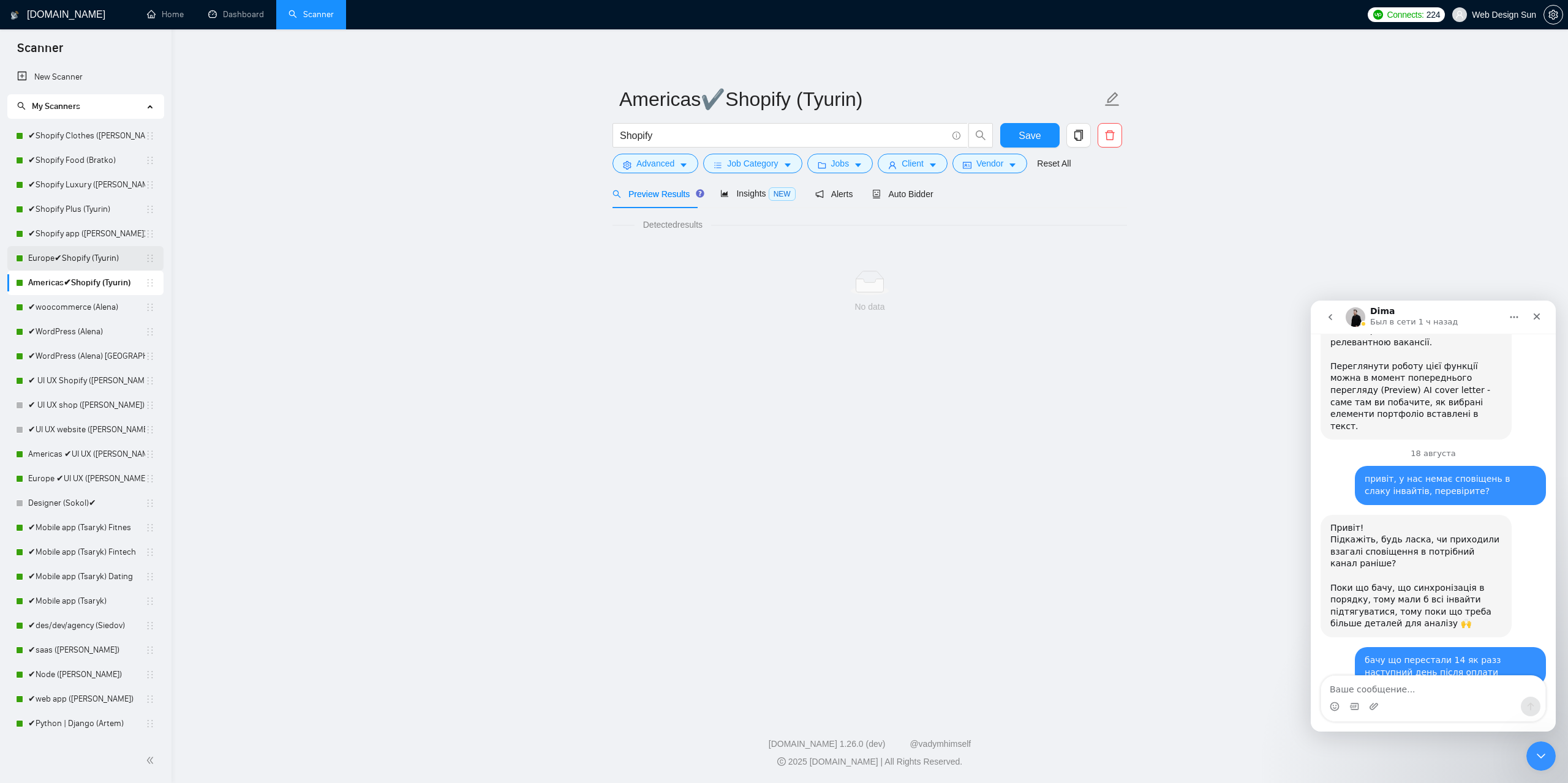
click at [91, 258] on link "Europe✔Shopify (Tyurin)" at bounding box center [86, 258] width 117 height 25
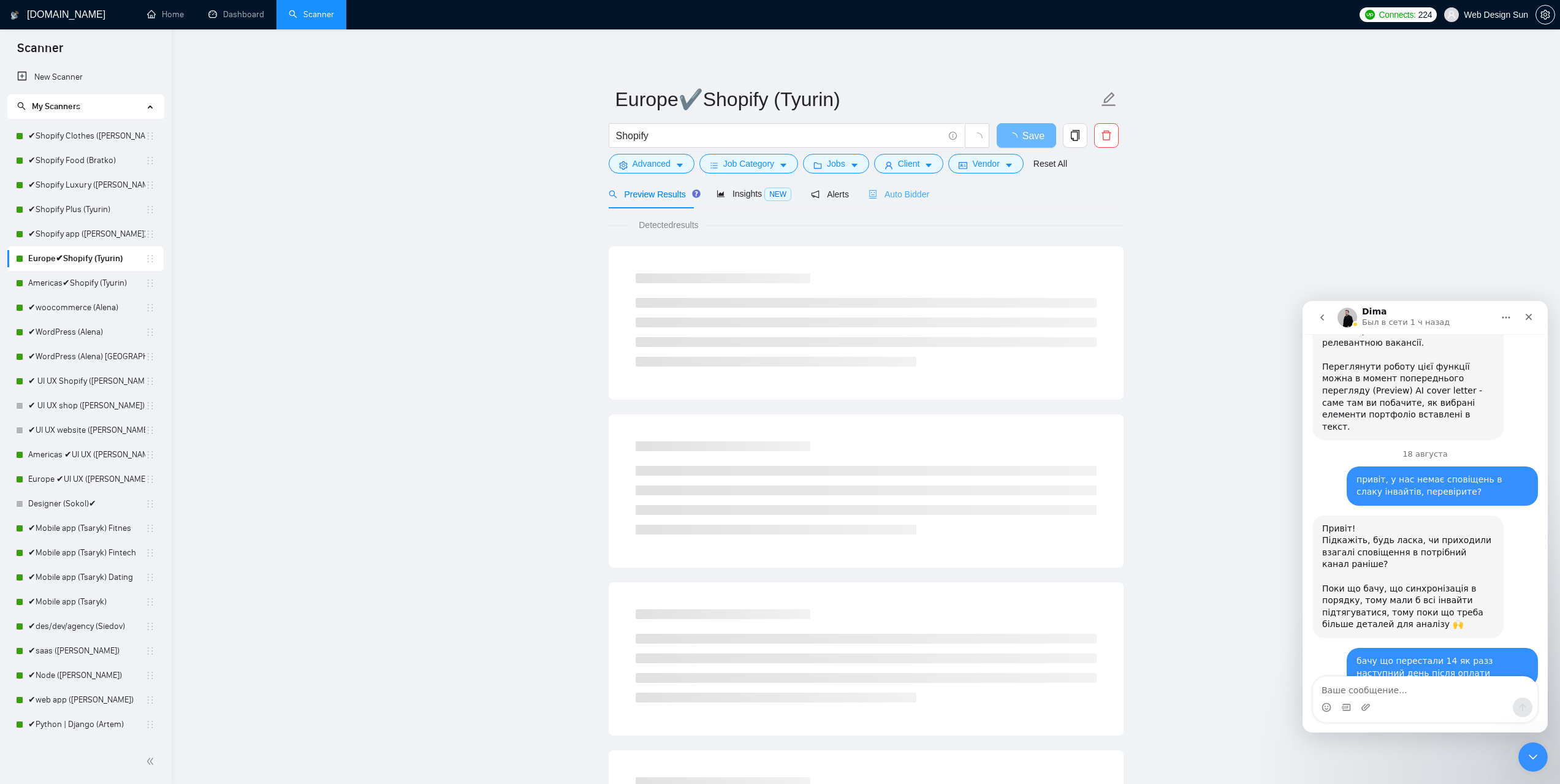
click at [902, 202] on div "Auto Bidder" at bounding box center [899, 193] width 61 height 29
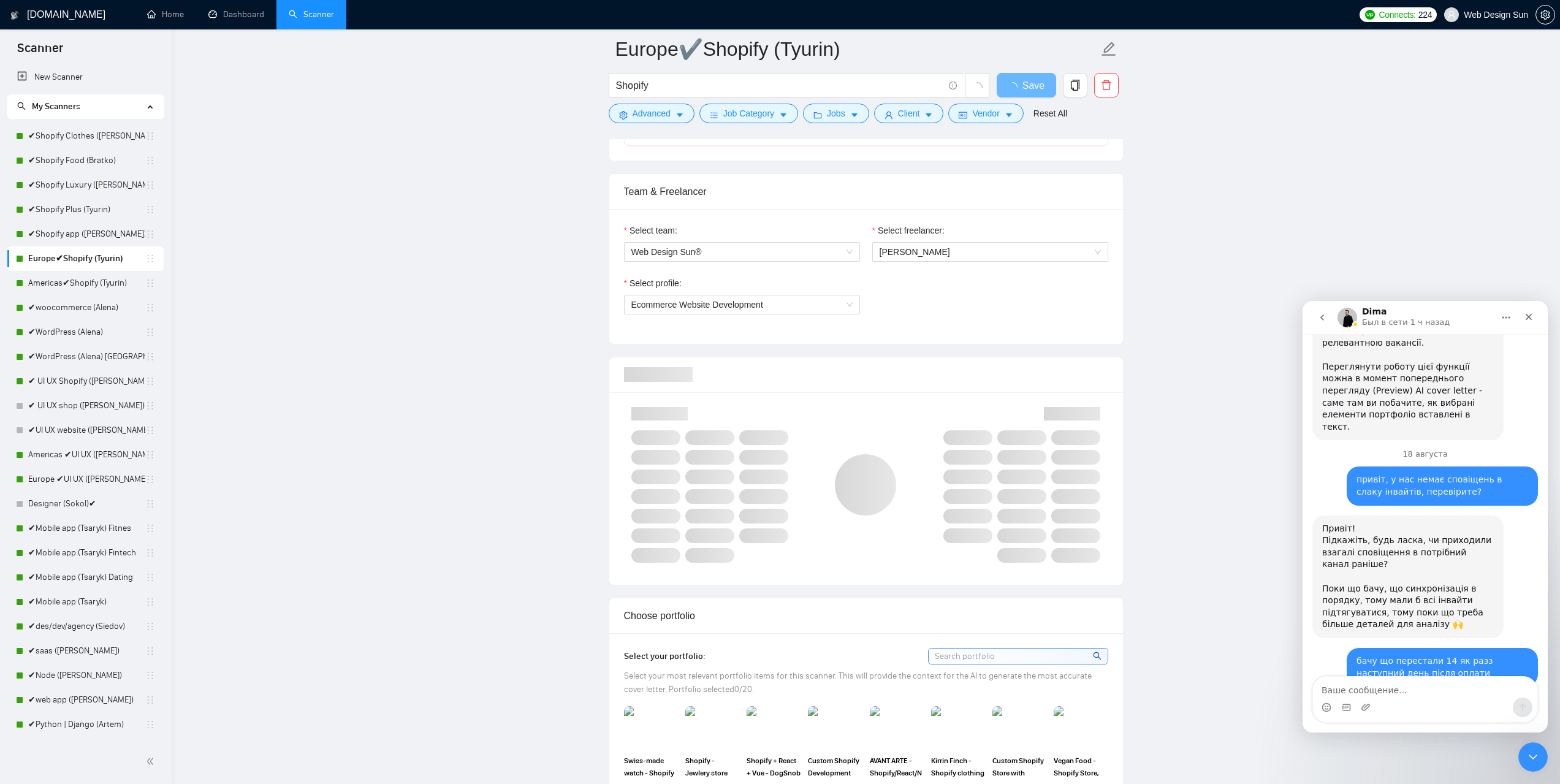
scroll to position [1165, 0]
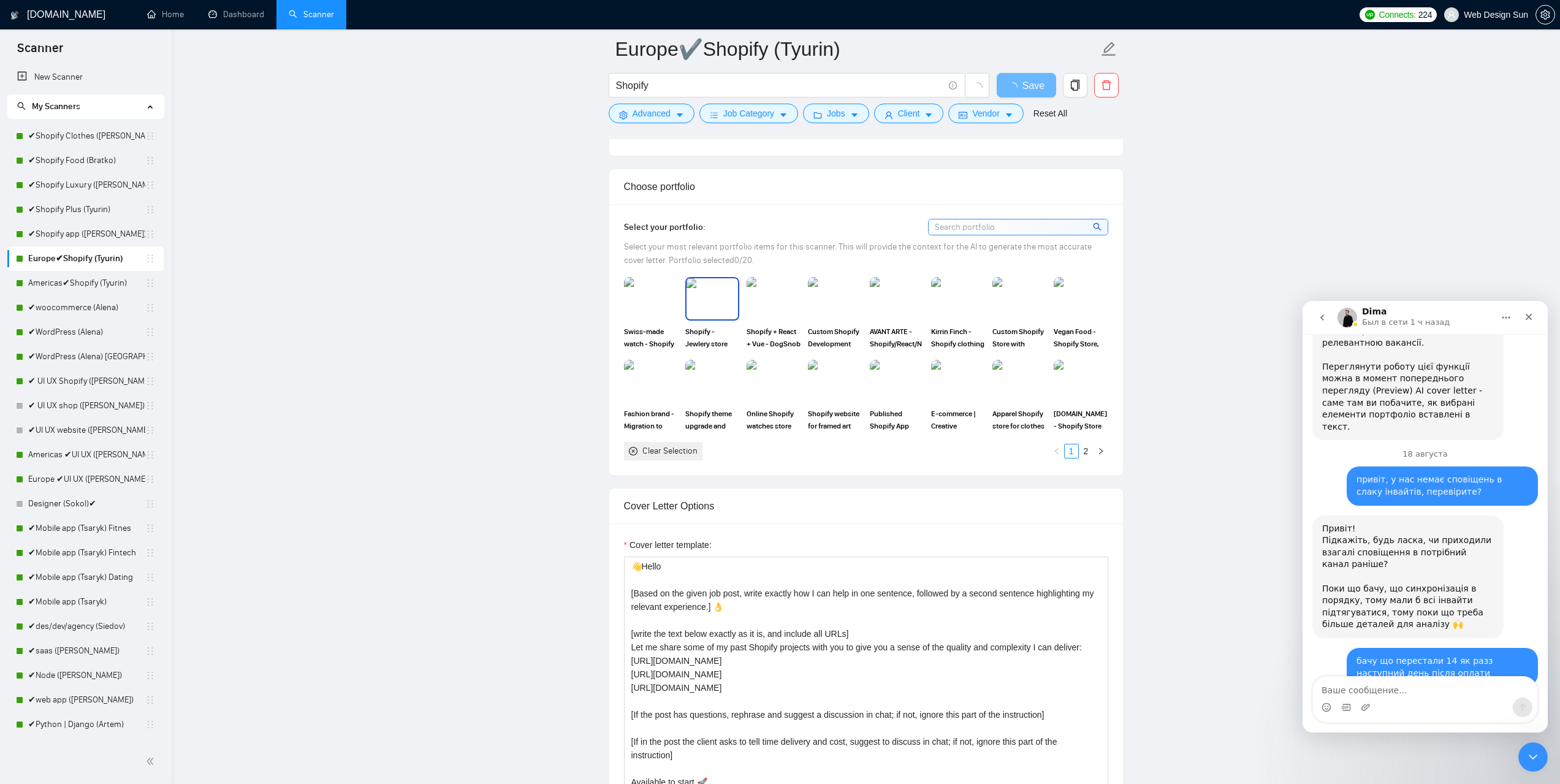
click at [715, 298] on img at bounding box center [712, 298] width 51 height 41
click at [646, 298] on img at bounding box center [651, 298] width 51 height 41
click at [784, 302] on img at bounding box center [773, 298] width 51 height 41
click at [829, 298] on img at bounding box center [835, 298] width 54 height 43
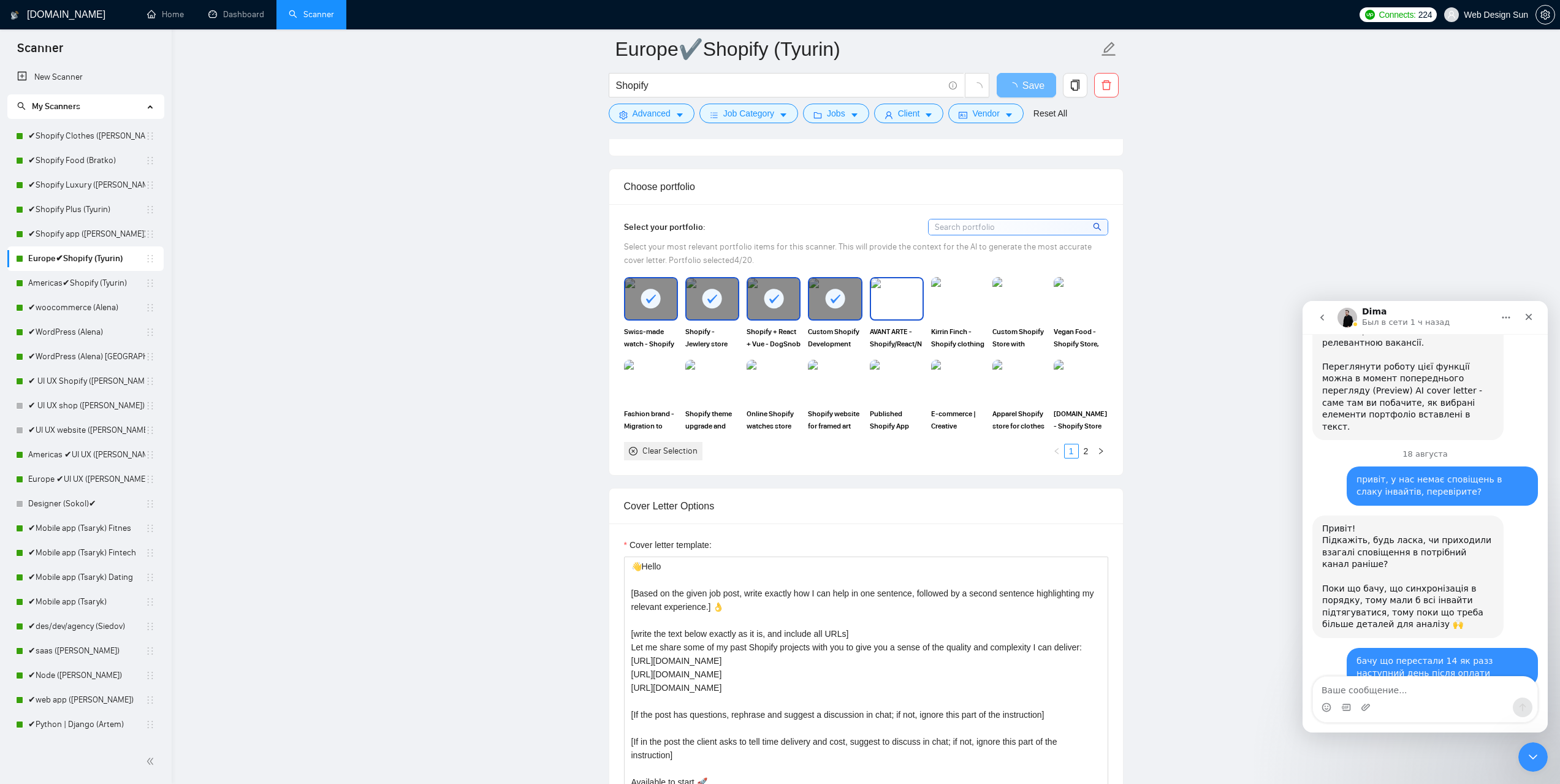
click at [883, 302] on img at bounding box center [897, 298] width 51 height 41
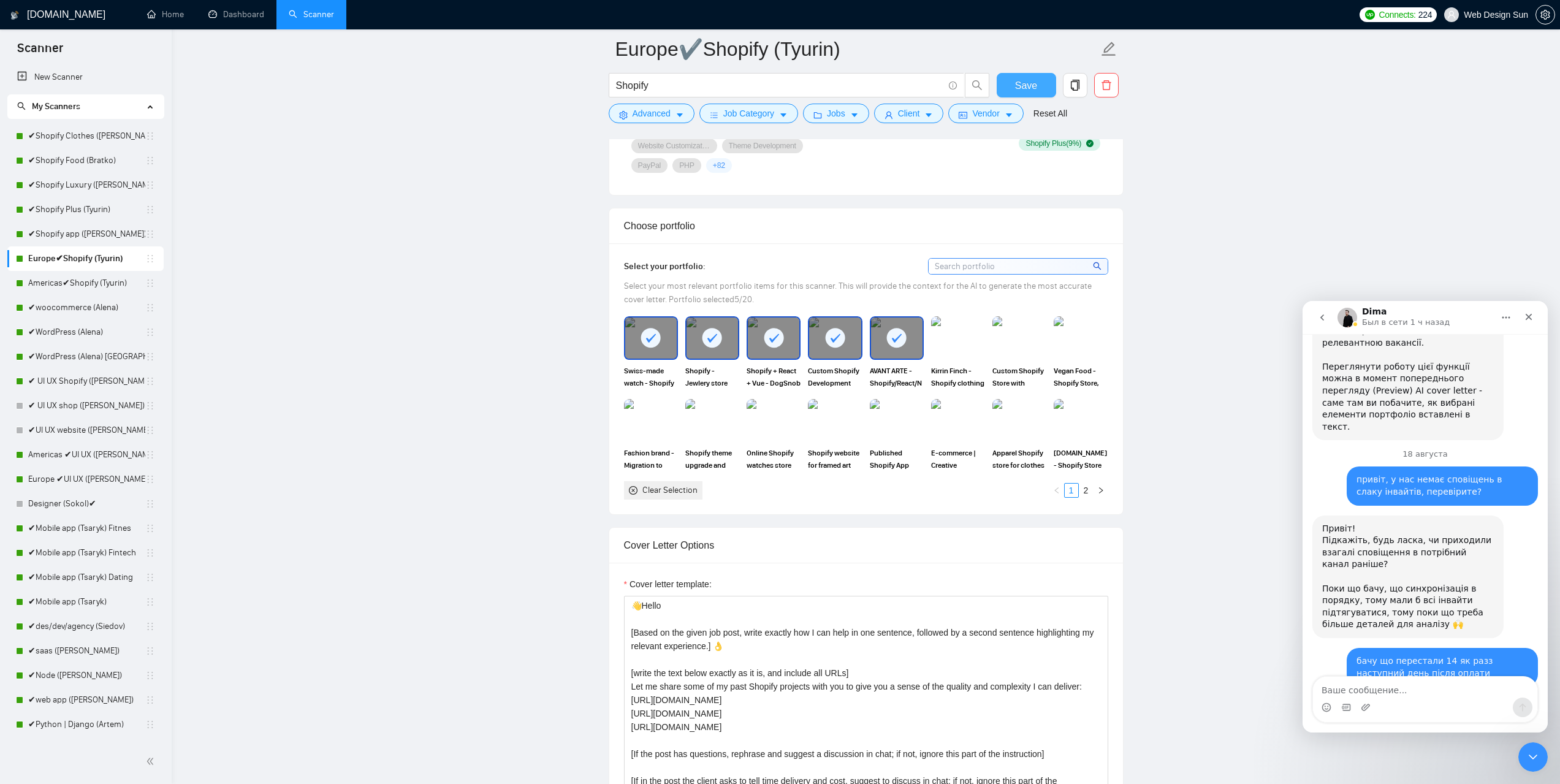
click at [1031, 85] on span "Save" at bounding box center [1026, 85] width 22 height 15
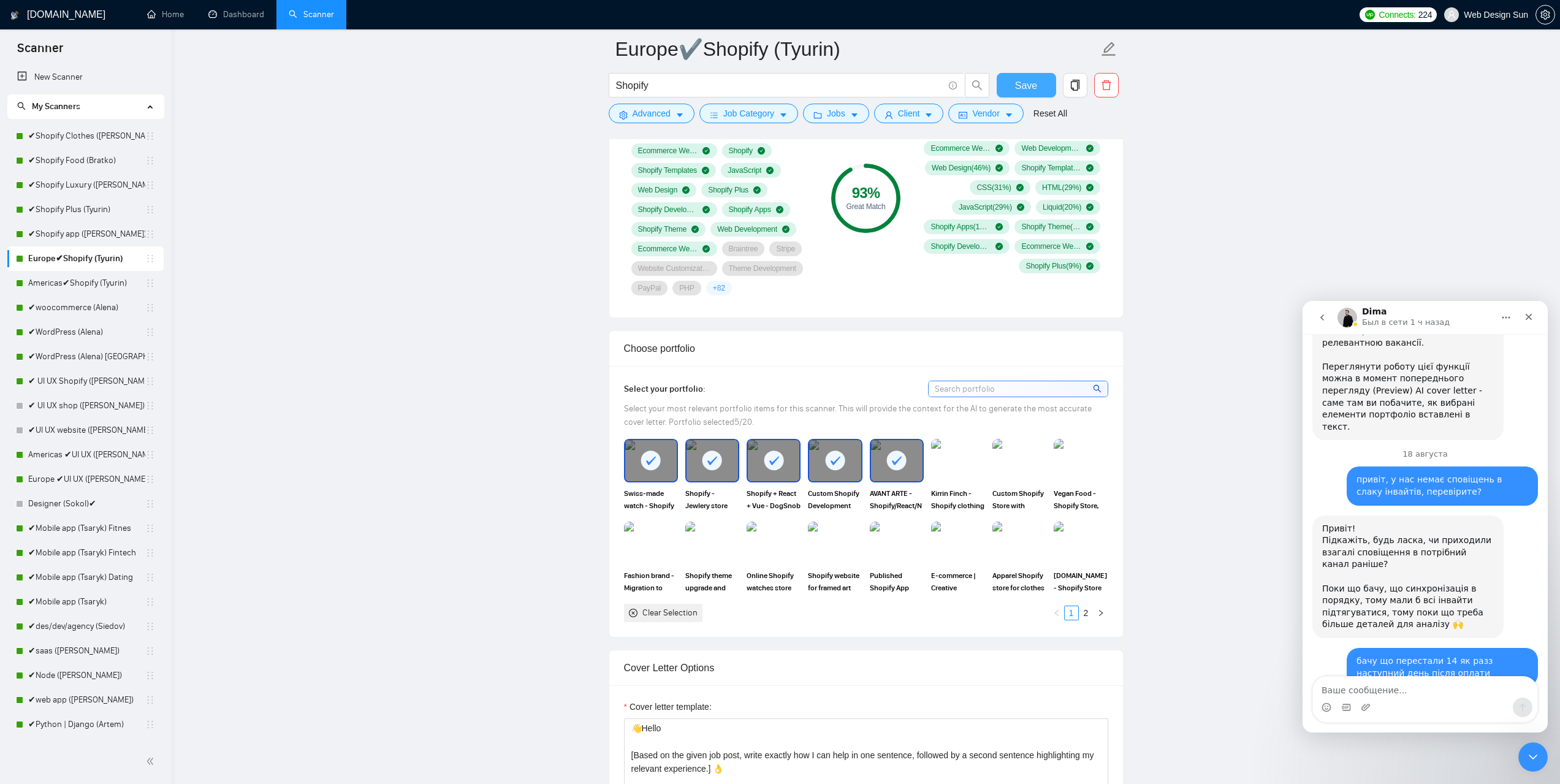
scroll to position [858, 0]
